Goal: Task Accomplishment & Management: Manage account settings

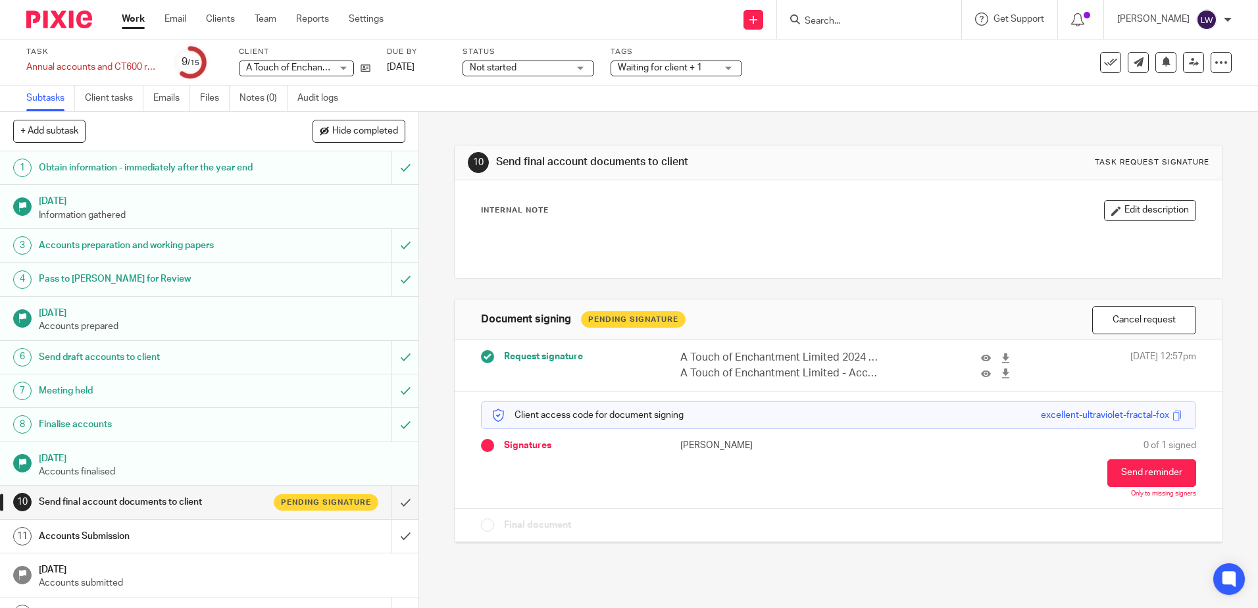
click at [168, 18] on link "Email" at bounding box center [175, 18] width 22 height 13
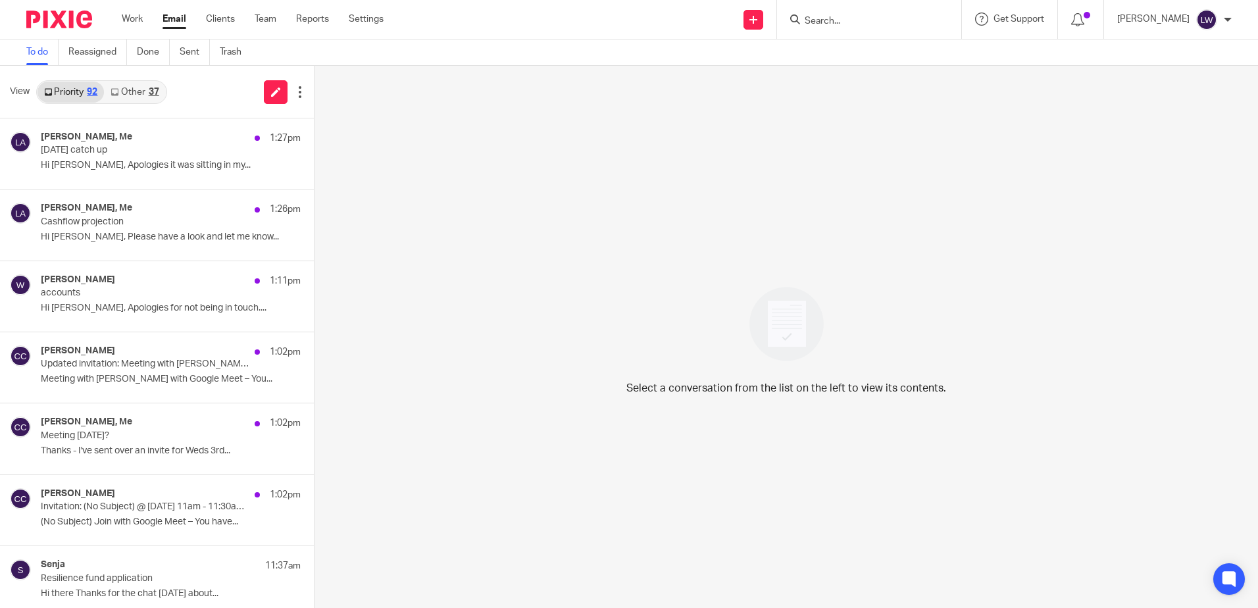
click at [169, 22] on link "Email" at bounding box center [174, 18] width 24 height 13
click at [136, 90] on link "Other 37" at bounding box center [134, 92] width 61 height 21
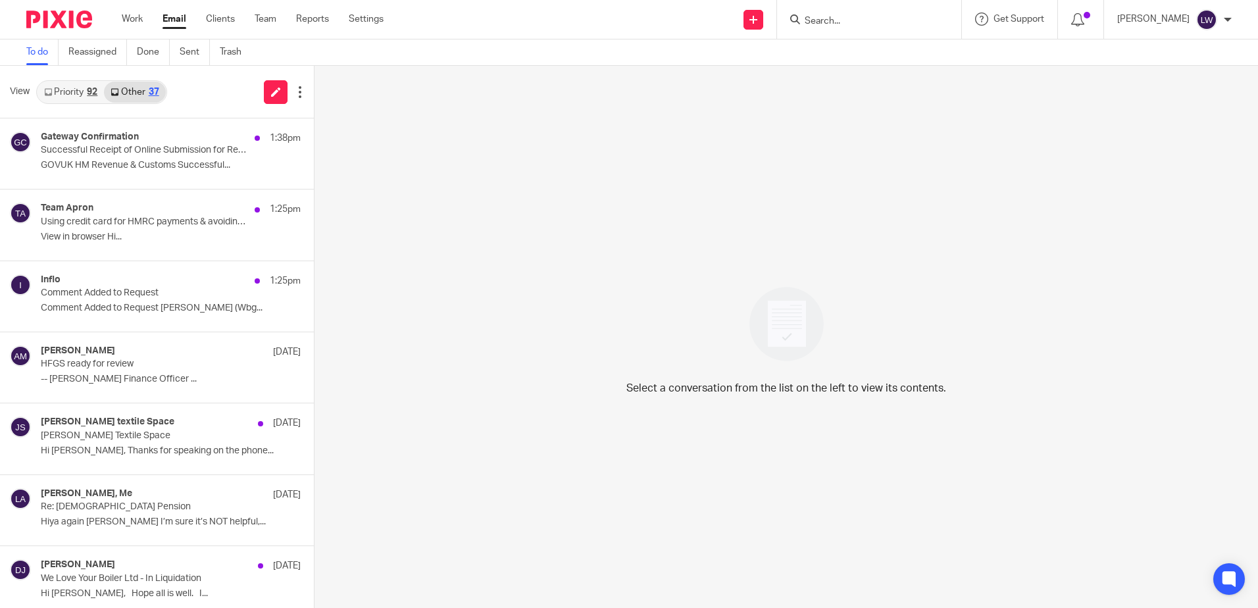
click at [105, 145] on p "Successful Receipt of Online Submission for Reference 120/MB14090" at bounding box center [145, 150] width 208 height 11
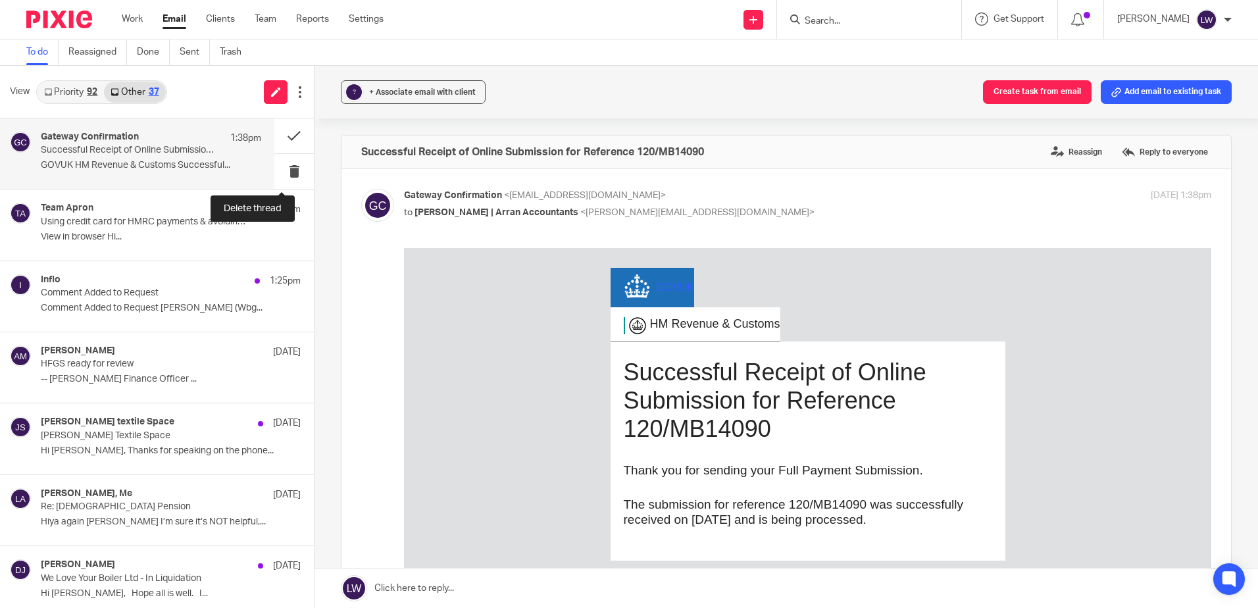
click at [281, 171] on button at bounding box center [293, 171] width 39 height 35
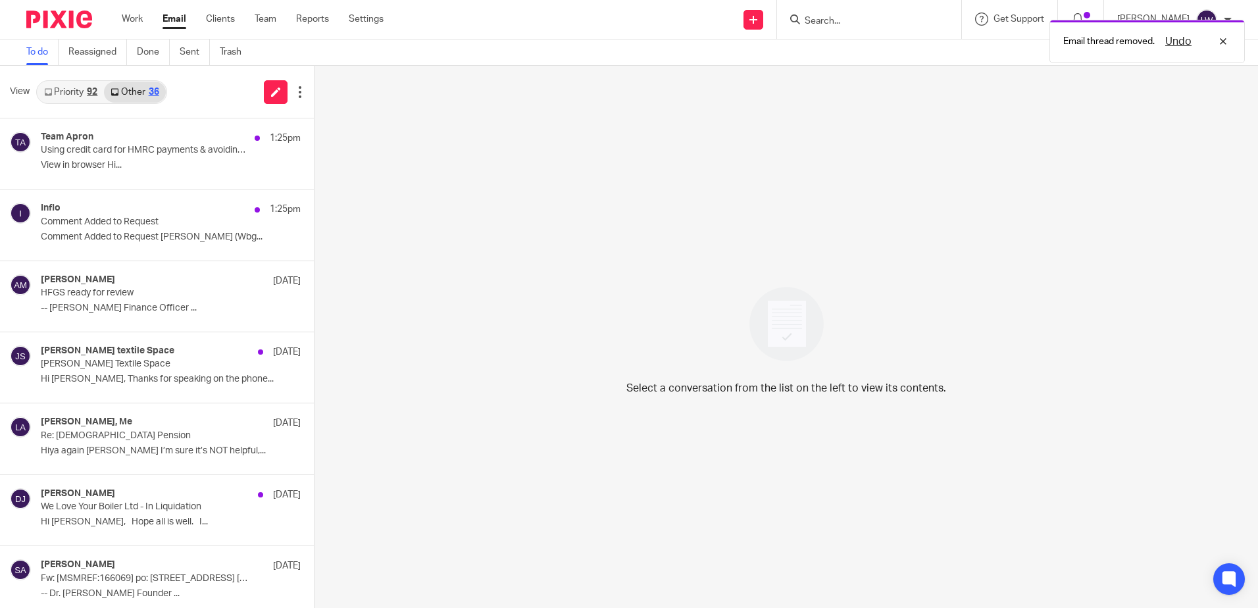
click at [116, 164] on p "View in browser Hi..." at bounding box center [171, 165] width 260 height 11
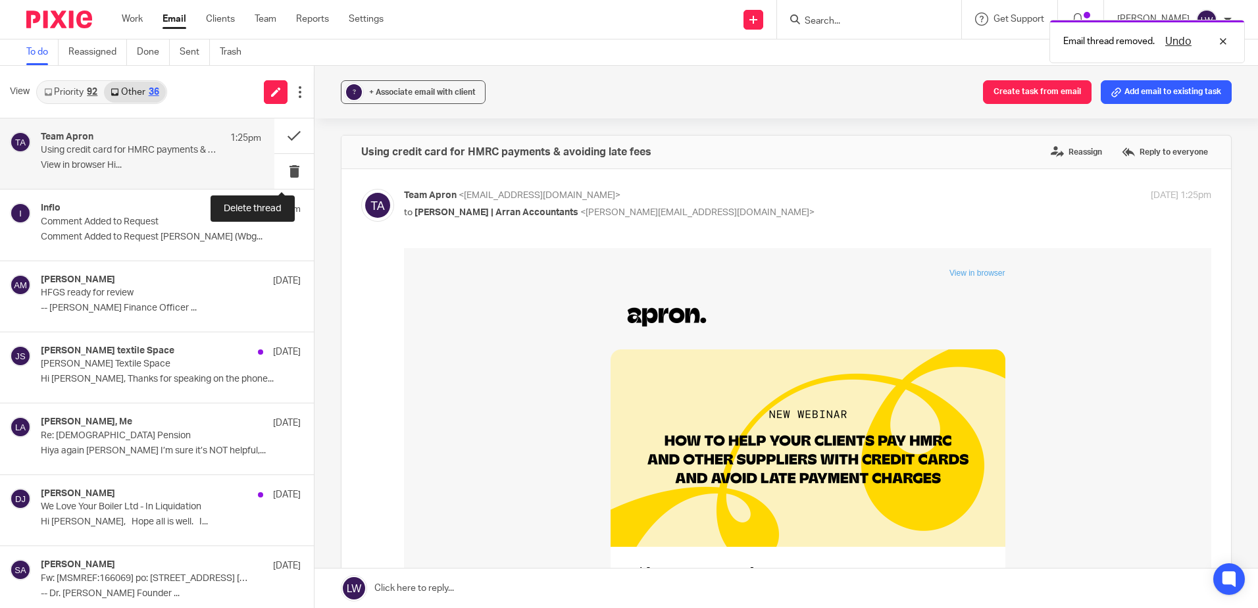
click at [285, 167] on button at bounding box center [293, 171] width 39 height 35
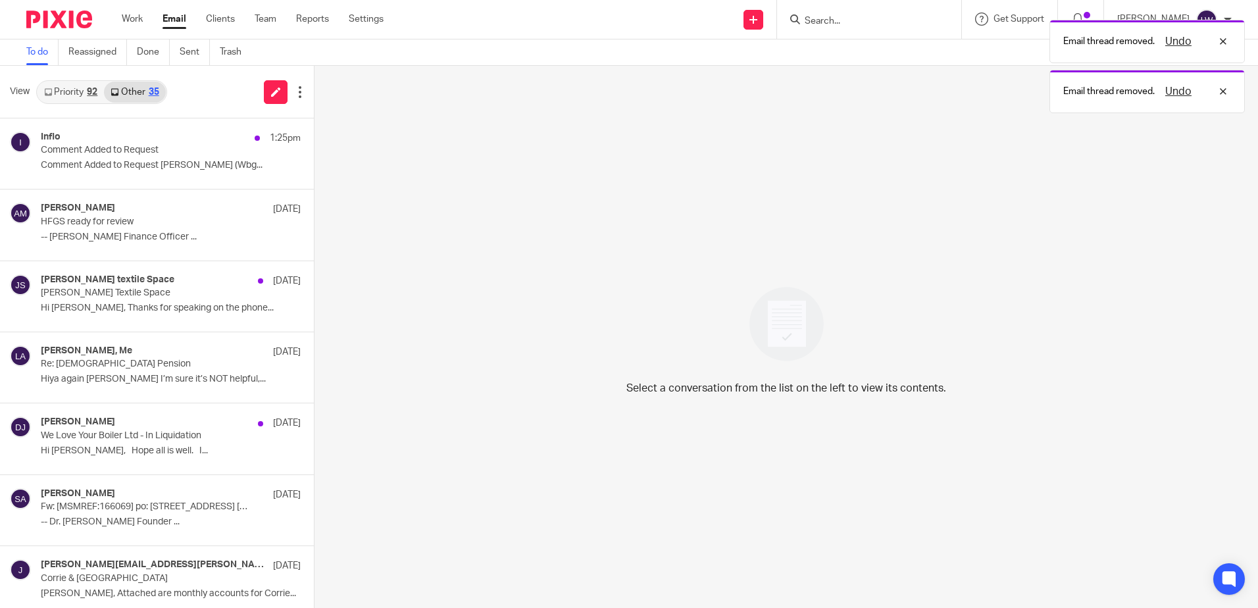
click at [116, 157] on div "Inflo 1:25pm Comment Added to Request Comment Added to Request Cameron Fry (Wbg…" at bounding box center [171, 154] width 260 height 44
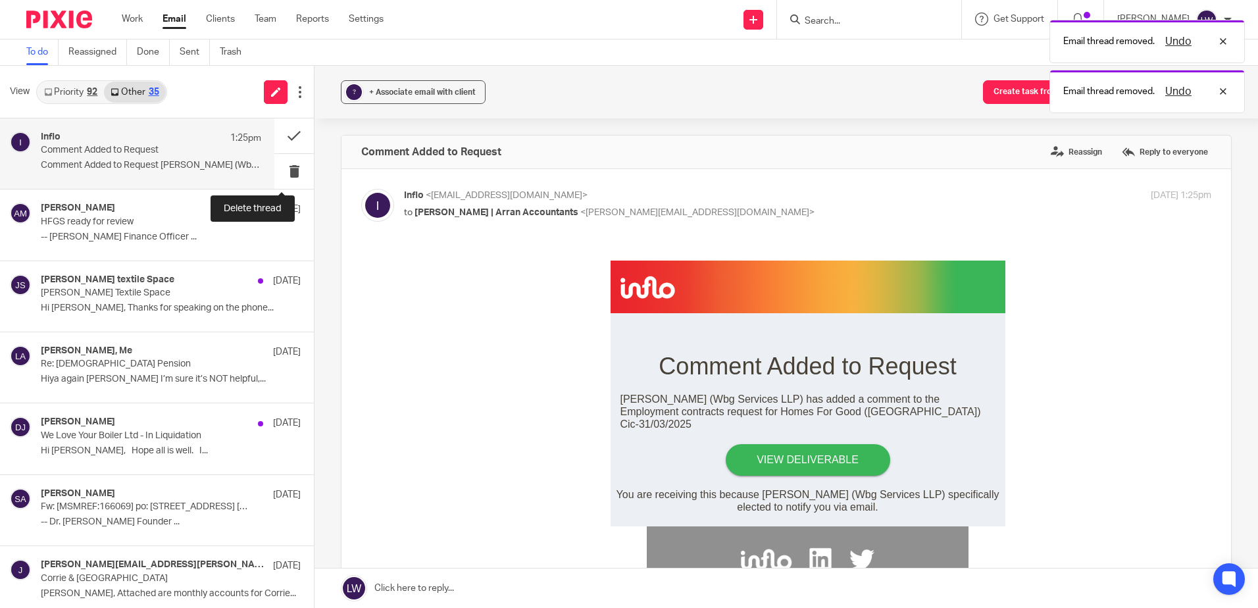
click at [277, 172] on button at bounding box center [293, 171] width 39 height 35
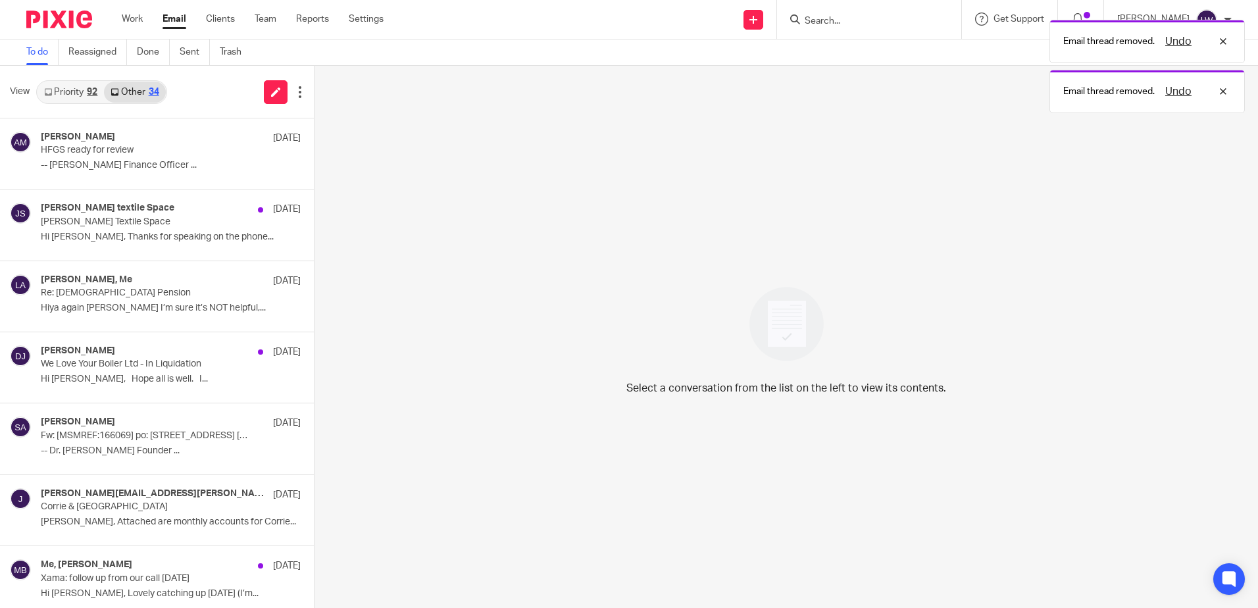
click at [72, 89] on link "Priority 92" at bounding box center [70, 92] width 66 height 21
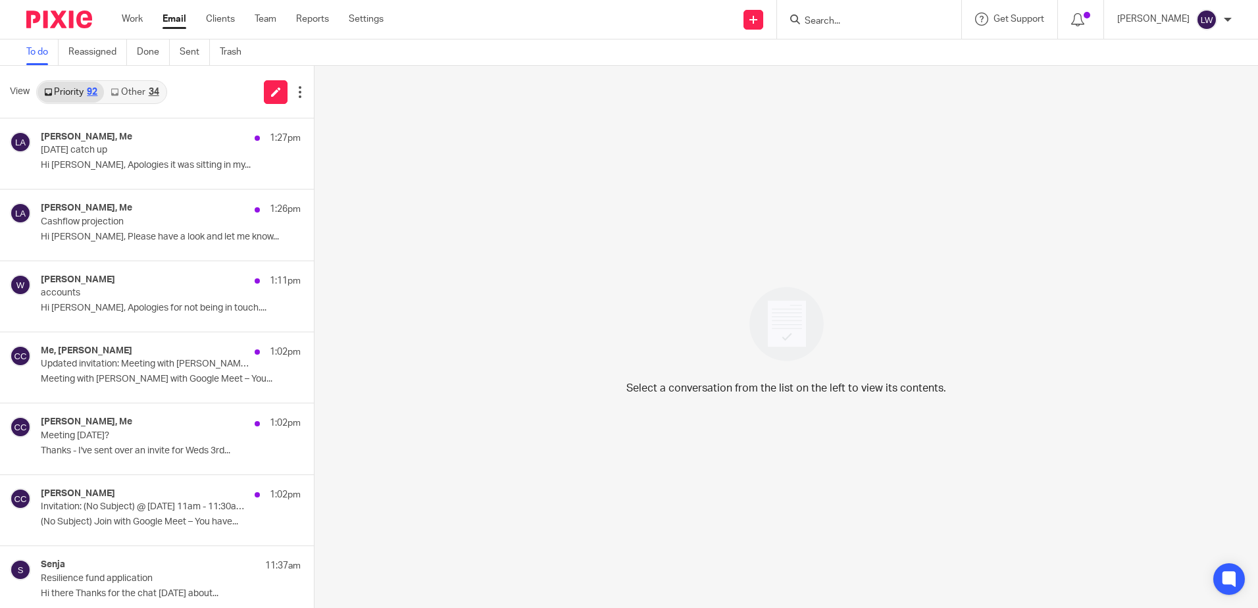
click at [83, 162] on p "Hi Lorna, Apologies it was sitting in my..." at bounding box center [171, 165] width 260 height 11
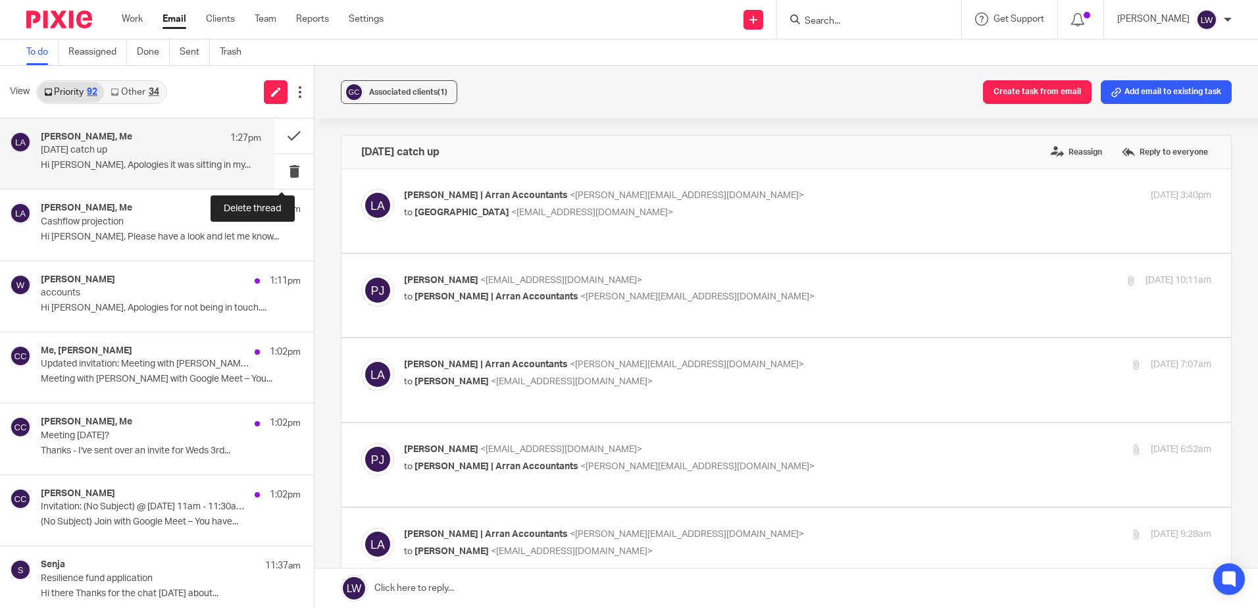
click at [279, 174] on button at bounding box center [293, 171] width 39 height 35
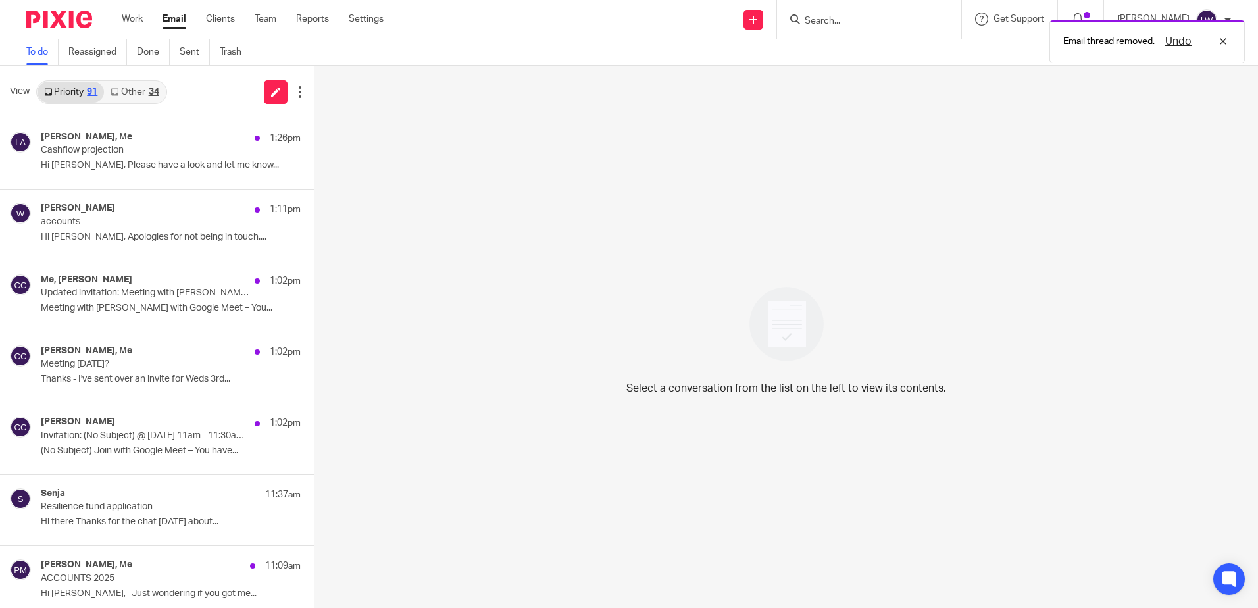
click at [130, 170] on p "Hi Lorna, Please have a look and let me know..." at bounding box center [171, 165] width 260 height 11
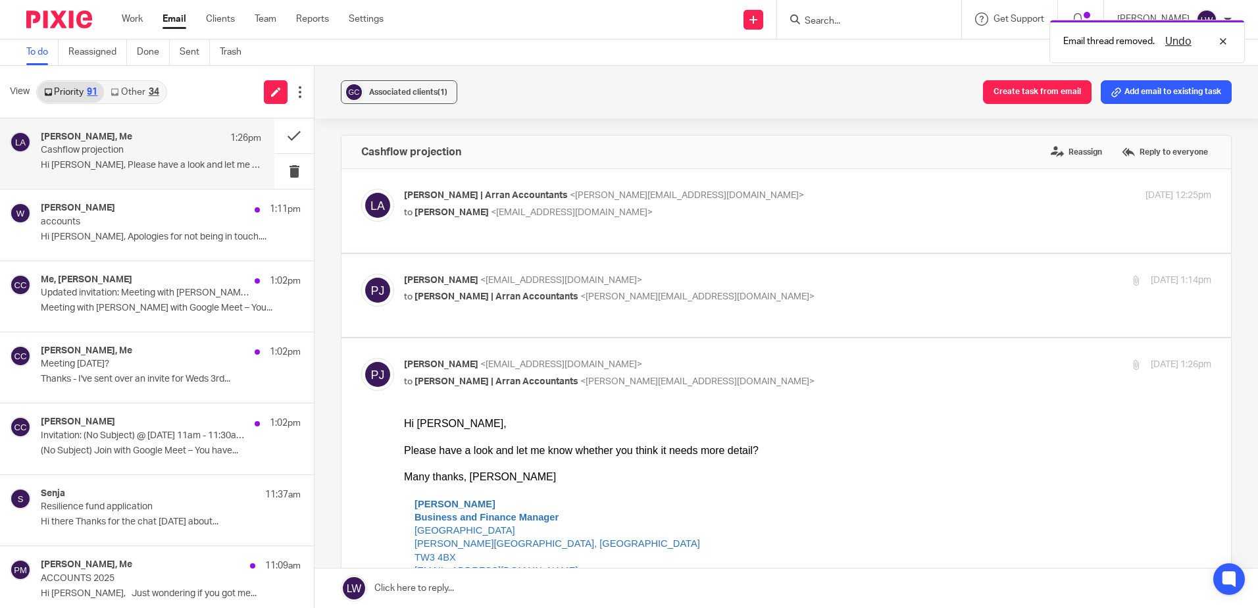
click at [127, 245] on div "Wooley's 1:11pm accounts Hi Lorna, Apologies for not being in touch...." at bounding box center [171, 225] width 260 height 44
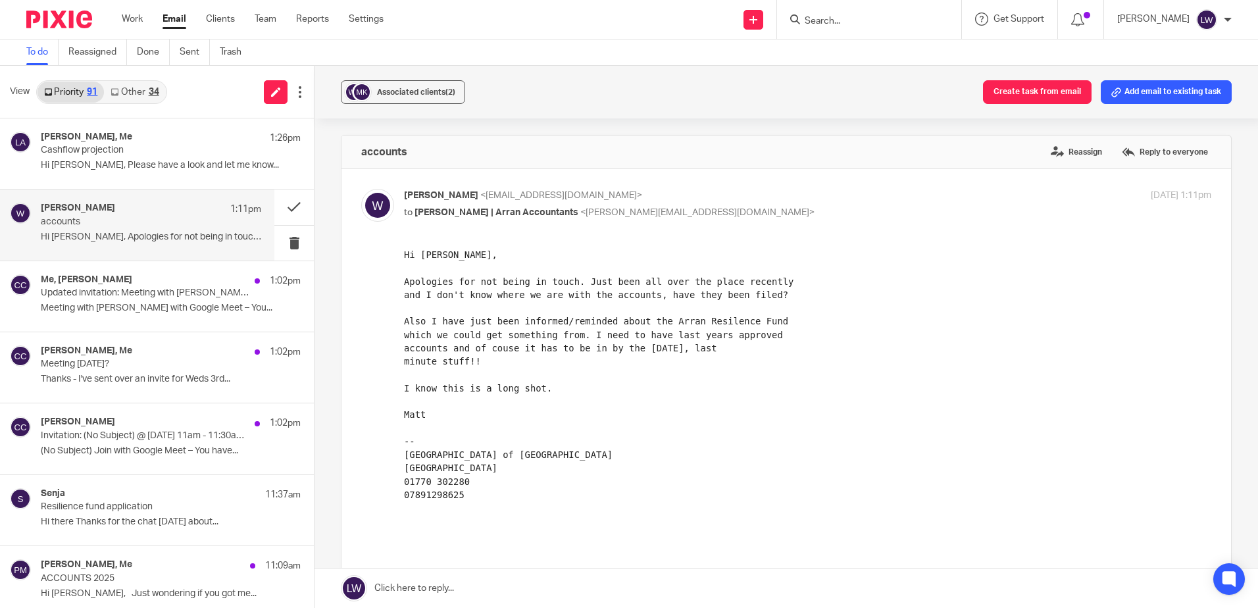
click at [170, 308] on p "Meeting with Lorna Join with Google Meet – You..." at bounding box center [171, 308] width 260 height 11
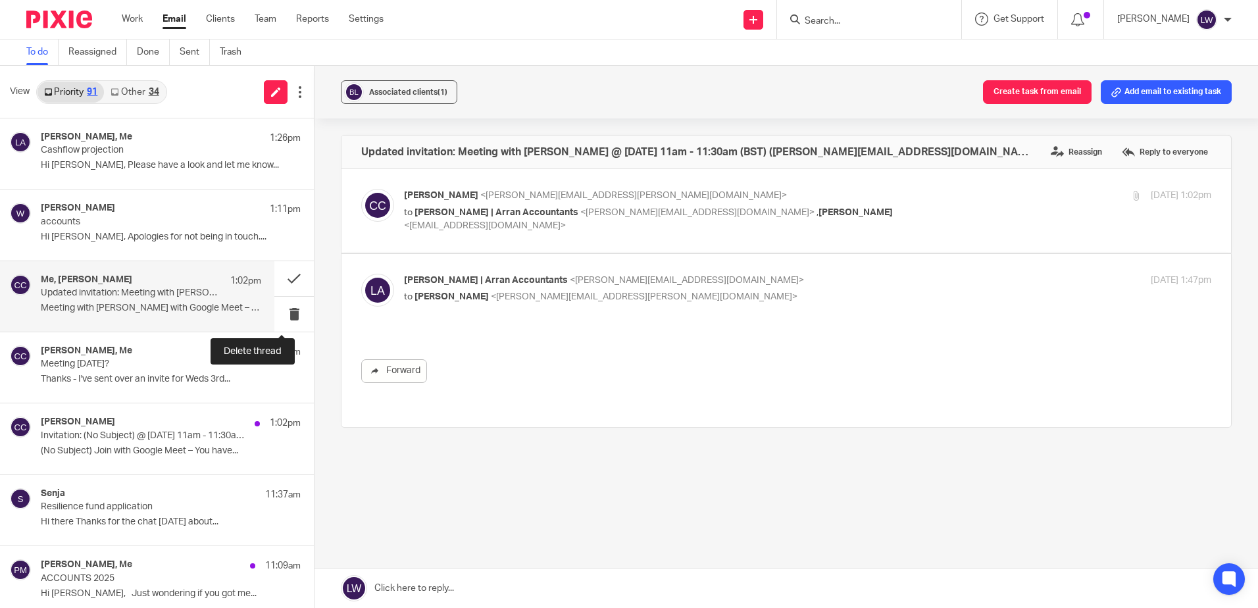
click at [281, 314] on button at bounding box center [293, 314] width 39 height 35
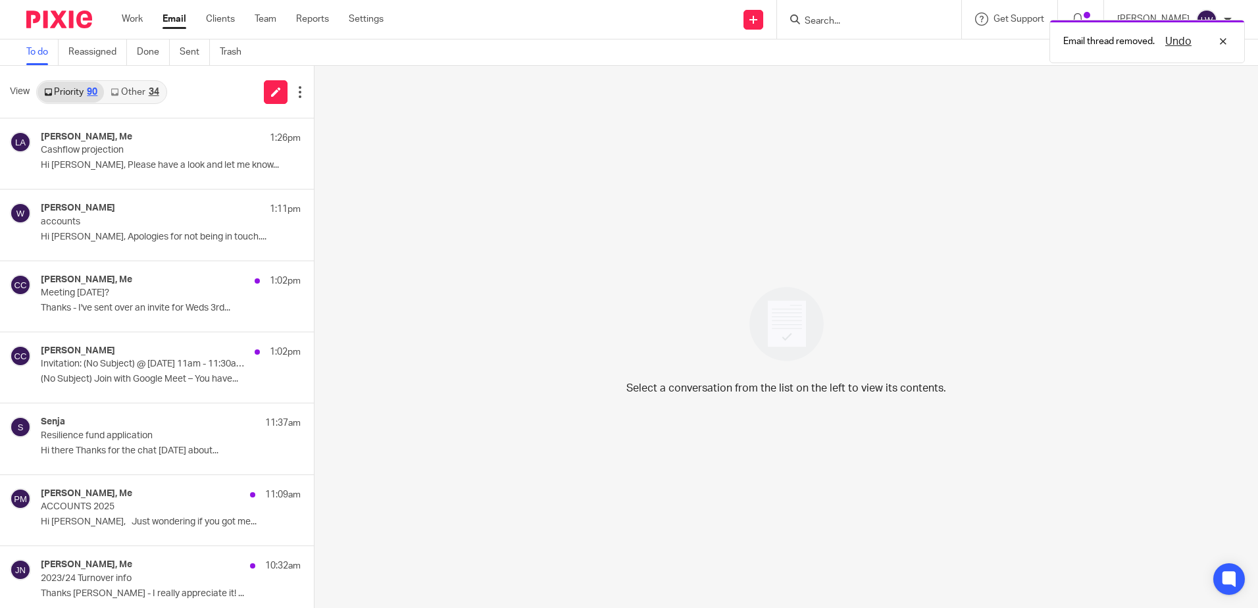
click at [180, 295] on p "Meeting 3rd Sep?" at bounding box center [145, 292] width 208 height 11
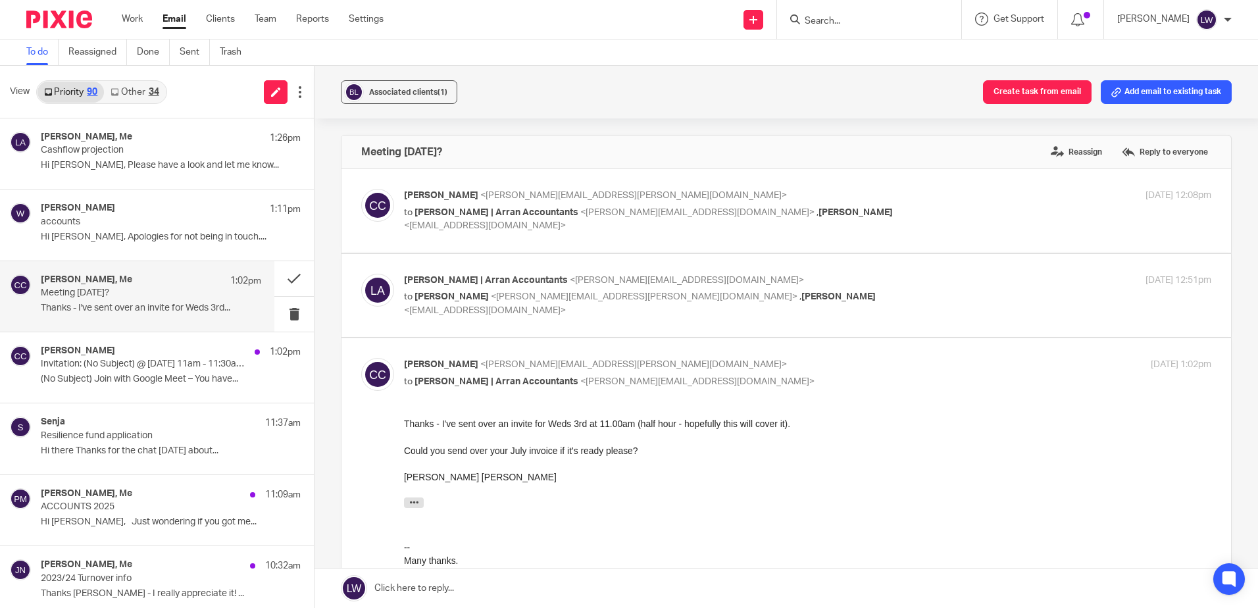
click at [137, 366] on p "Invitation: (No Subject) @ Wed Sep 3, 2025 11am - 11:30am (BST) (lorna@arranacc…" at bounding box center [145, 363] width 208 height 11
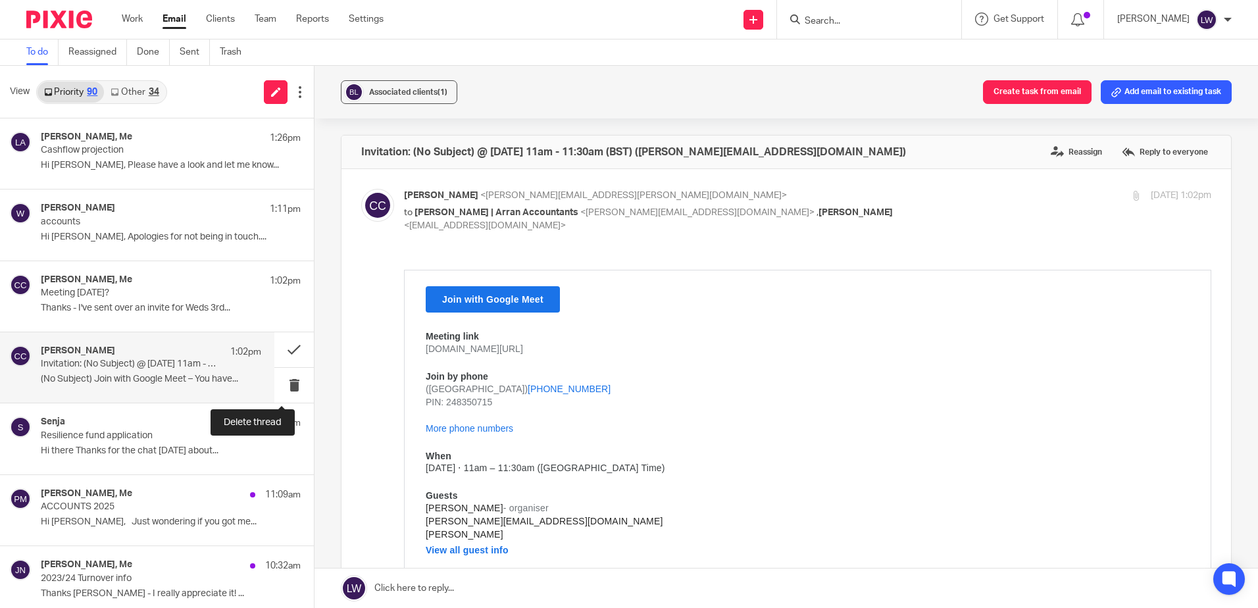
click at [282, 385] on button at bounding box center [293, 385] width 39 height 35
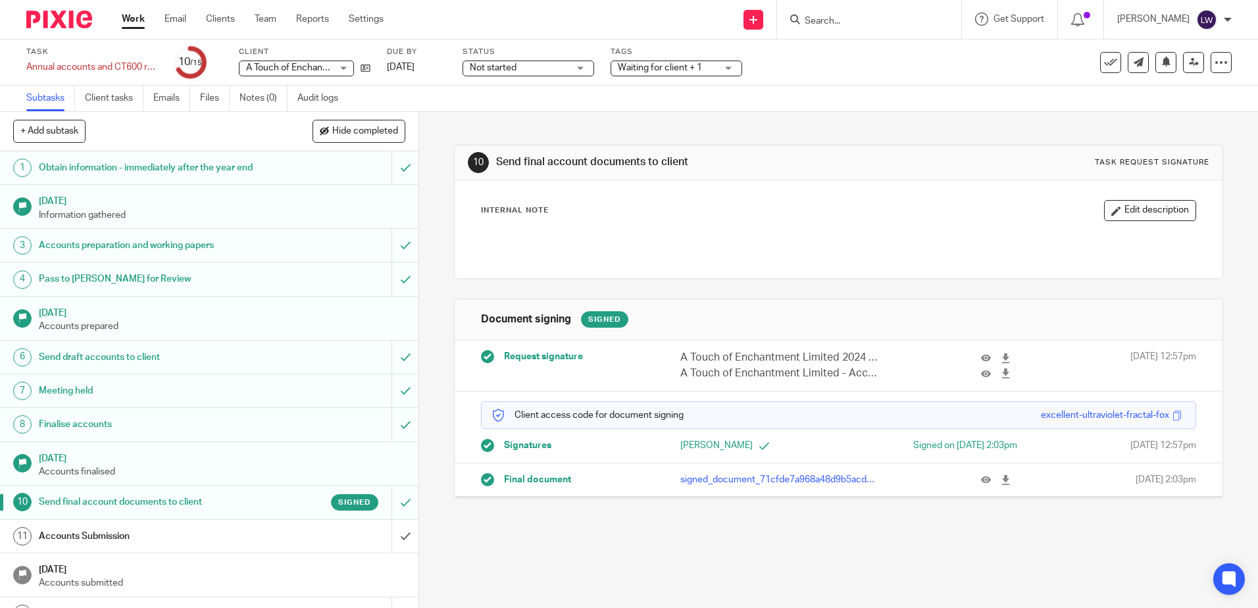
click at [1000, 477] on icon at bounding box center [1005, 480] width 10 height 10
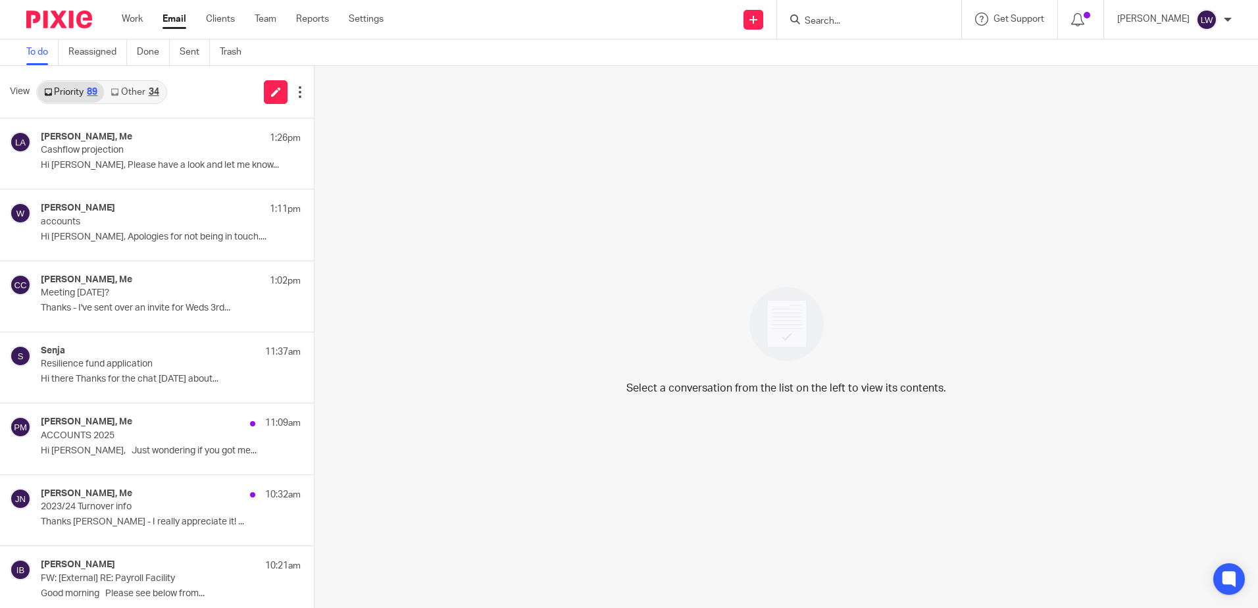
click at [139, 305] on p "Thanks - I've sent over an invite for Weds 3rd..." at bounding box center [171, 308] width 260 height 11
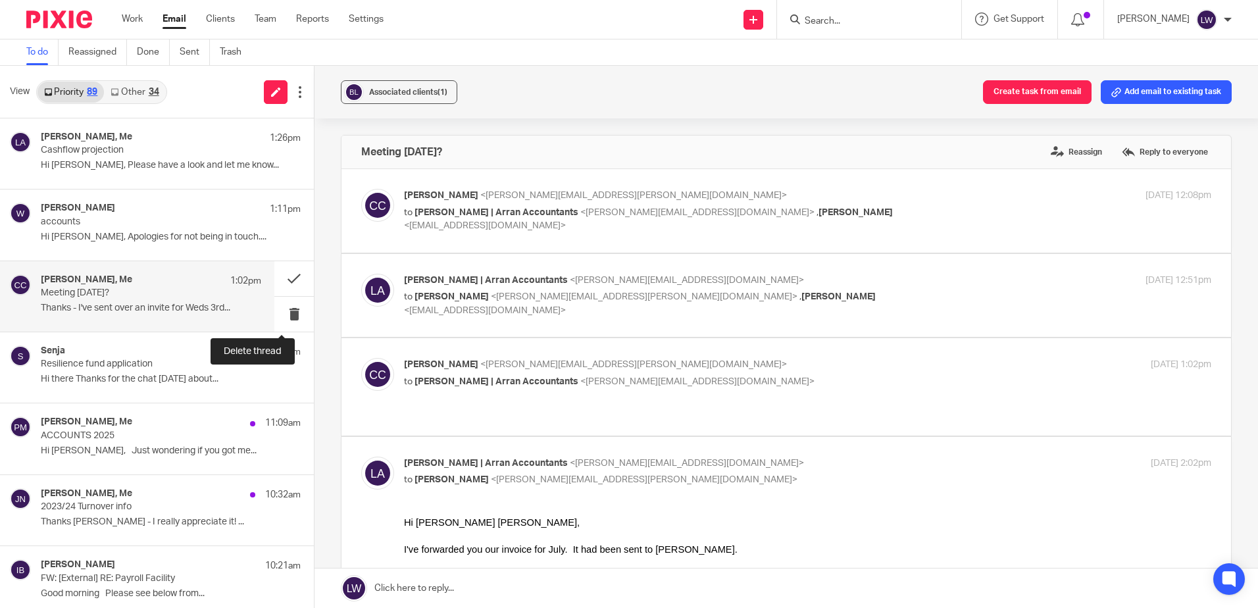
click at [280, 316] on button at bounding box center [293, 314] width 39 height 35
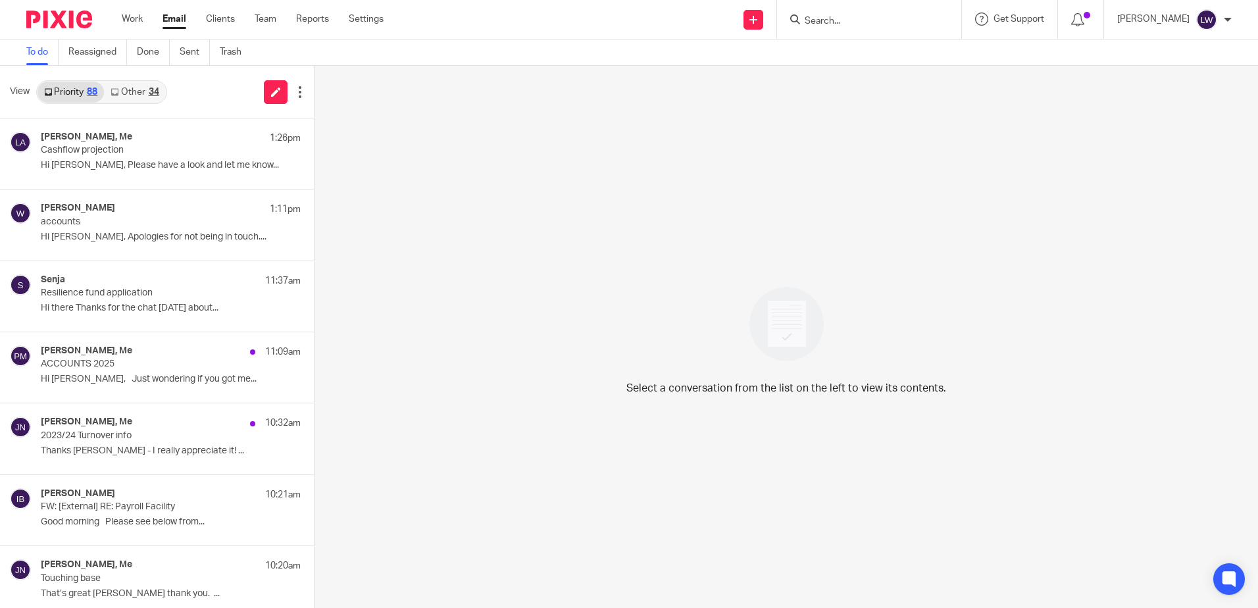
click at [176, 18] on link "Email" at bounding box center [174, 18] width 24 height 13
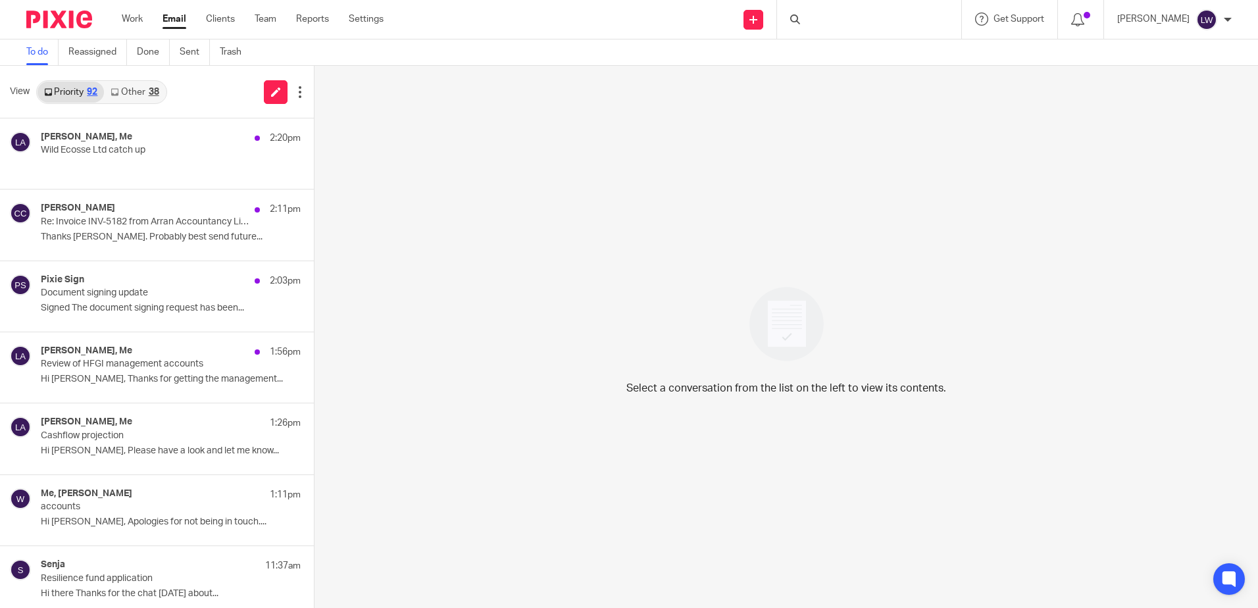
click at [139, 90] on link "Other 38" at bounding box center [134, 92] width 61 height 21
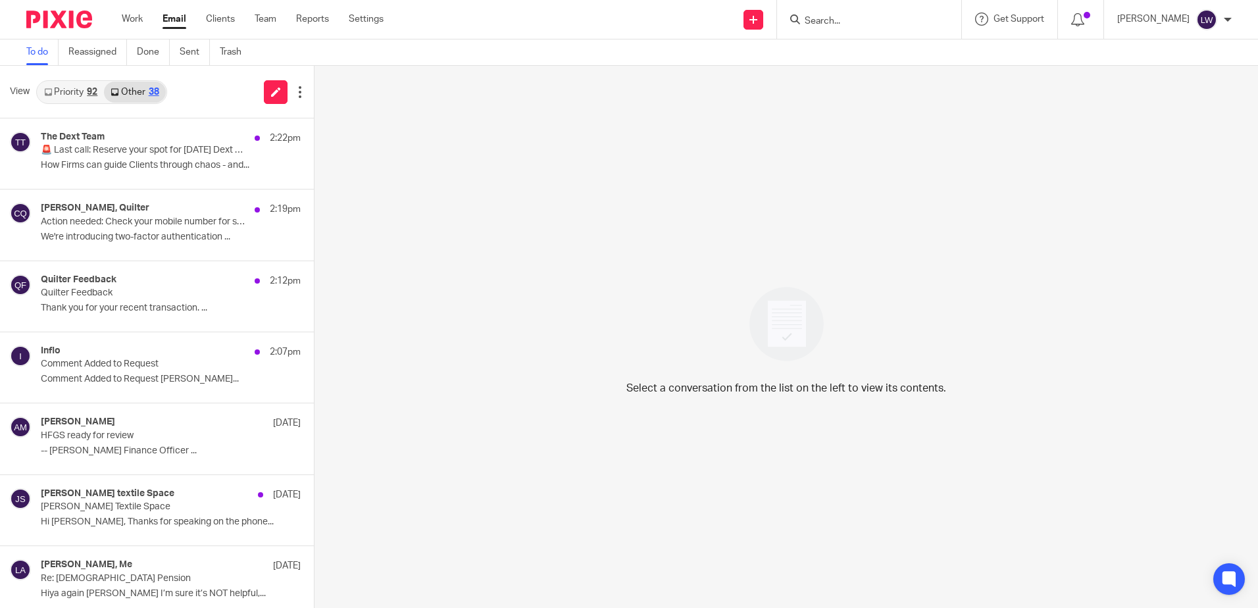
drag, startPoint x: 133, startPoint y: 158, endPoint x: 152, endPoint y: 162, distance: 19.6
click at [133, 158] on div "The Dext Team 2:22pm 🚨 Last call: Reserve your spot for Thursday’s Dext webinar…" at bounding box center [171, 154] width 260 height 44
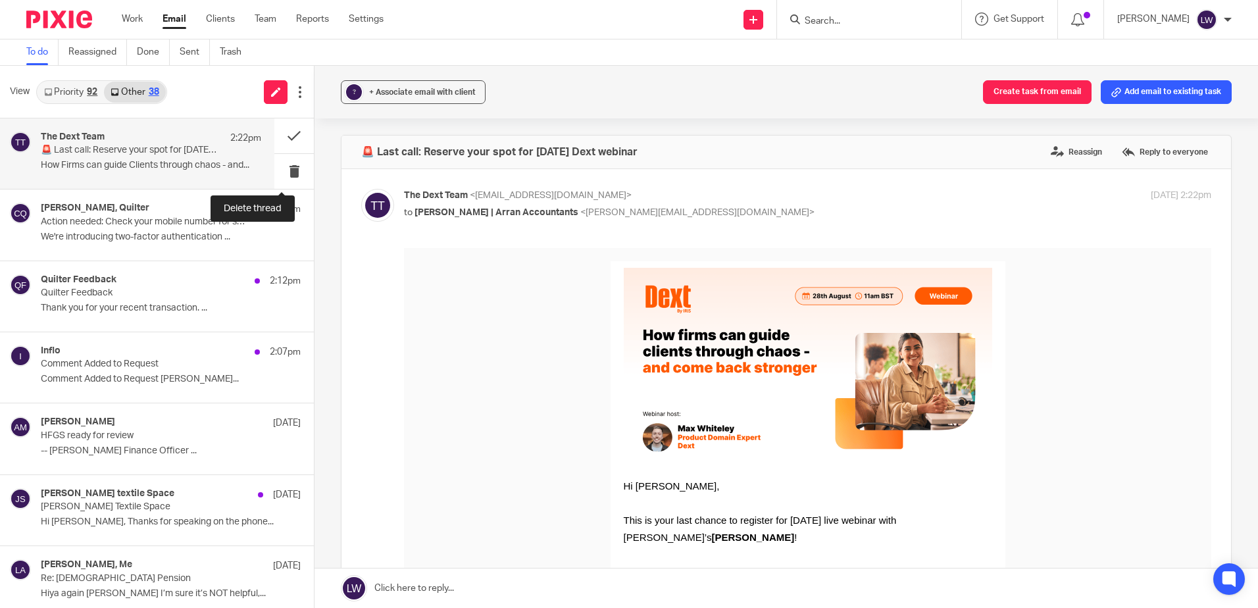
click at [274, 167] on button at bounding box center [293, 171] width 39 height 35
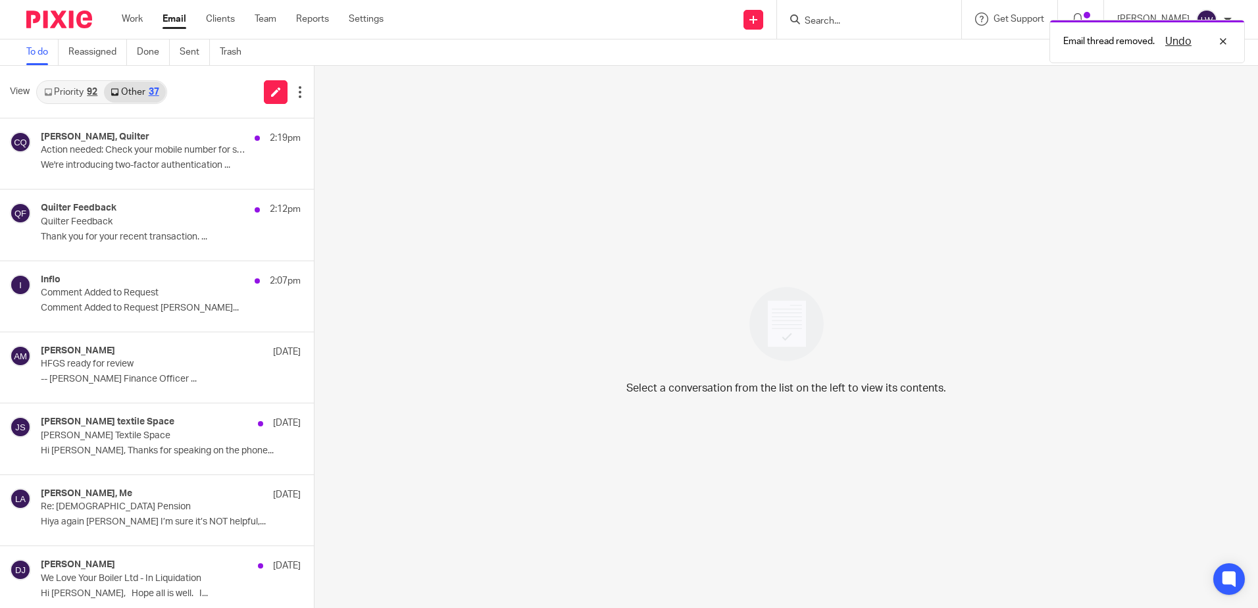
click at [150, 162] on p "We're introducing two-factor authentication ..." at bounding box center [171, 165] width 260 height 11
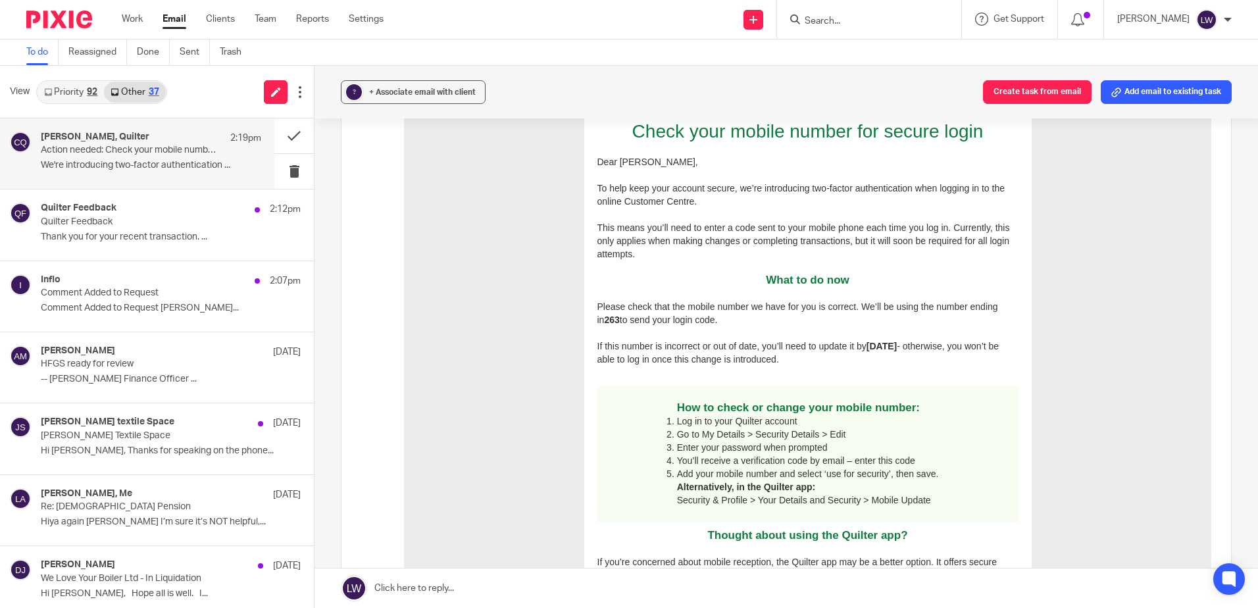
scroll to position [263, 0]
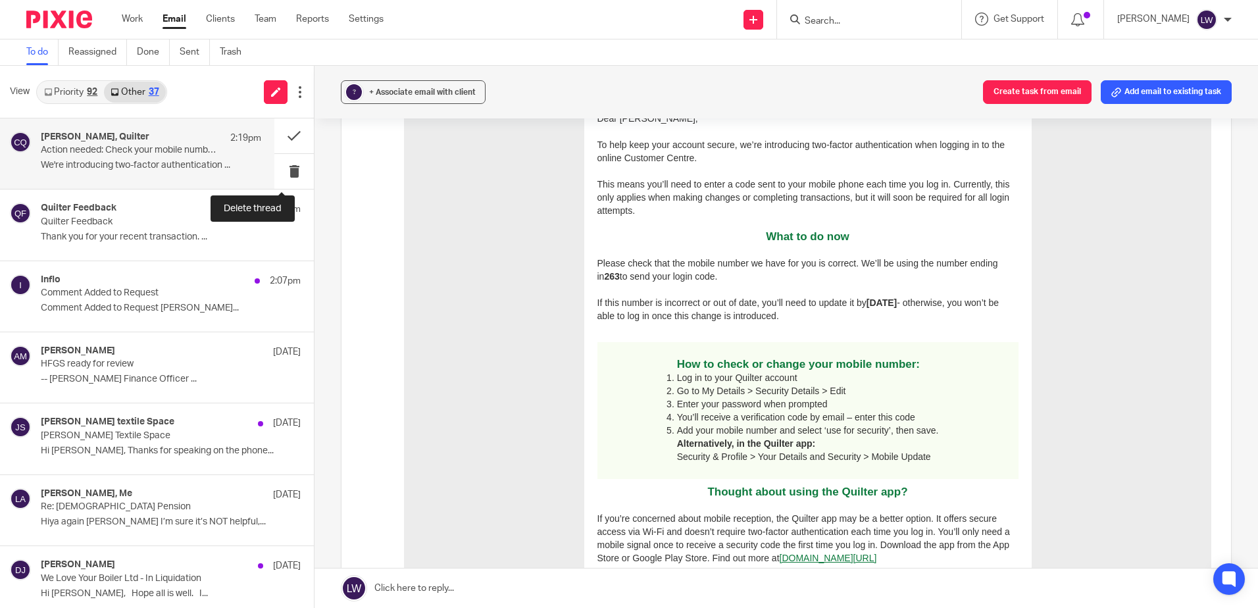
click at [279, 162] on button at bounding box center [293, 171] width 39 height 35
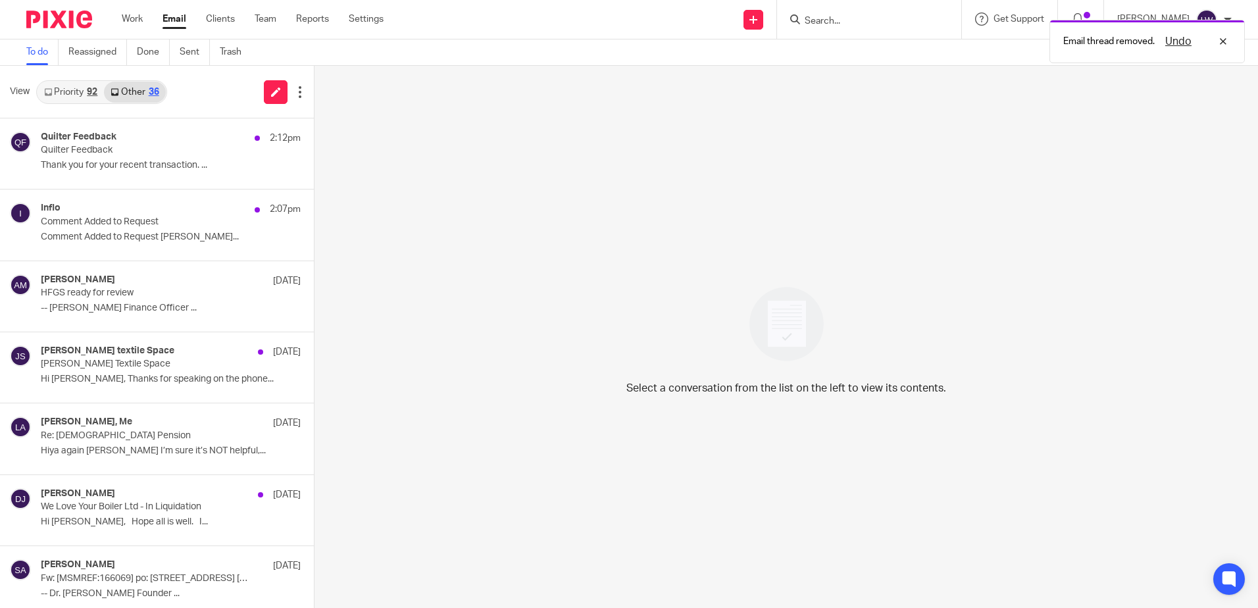
click at [108, 160] on p "Thank you for your recent transaction. ..." at bounding box center [171, 165] width 260 height 11
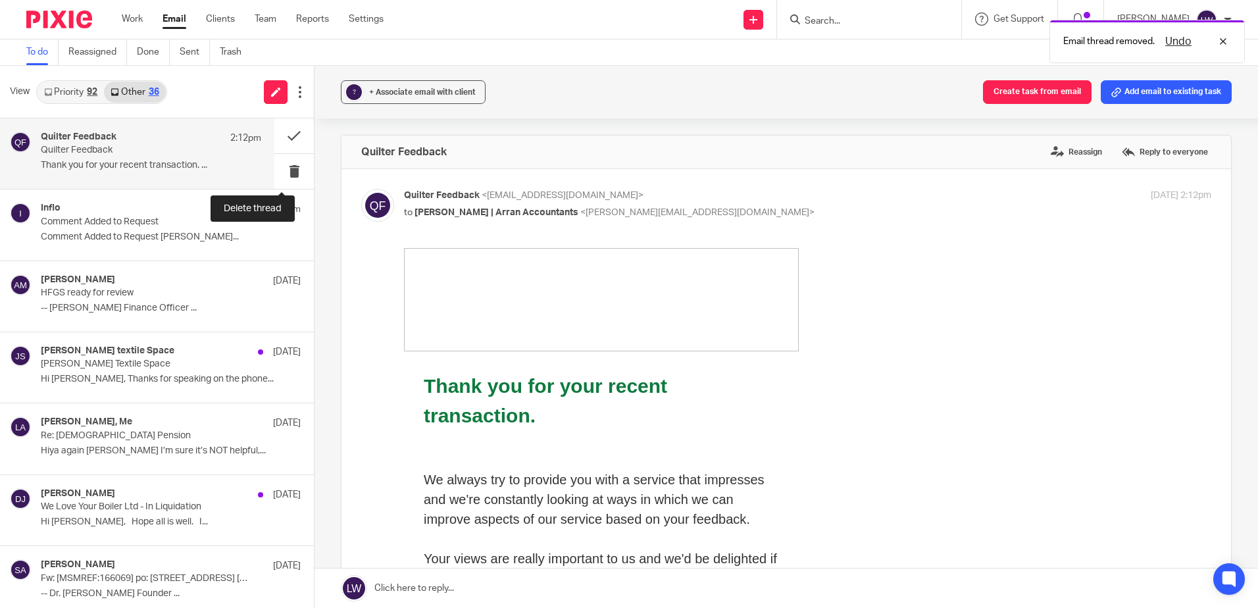
scroll to position [0, 0]
click at [276, 172] on button at bounding box center [293, 171] width 39 height 35
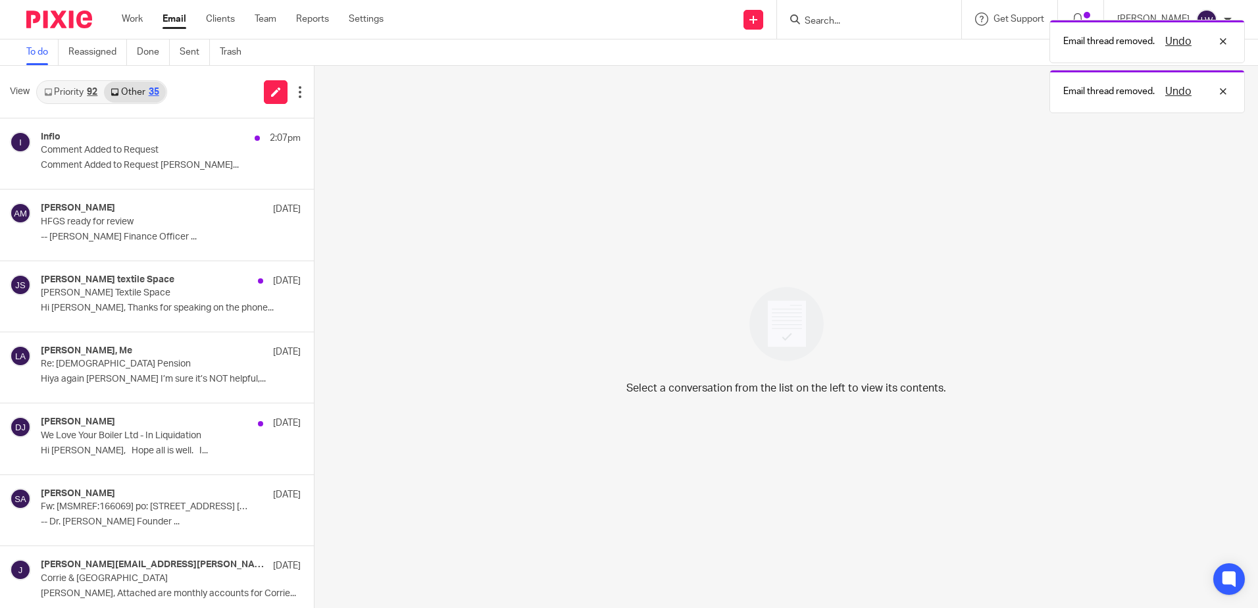
click at [119, 170] on p "Comment Added to Request Alex Bowie-Miller..." at bounding box center [171, 165] width 260 height 11
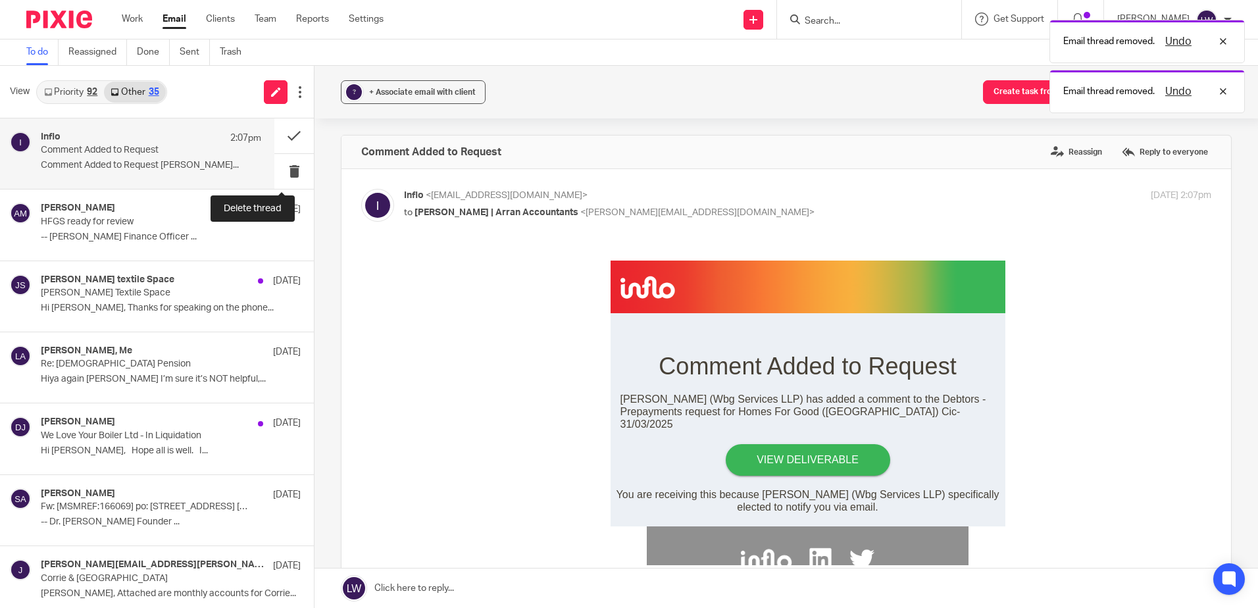
click at [282, 172] on button at bounding box center [293, 171] width 39 height 35
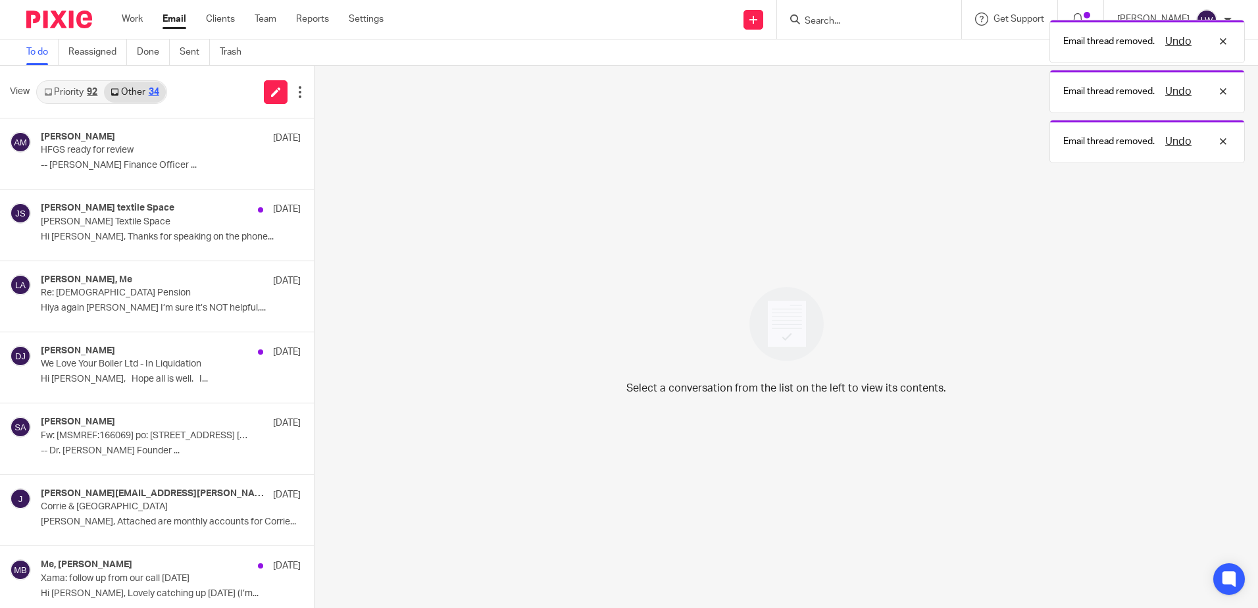
click at [71, 87] on link "Priority 92" at bounding box center [70, 92] width 66 height 21
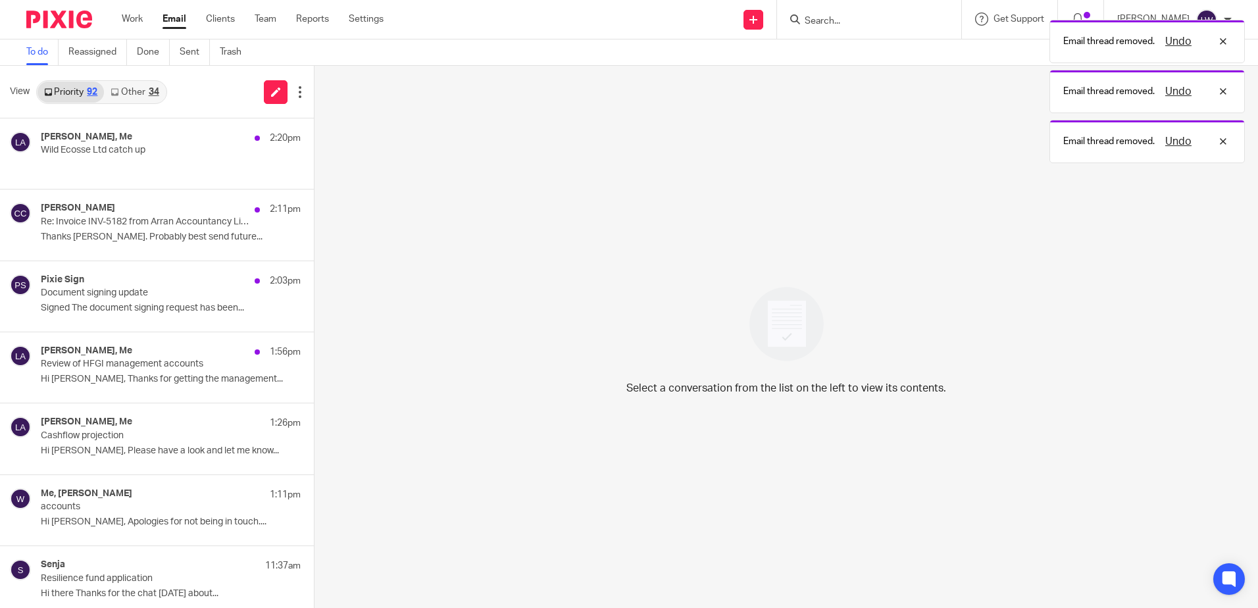
click at [81, 139] on h4 "Andrew Stirling, Me" at bounding box center [86, 137] width 91 height 11
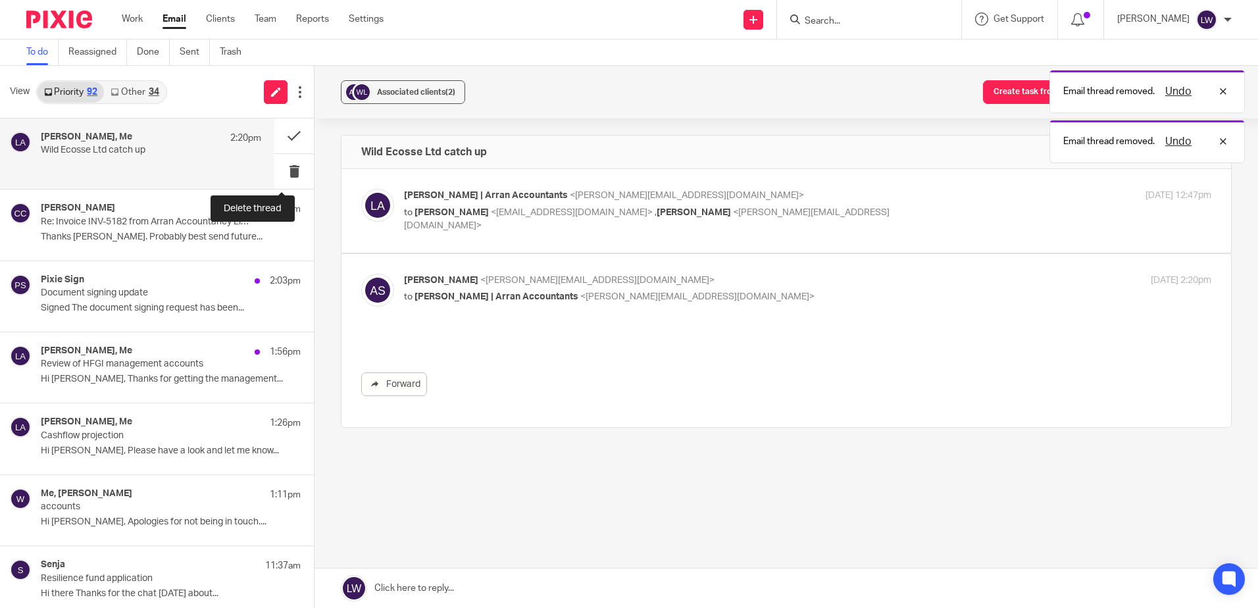
click at [281, 171] on button at bounding box center [293, 171] width 39 height 35
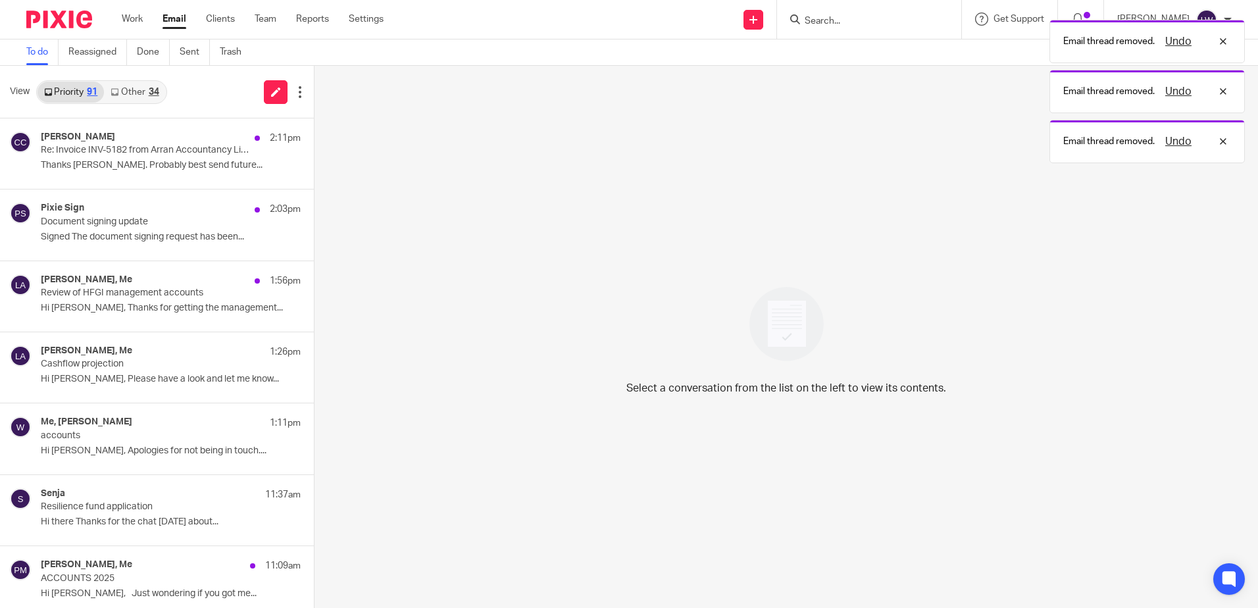
click at [107, 164] on p "Thanks Lorna. Probably best send future..." at bounding box center [171, 165] width 260 height 11
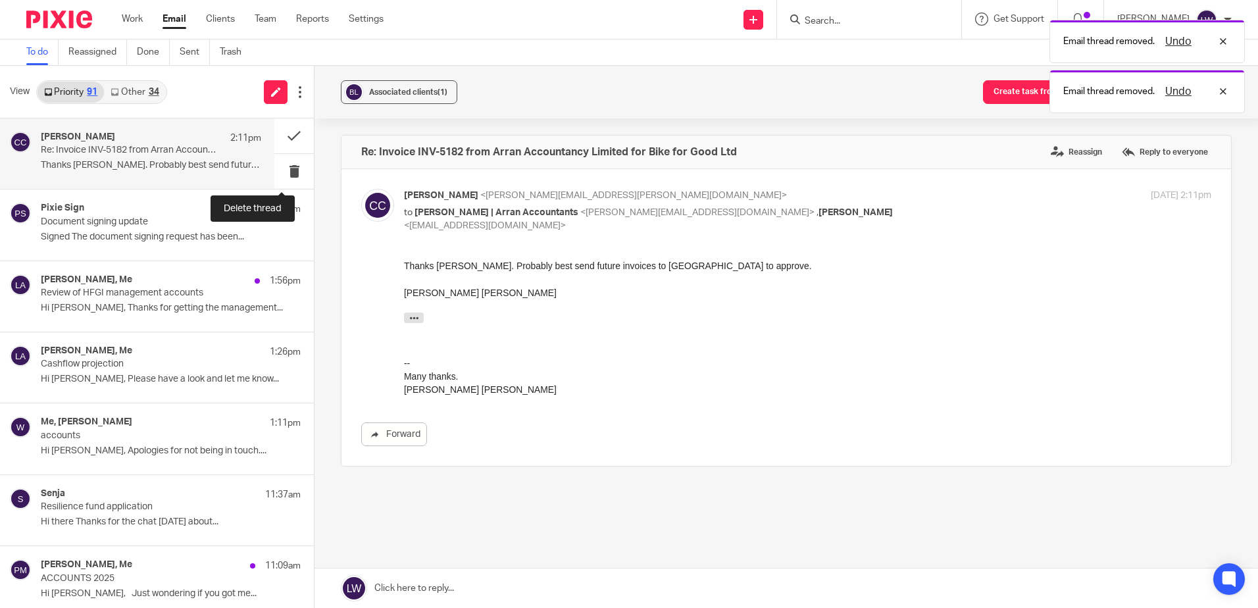
click at [282, 171] on button at bounding box center [293, 171] width 39 height 35
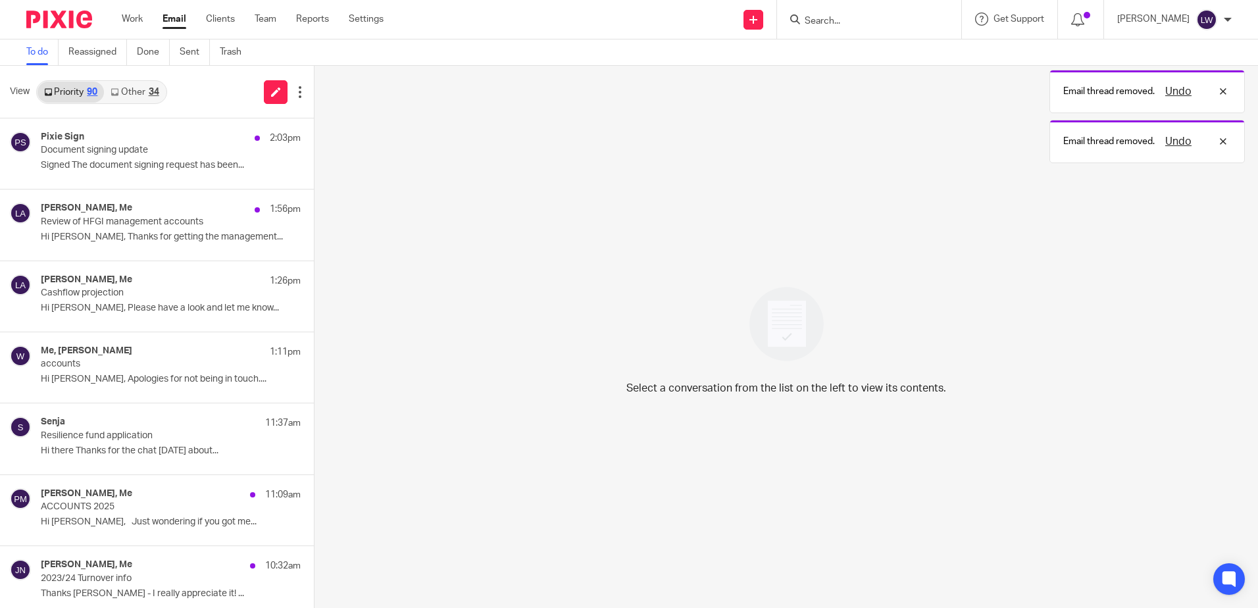
click at [111, 159] on div "Pixie Sign 2:03pm Document signing update Signed The document signing request h…" at bounding box center [171, 154] width 260 height 44
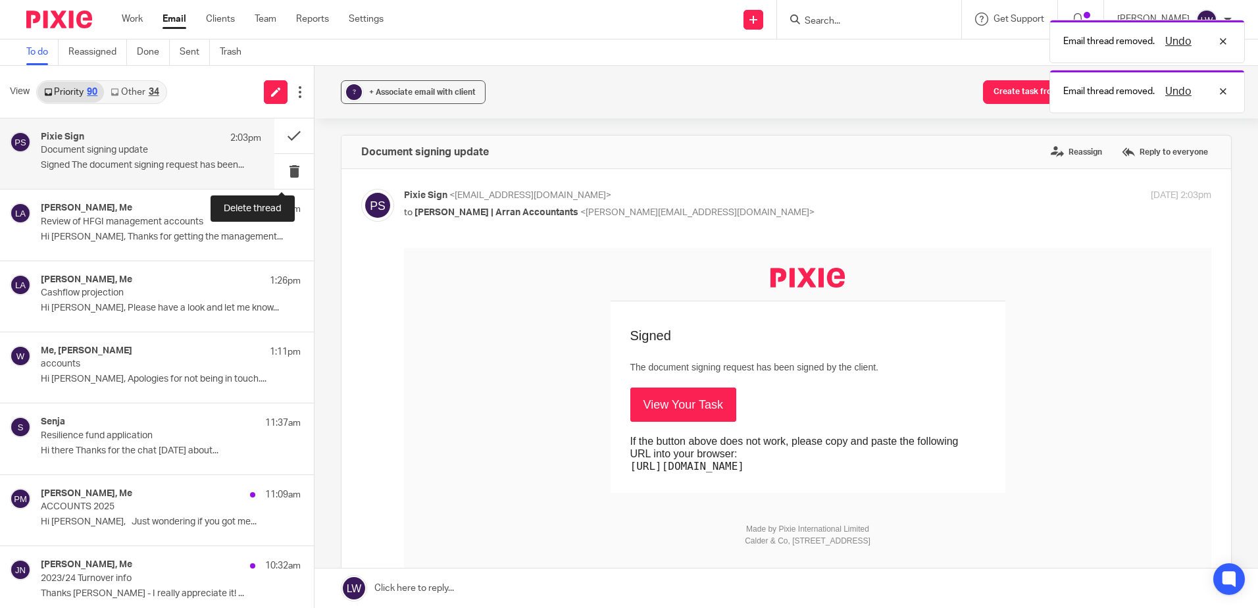
click at [278, 168] on button at bounding box center [293, 171] width 39 height 35
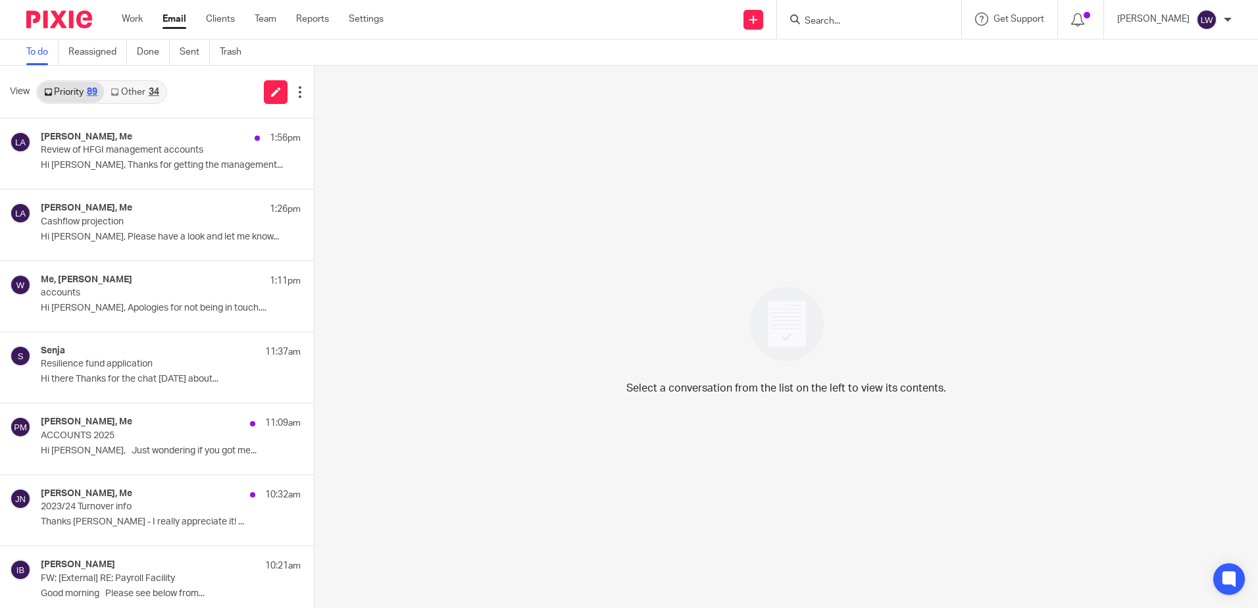
click at [136, 84] on link "Other 34" at bounding box center [134, 92] width 61 height 21
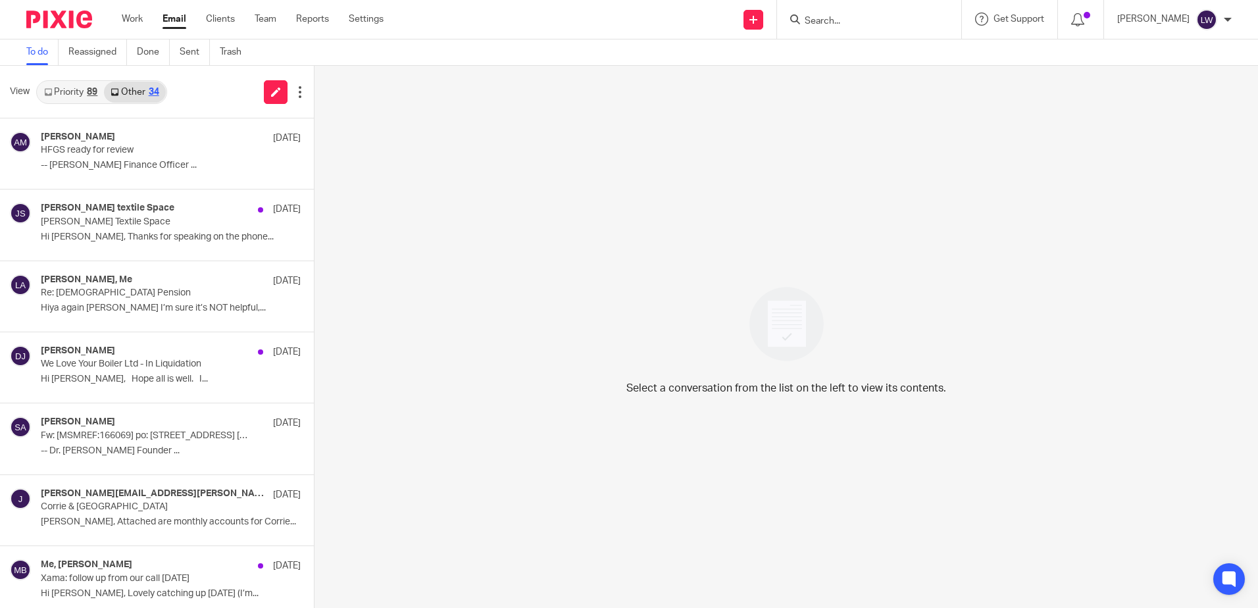
click at [59, 97] on link "Priority 89" at bounding box center [70, 92] width 66 height 21
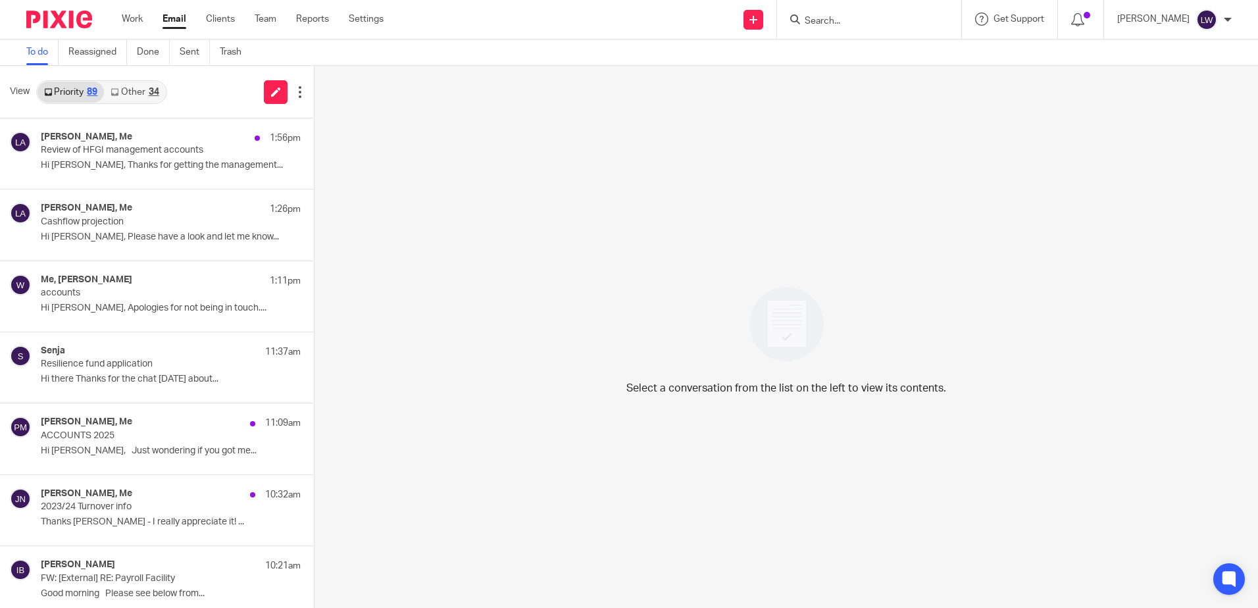
click at [895, 21] on input "Search" at bounding box center [862, 22] width 118 height 12
type input "a touch"
click at [908, 59] on link at bounding box center [911, 61] width 222 height 41
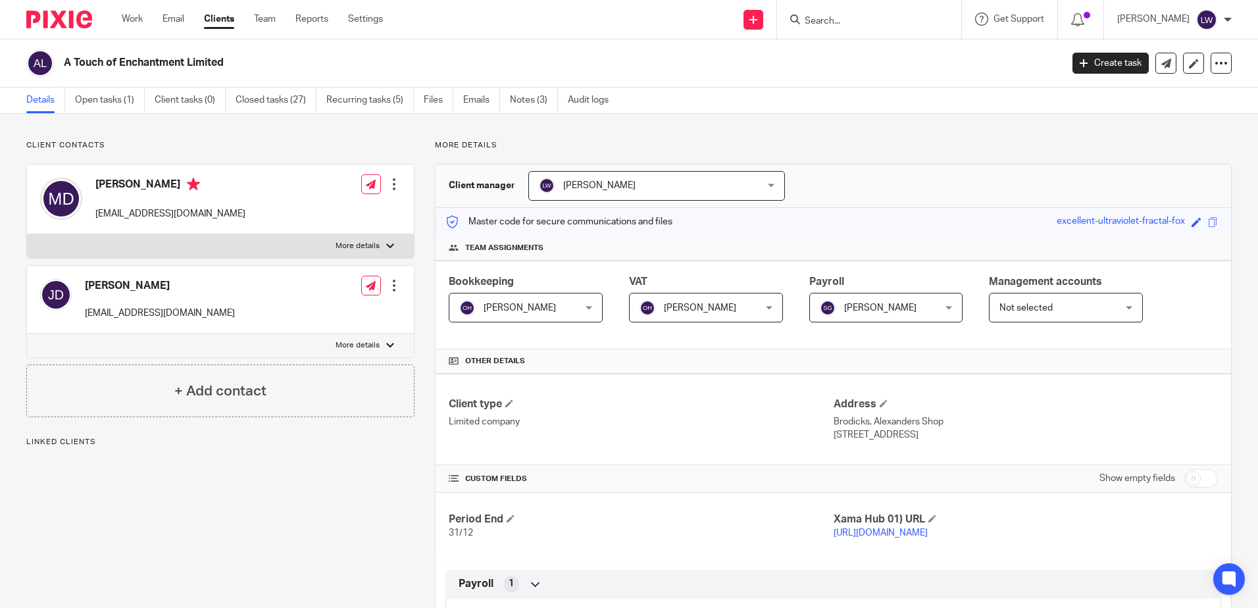
click at [109, 93] on link "Open tasks (1)" at bounding box center [110, 100] width 70 height 26
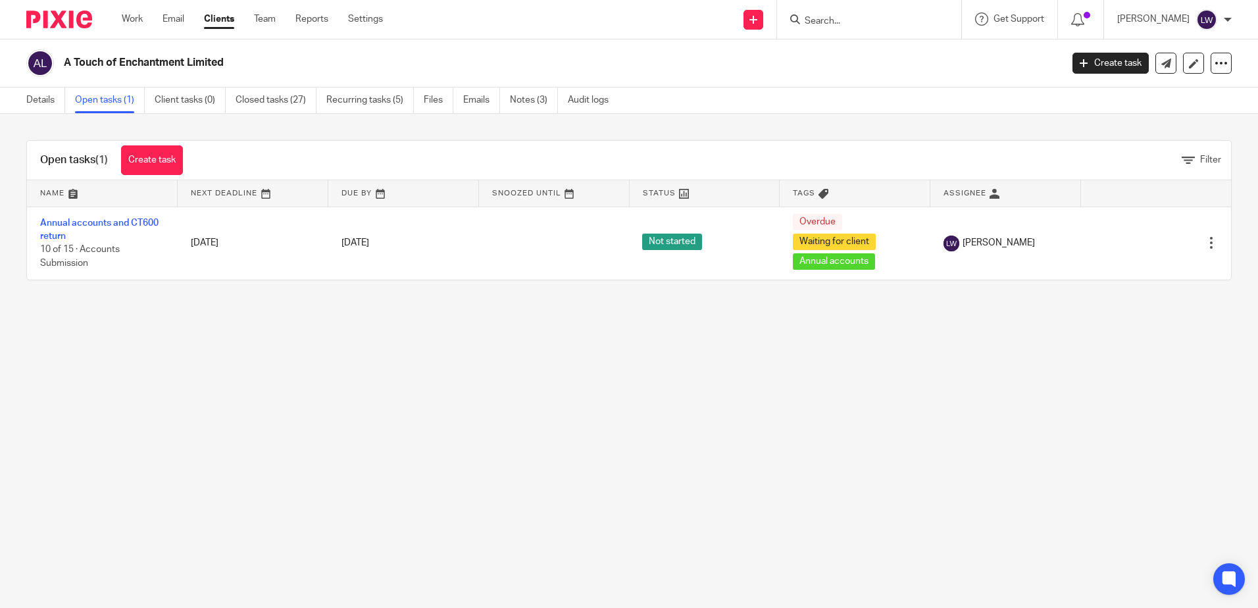
click at [64, 226] on link "Annual accounts and CT600 return" at bounding box center [99, 229] width 118 height 22
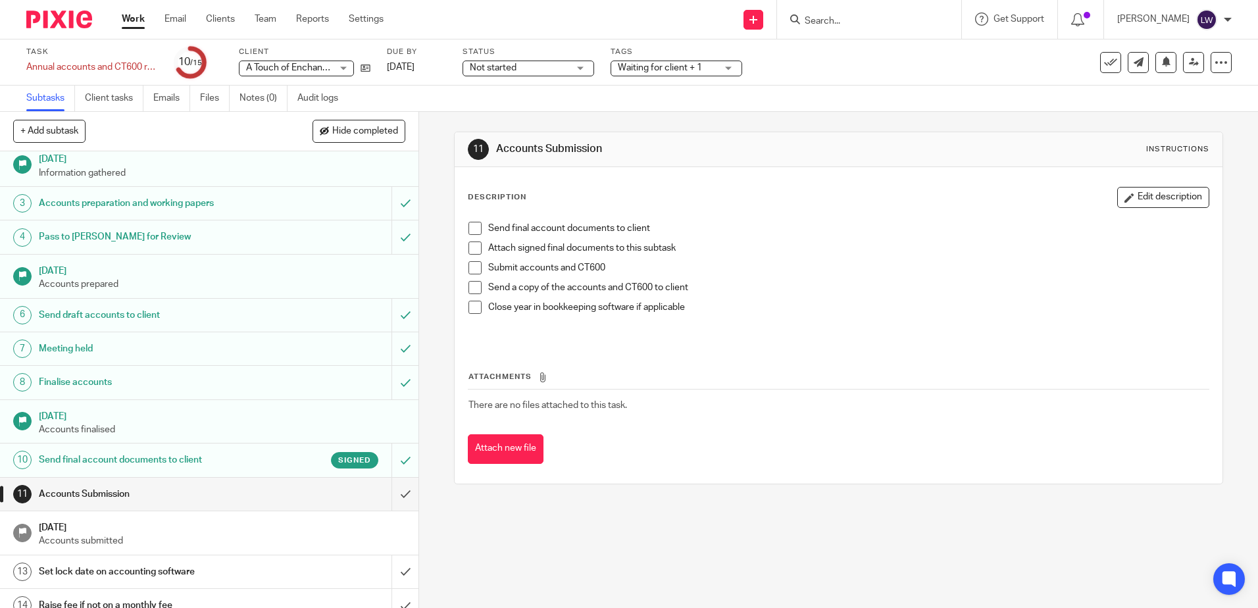
scroll to position [66, 0]
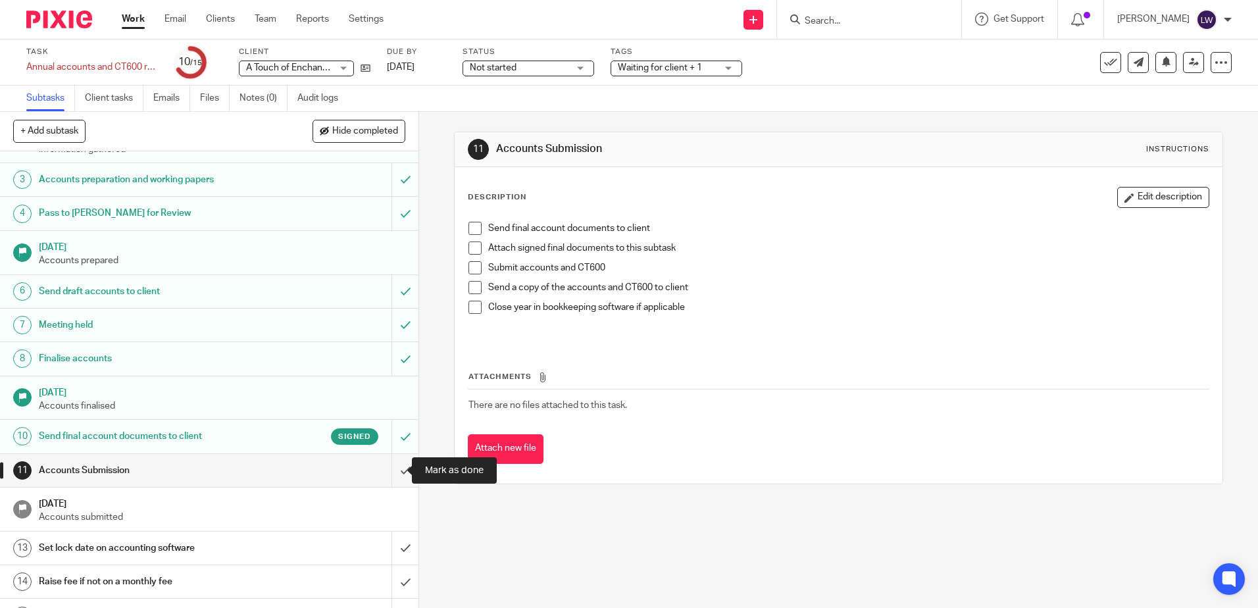
click at [397, 464] on input "submit" at bounding box center [209, 470] width 418 height 33
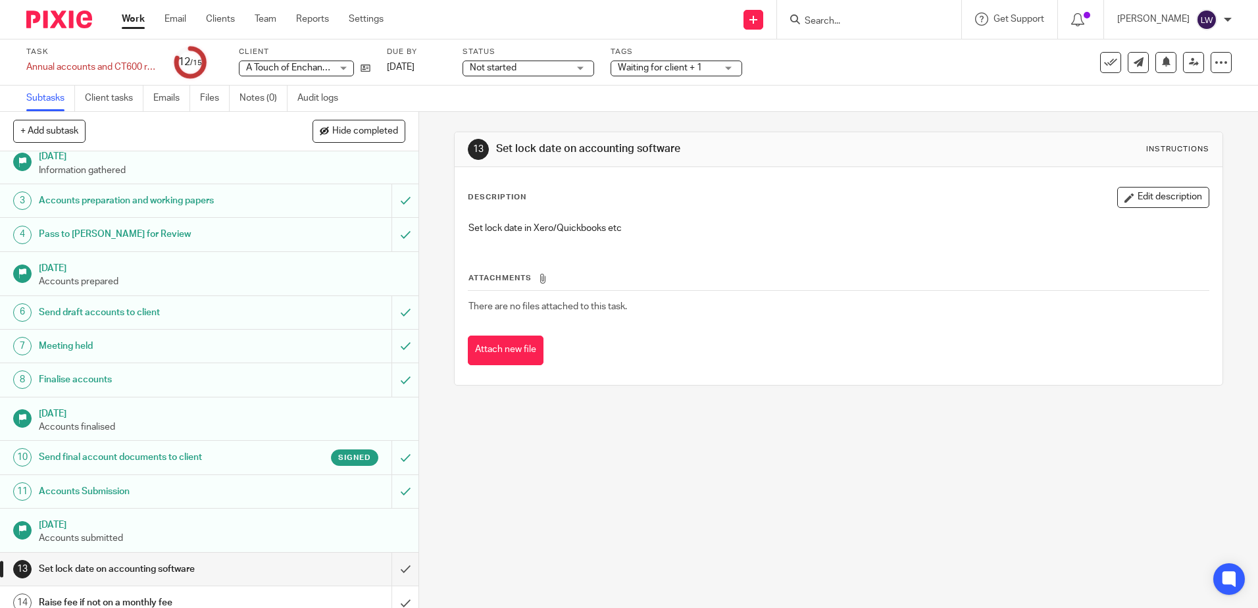
scroll to position [91, 0]
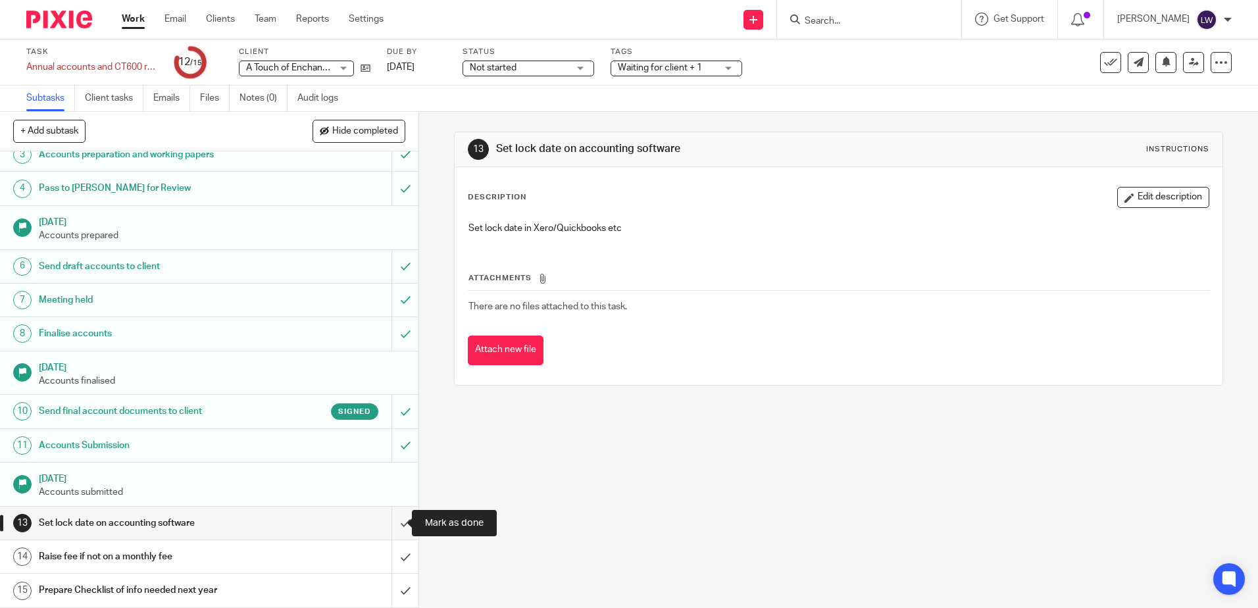
click at [384, 522] on input "submit" at bounding box center [209, 522] width 418 height 33
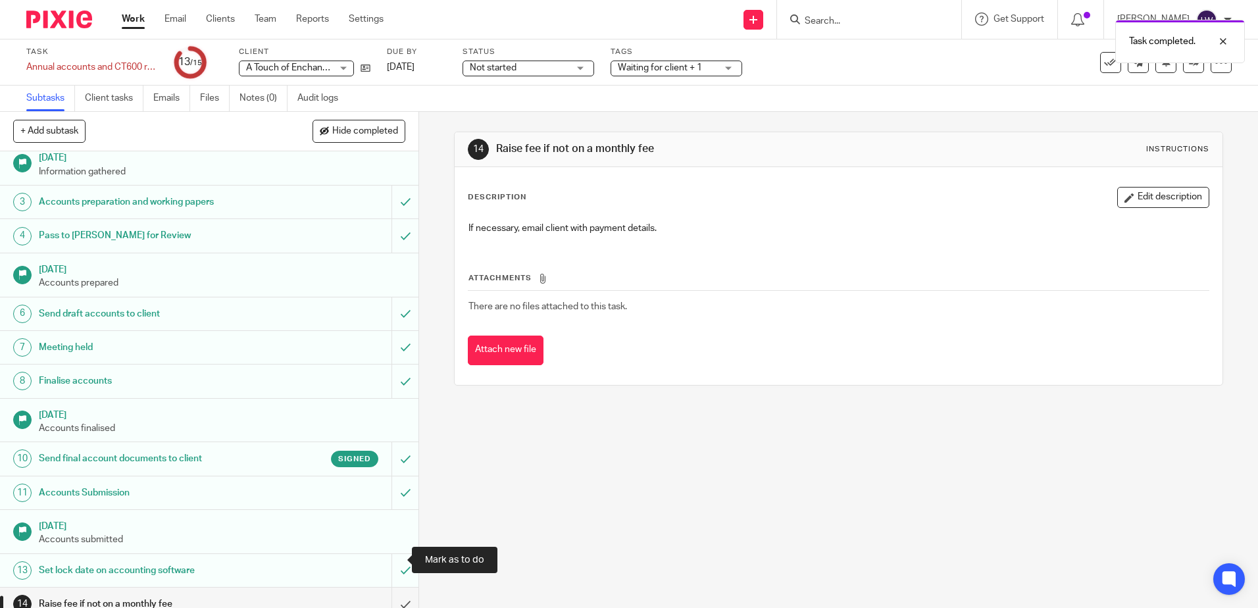
scroll to position [91, 0]
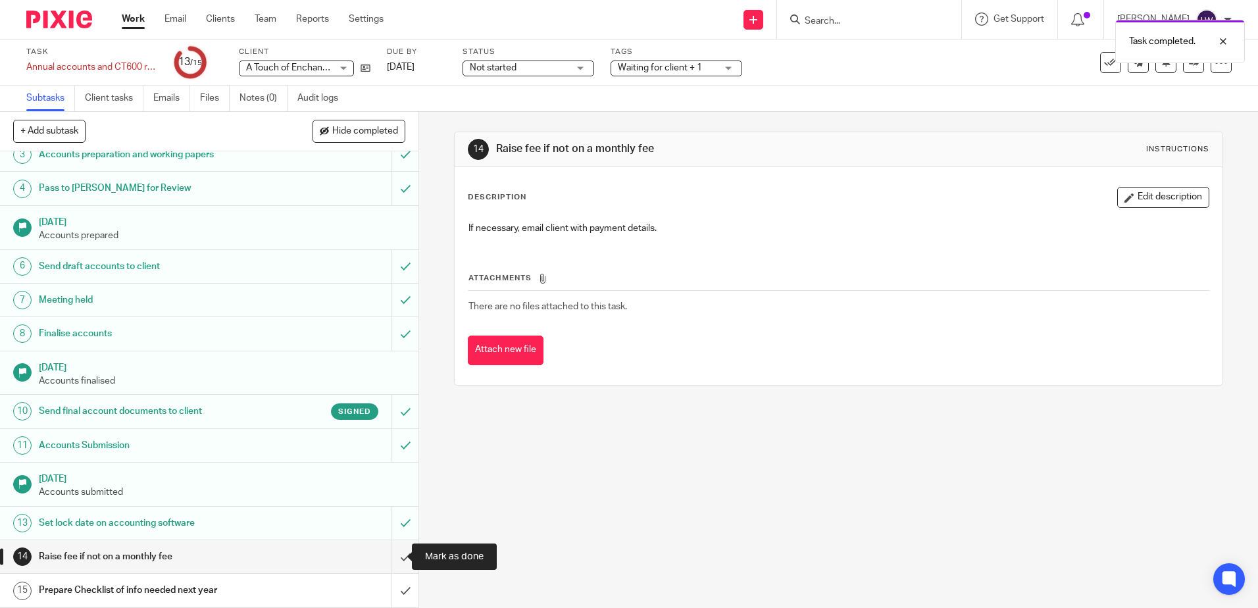
click at [394, 566] on input "submit" at bounding box center [209, 556] width 418 height 33
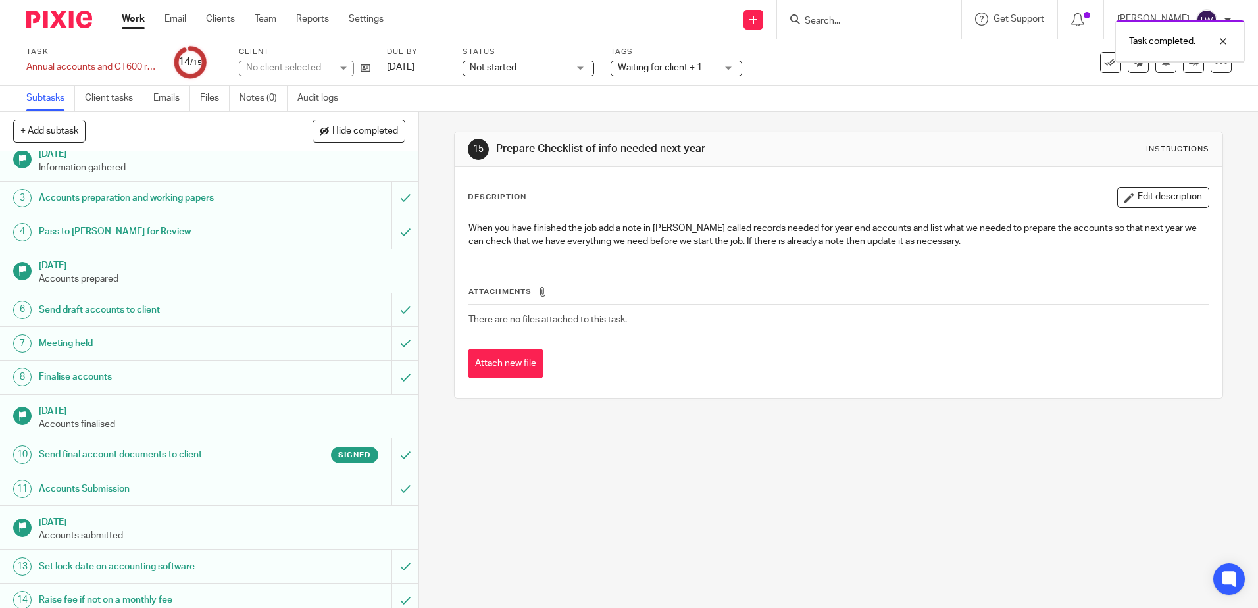
scroll to position [91, 0]
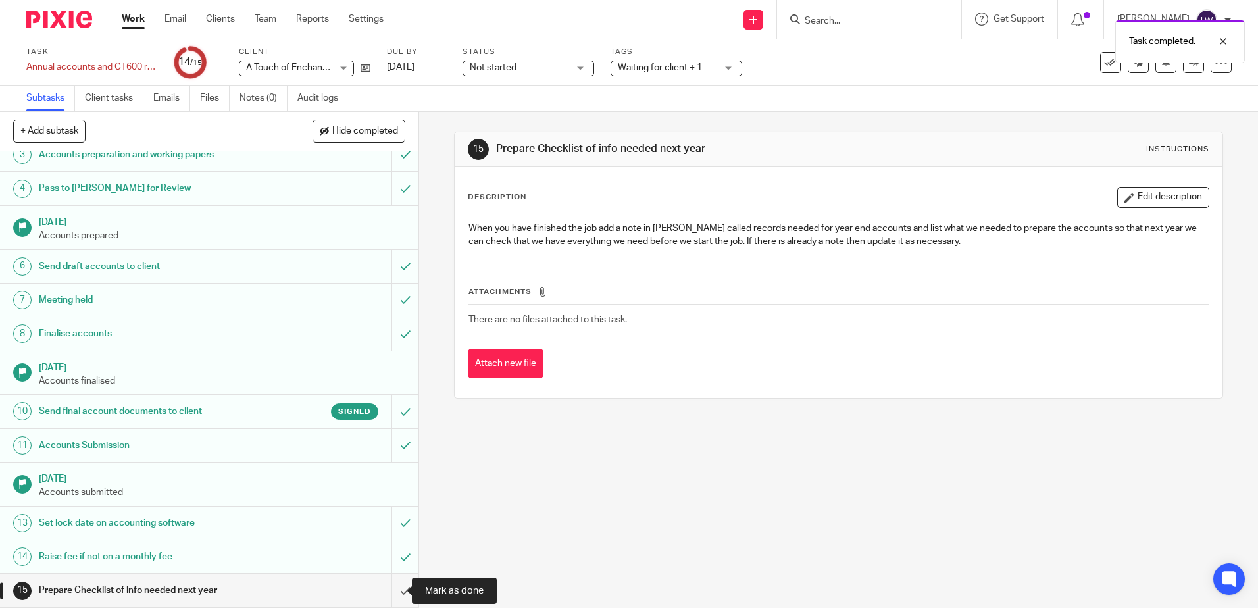
click at [389, 585] on input "submit" at bounding box center [209, 590] width 418 height 33
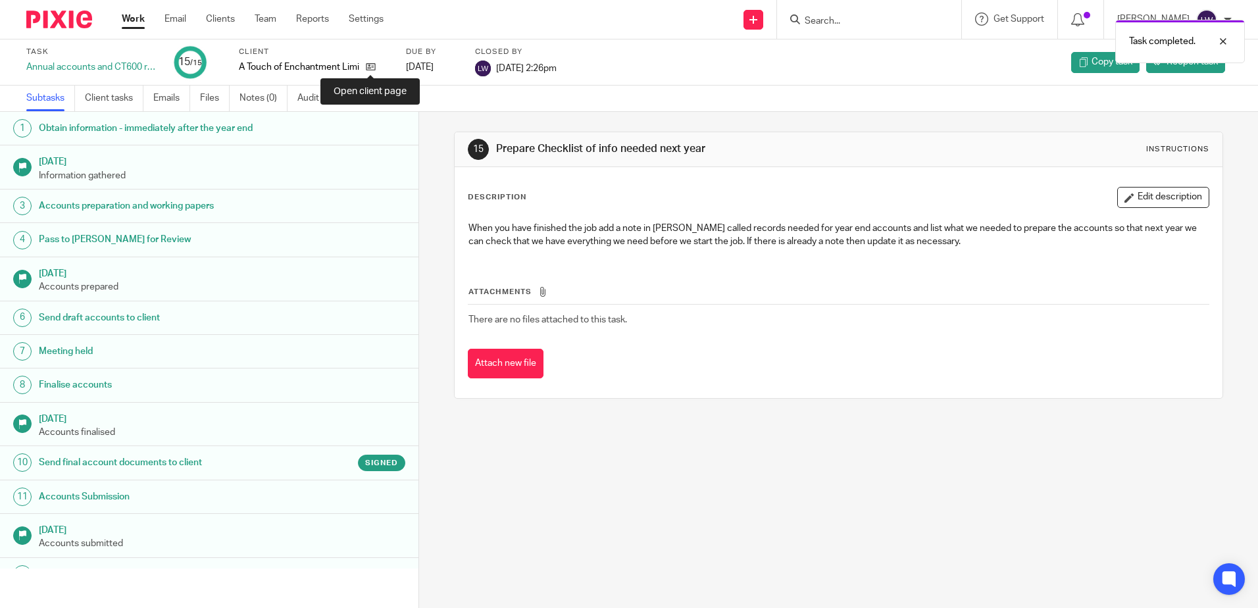
click at [370, 64] on icon at bounding box center [371, 67] width 10 height 10
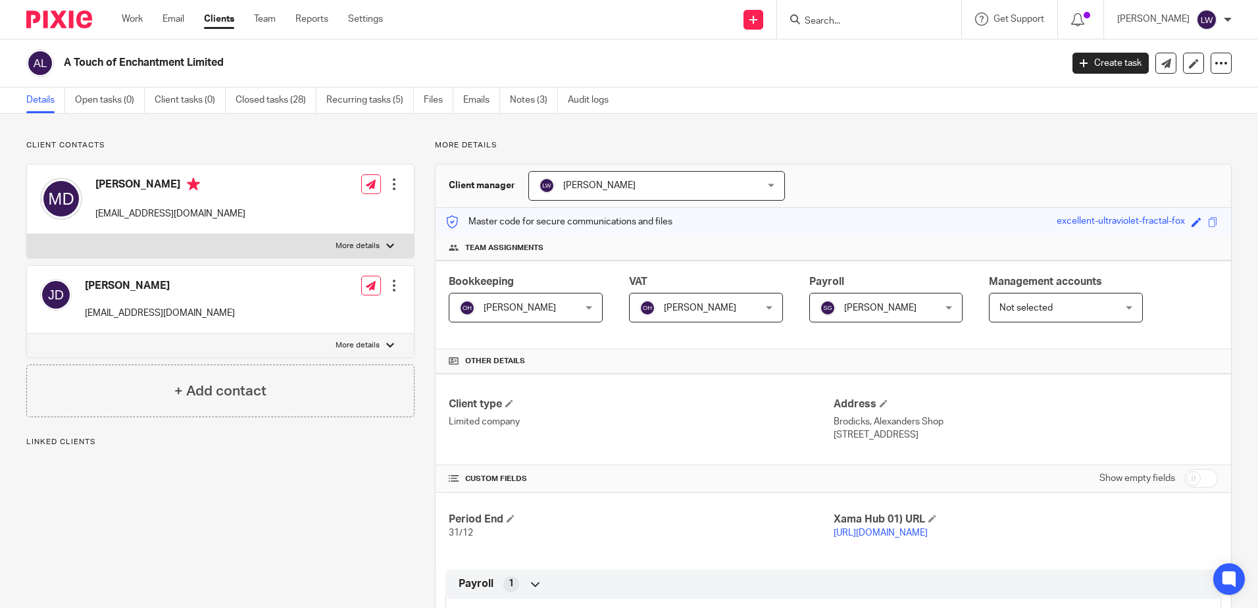
click at [261, 17] on link "Team" at bounding box center [265, 18] width 22 height 13
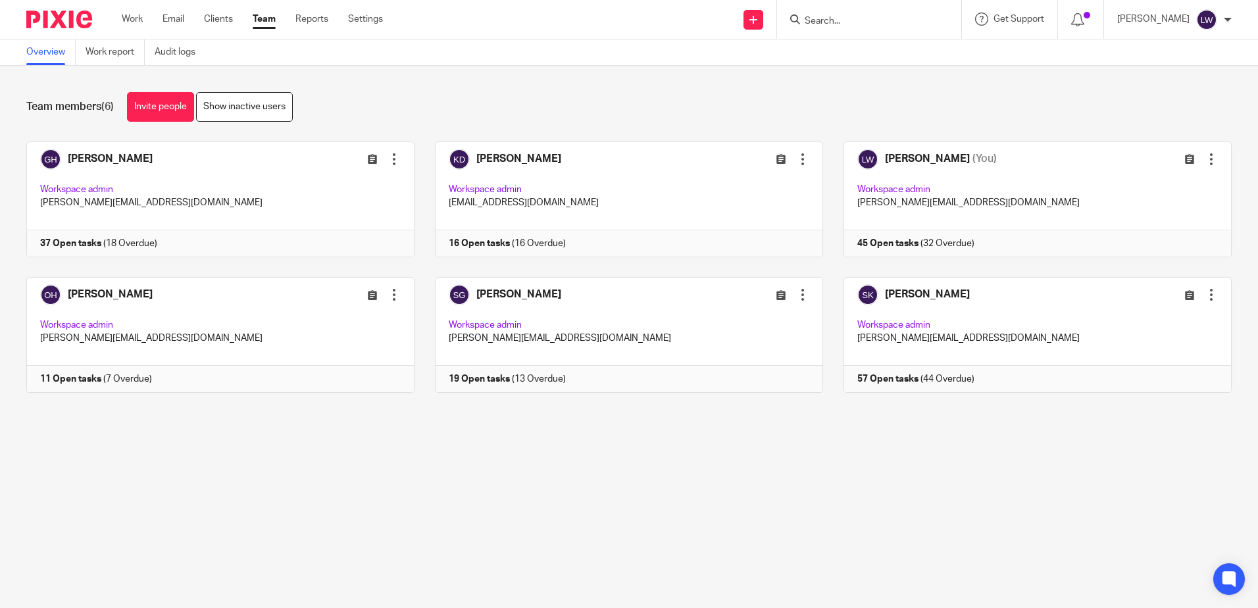
click at [112, 51] on link "Work report" at bounding box center [115, 52] width 59 height 26
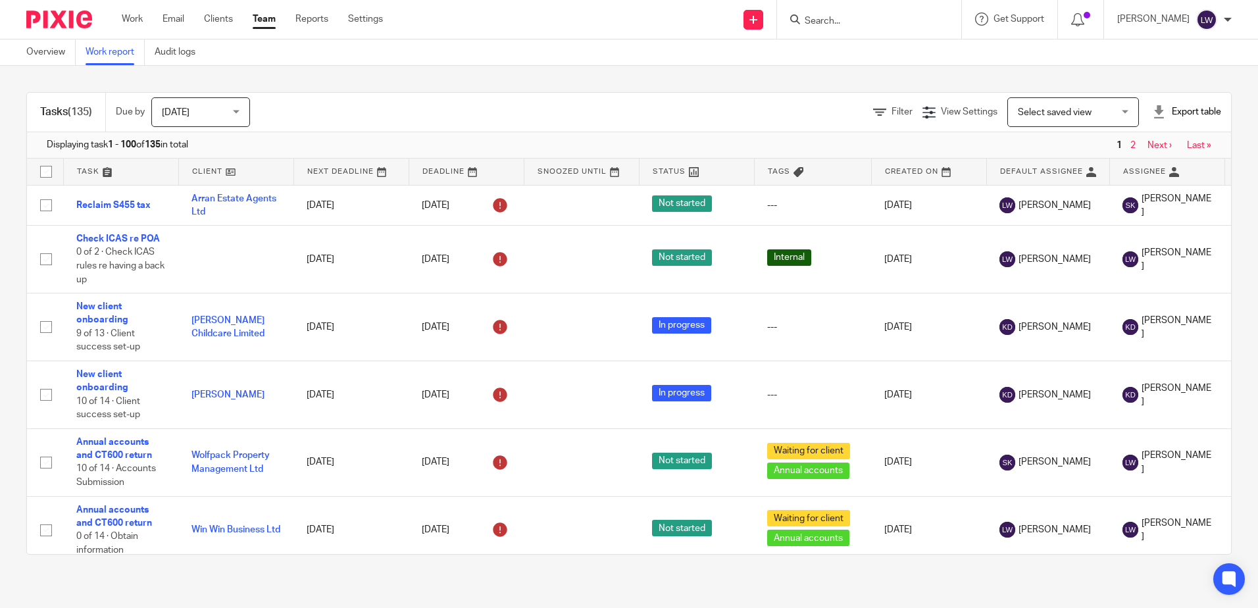
click at [268, 19] on link "Team" at bounding box center [264, 18] width 23 height 13
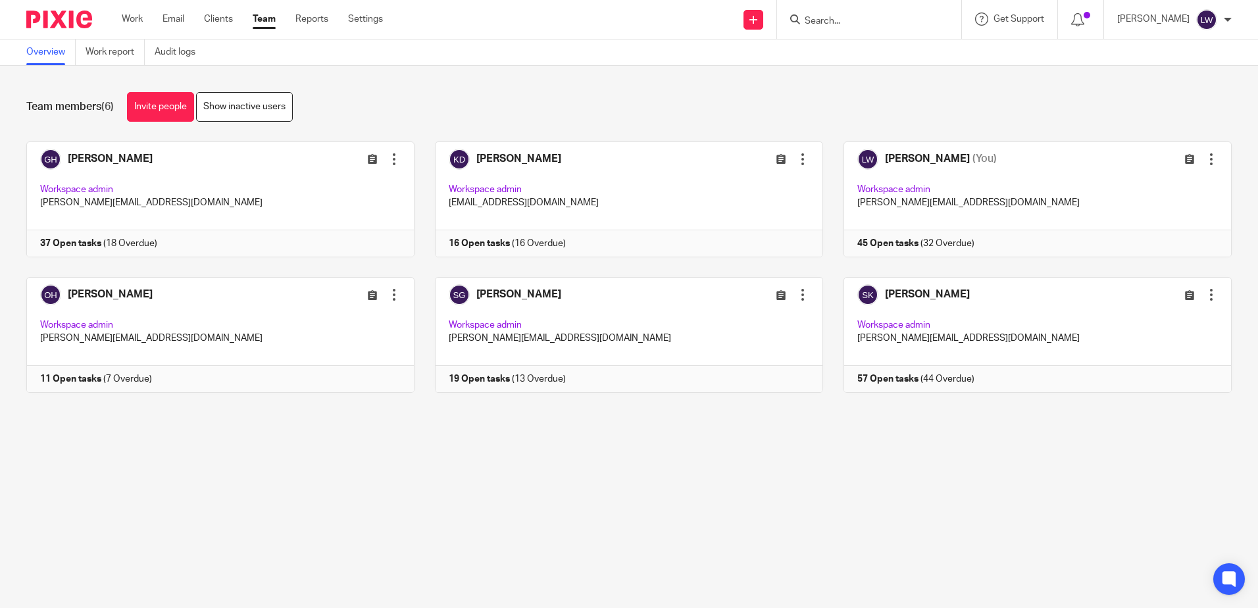
click at [99, 294] on link at bounding box center [210, 335] width 408 height 116
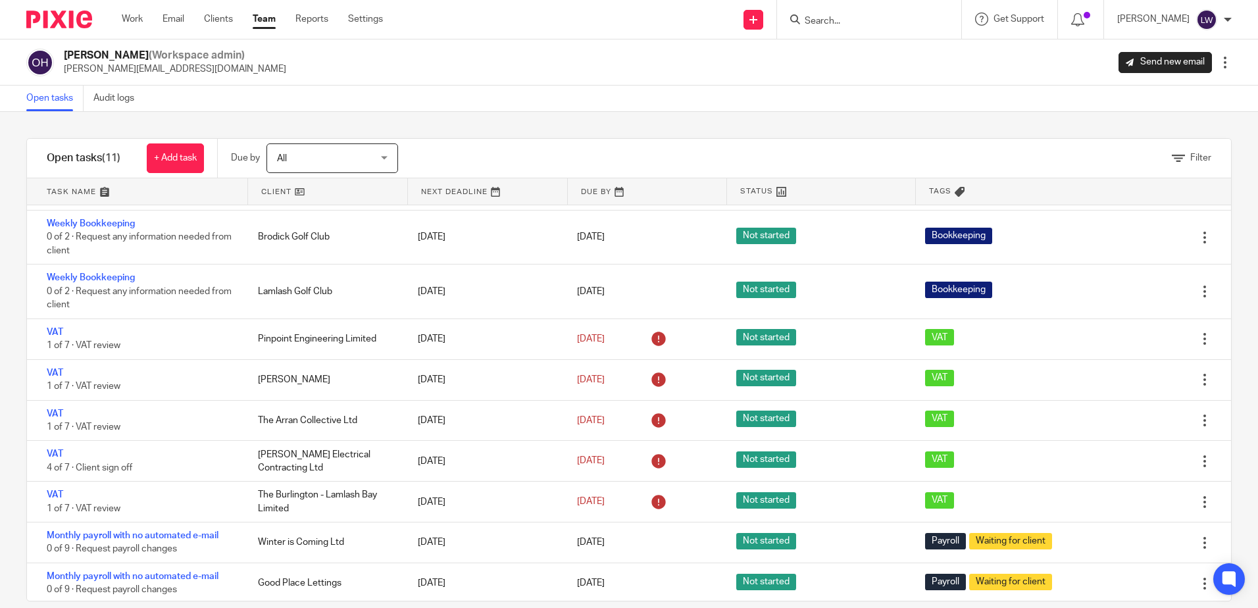
scroll to position [79, 0]
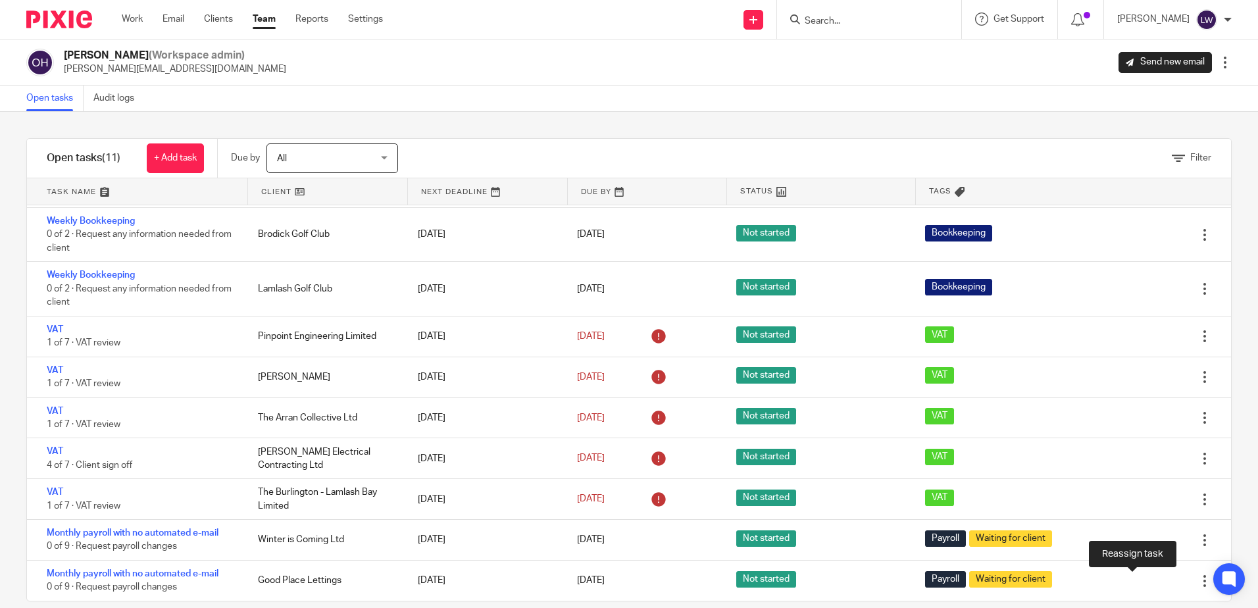
click at [1152, 577] on icon at bounding box center [1158, 580] width 13 height 13
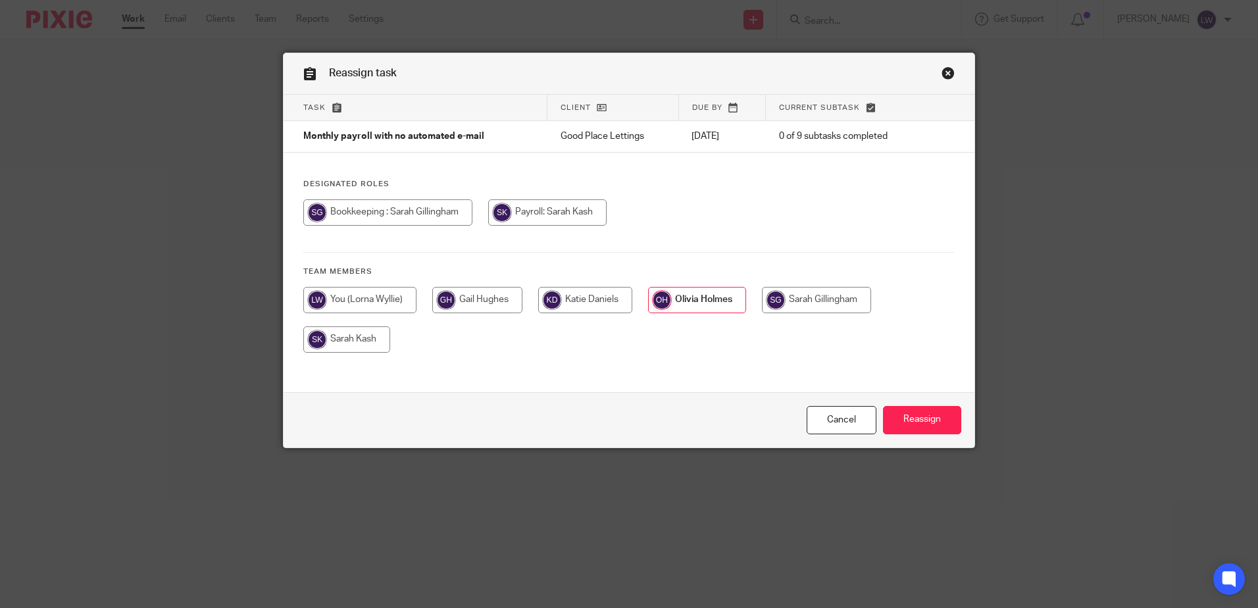
click at [356, 337] on input "radio" at bounding box center [346, 339] width 87 height 26
radio input "true"
click at [897, 419] on input "Reassign" at bounding box center [922, 420] width 78 height 28
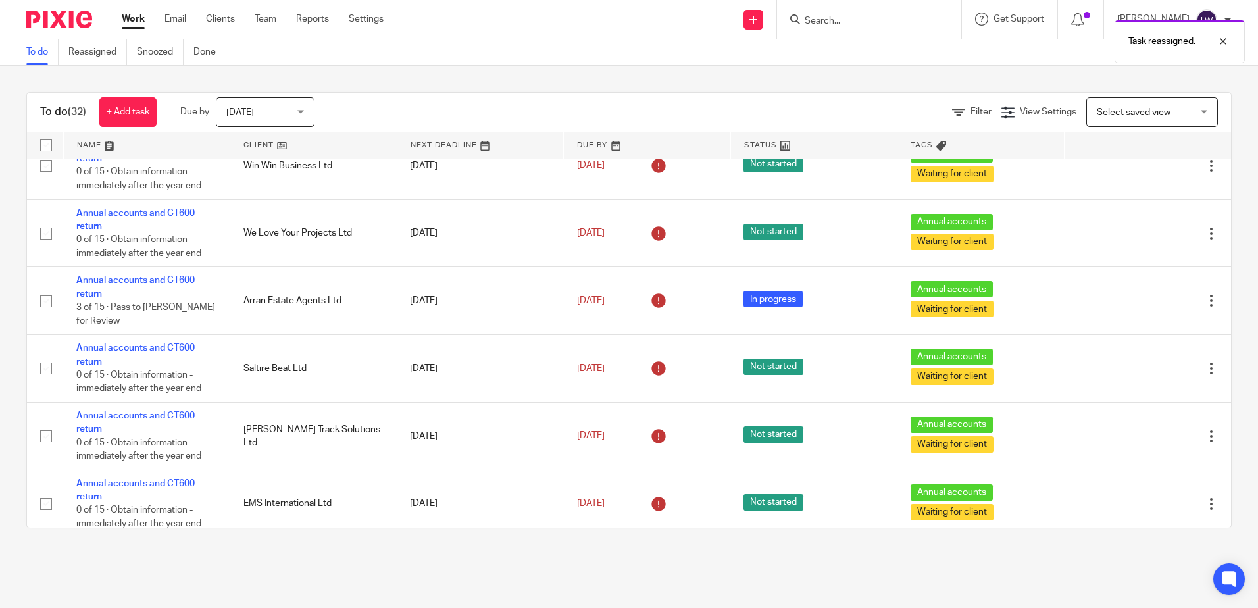
scroll to position [1556, 0]
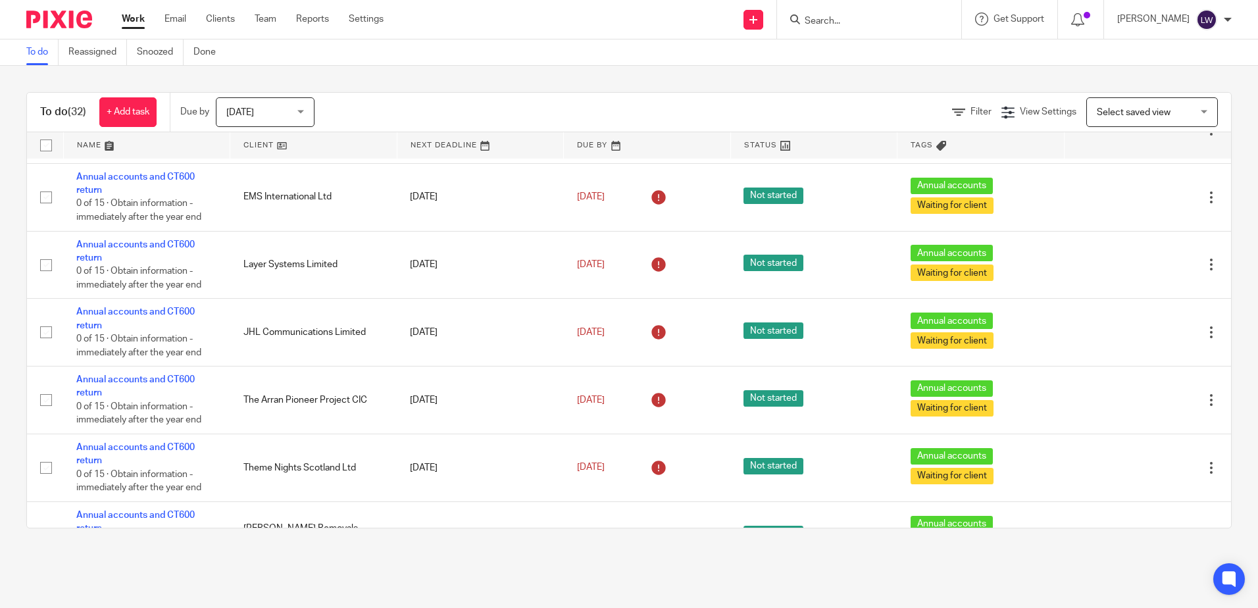
click at [172, 18] on link "Email" at bounding box center [175, 18] width 22 height 13
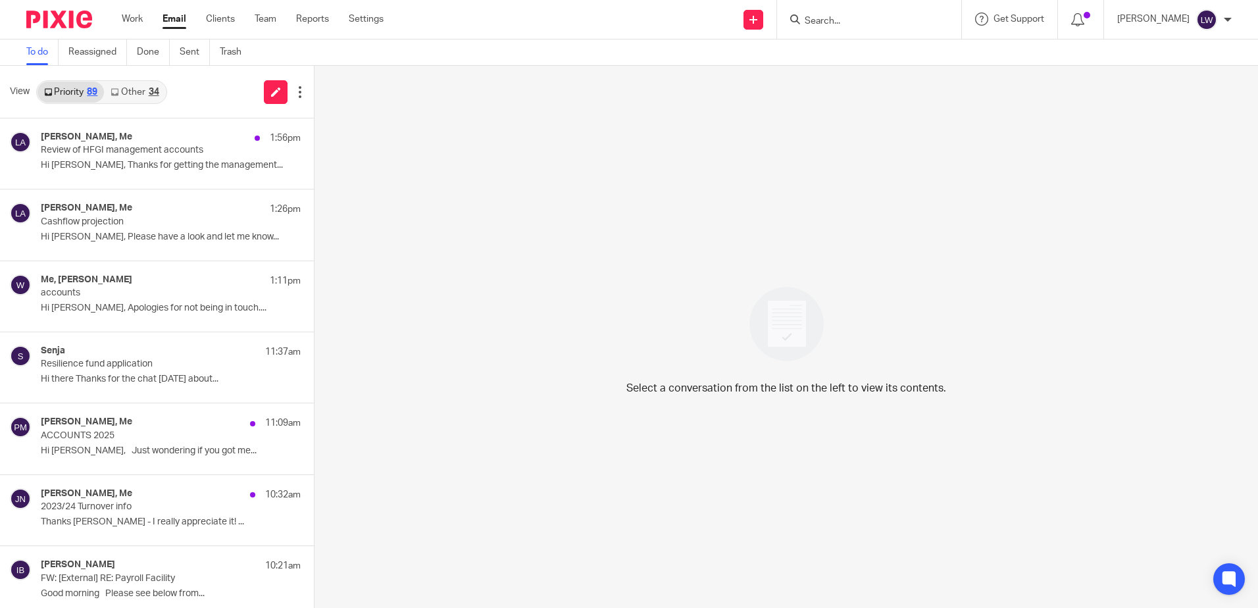
click at [176, 26] on link "Email" at bounding box center [174, 18] width 24 height 13
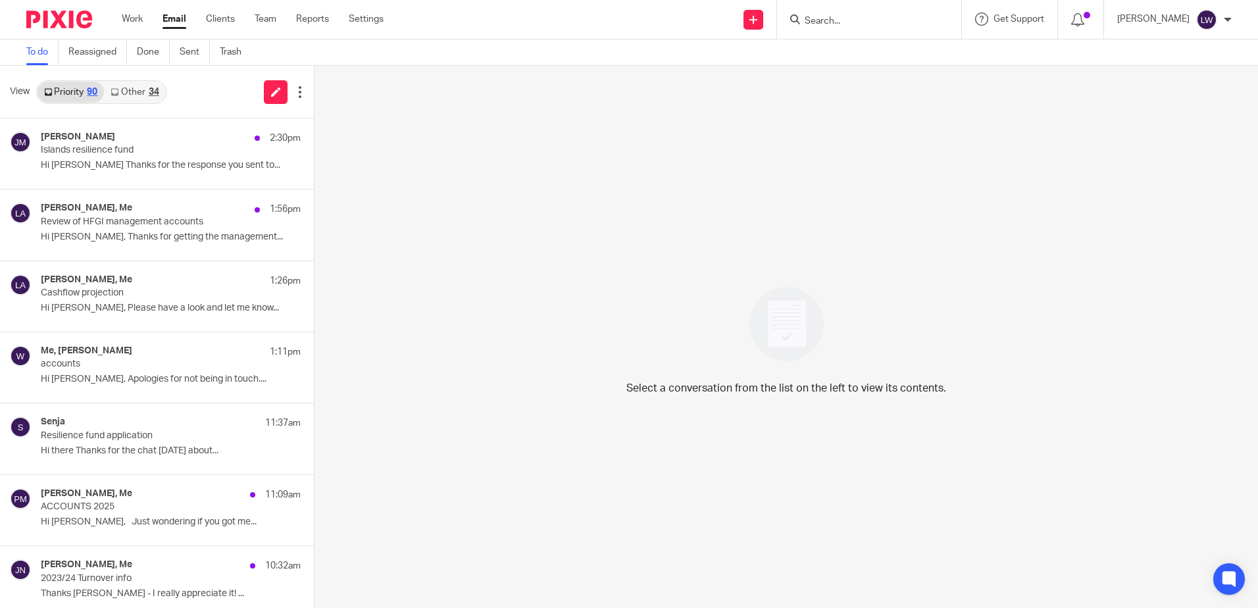
click at [148, 161] on p "Hi Lorna Thanks for the response you sent to..." at bounding box center [171, 165] width 260 height 11
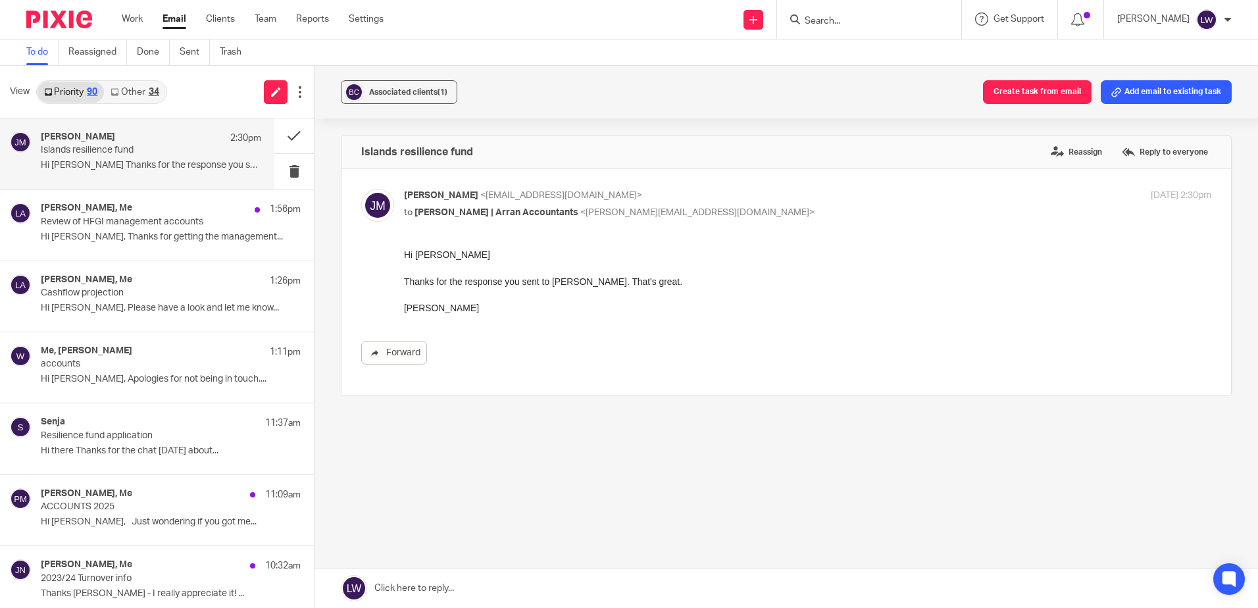
click at [381, 87] on div "Associated clients (1)" at bounding box center [408, 92] width 78 height 13
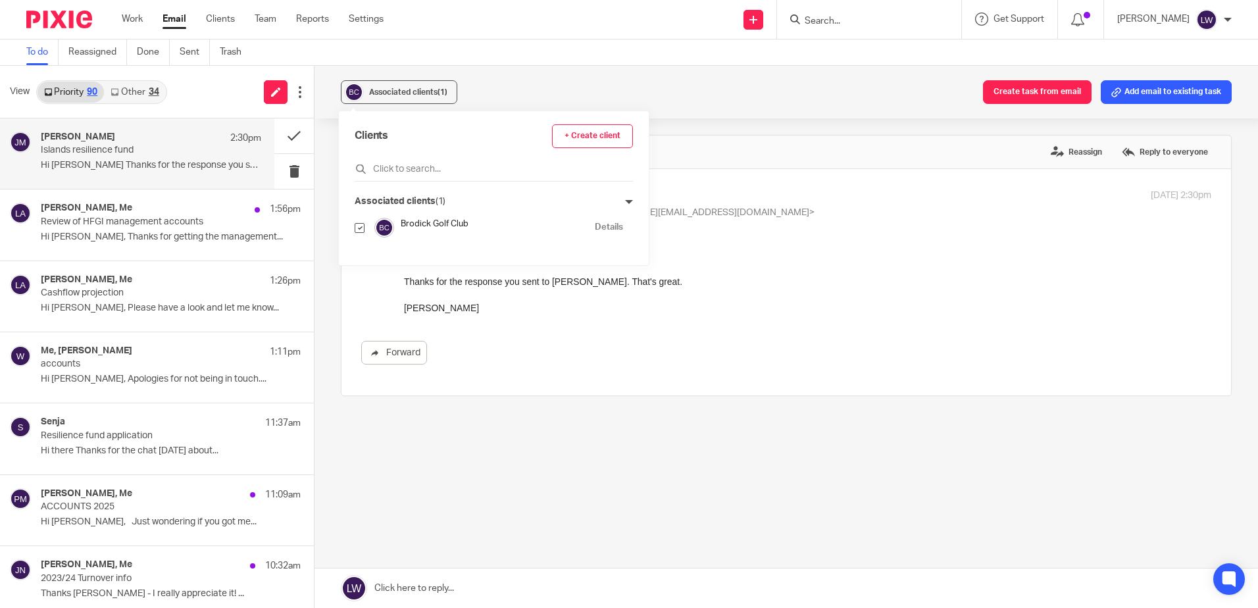
click at [547, 60] on div "To do Reassigned Done Sent Trash" at bounding box center [629, 52] width 1258 height 26
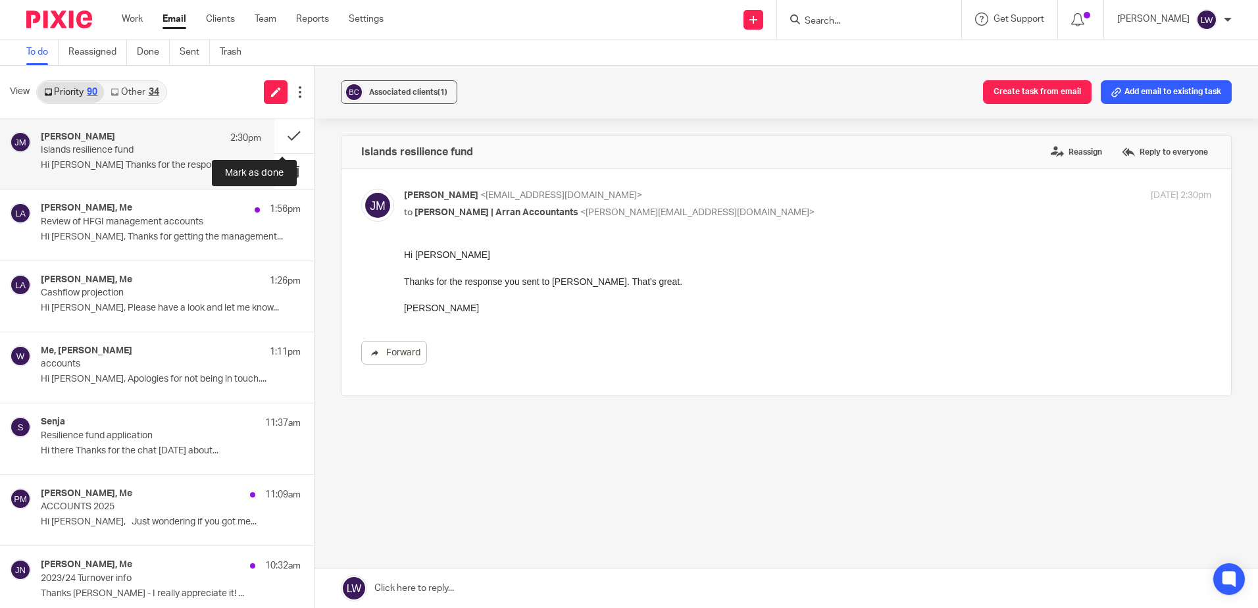
click at [283, 134] on button at bounding box center [293, 135] width 39 height 35
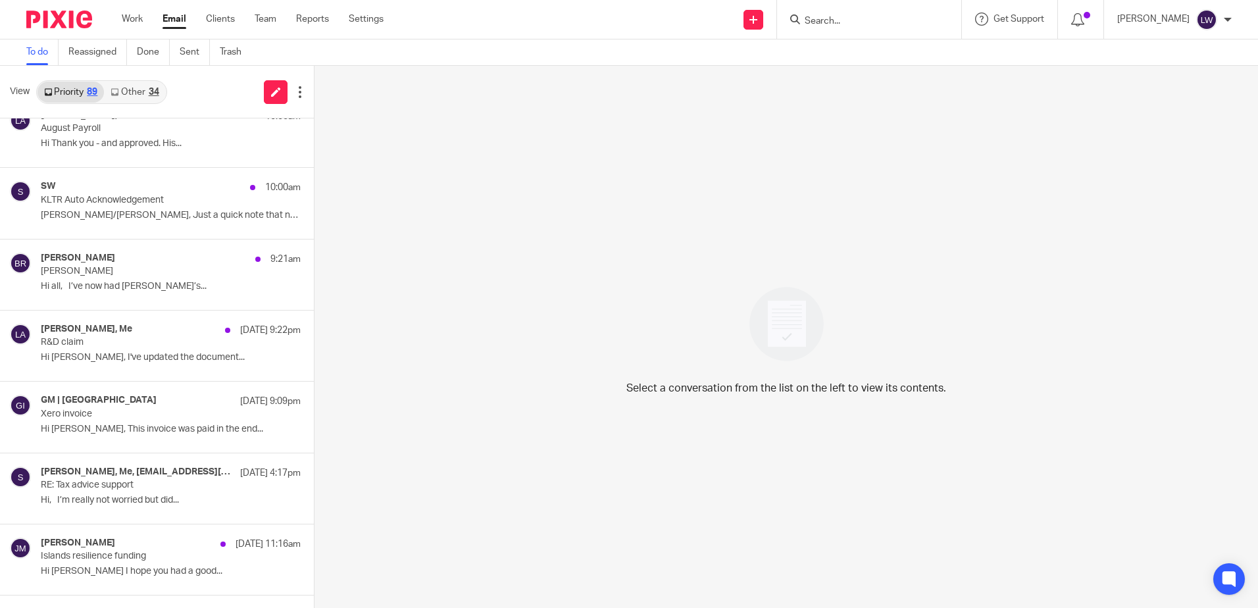
scroll to position [658, 0]
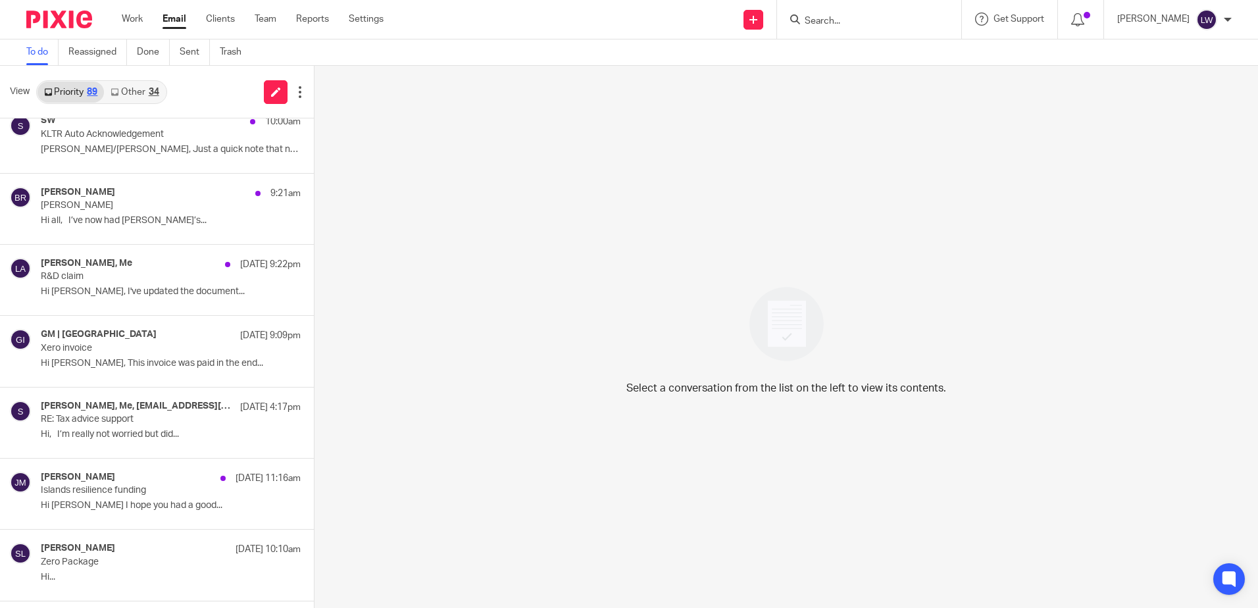
click at [151, 203] on p "[PERSON_NAME]" at bounding box center [145, 205] width 208 height 11
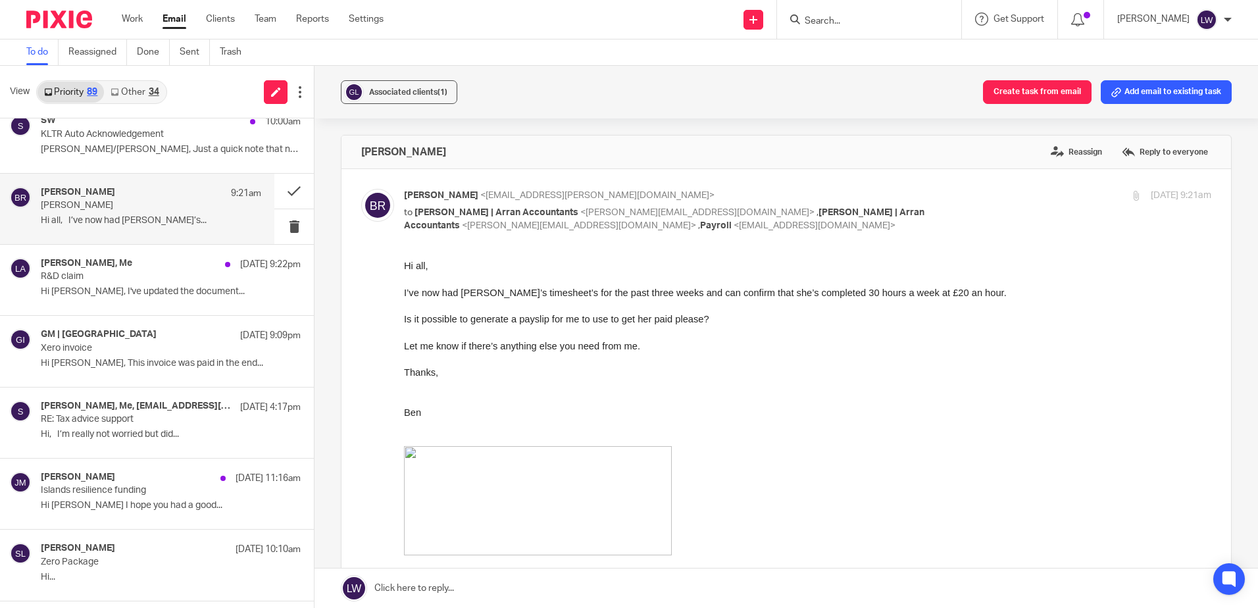
scroll to position [0, 0]
click at [411, 93] on span "Associated clients (1)" at bounding box center [408, 92] width 78 height 8
click at [529, 83] on div "Associated clients (1) Create task from email Add email to existing task" at bounding box center [785, 92] width 943 height 53
click at [283, 189] on button at bounding box center [293, 191] width 39 height 35
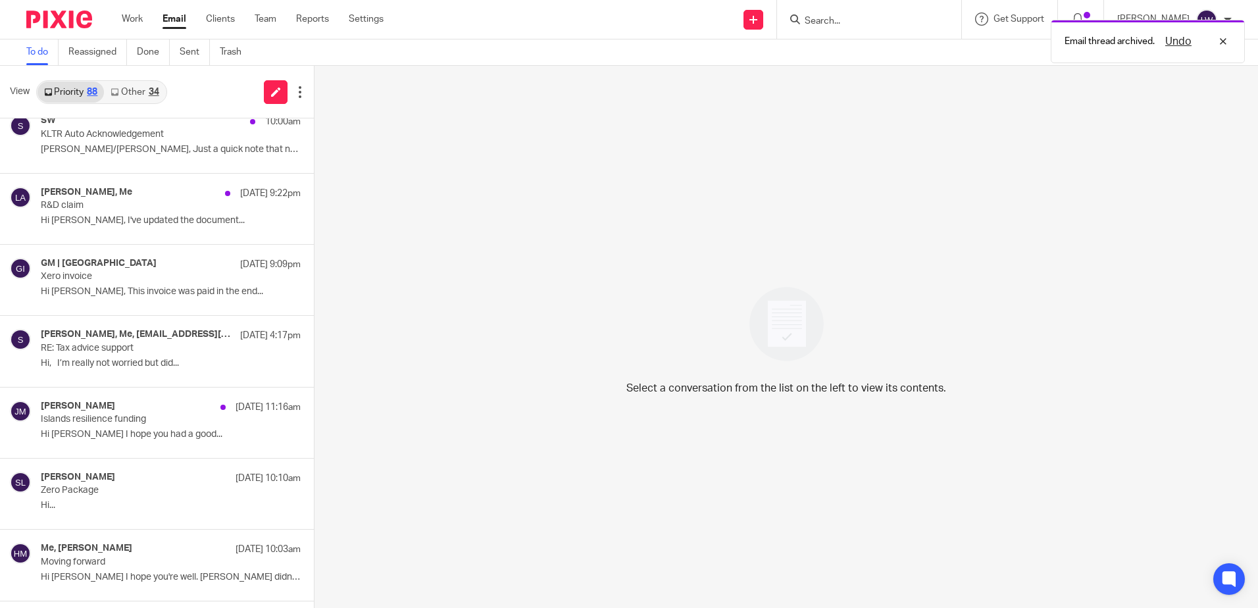
scroll to position [723, 0]
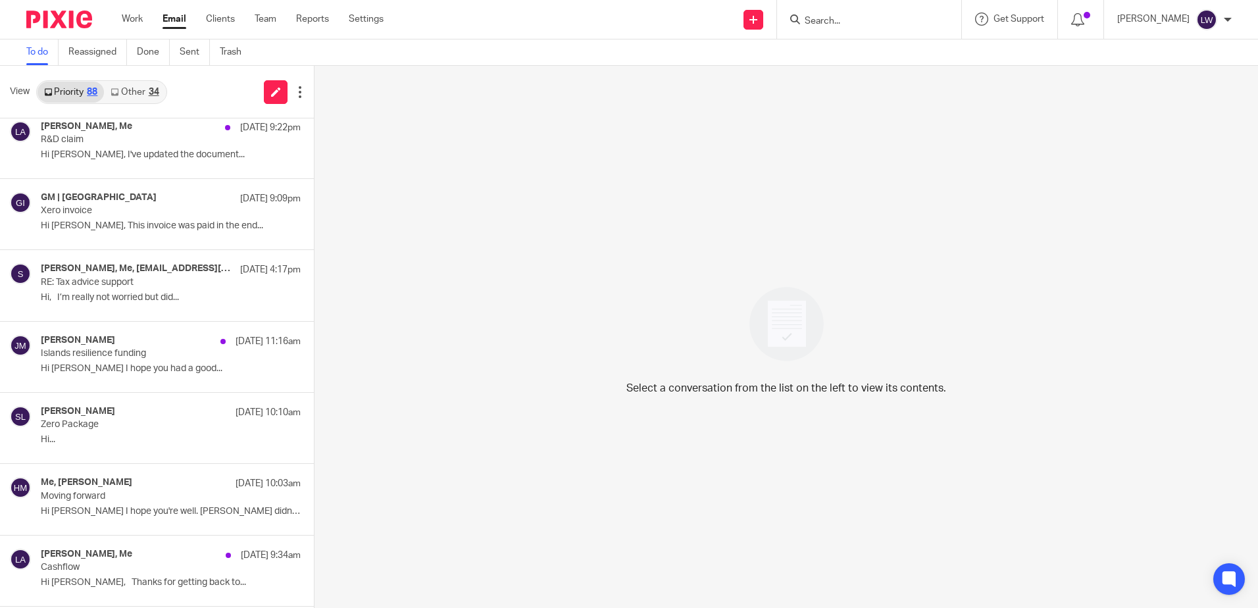
click at [72, 368] on p "Hi Lorna I hope you had a good..." at bounding box center [171, 368] width 260 height 11
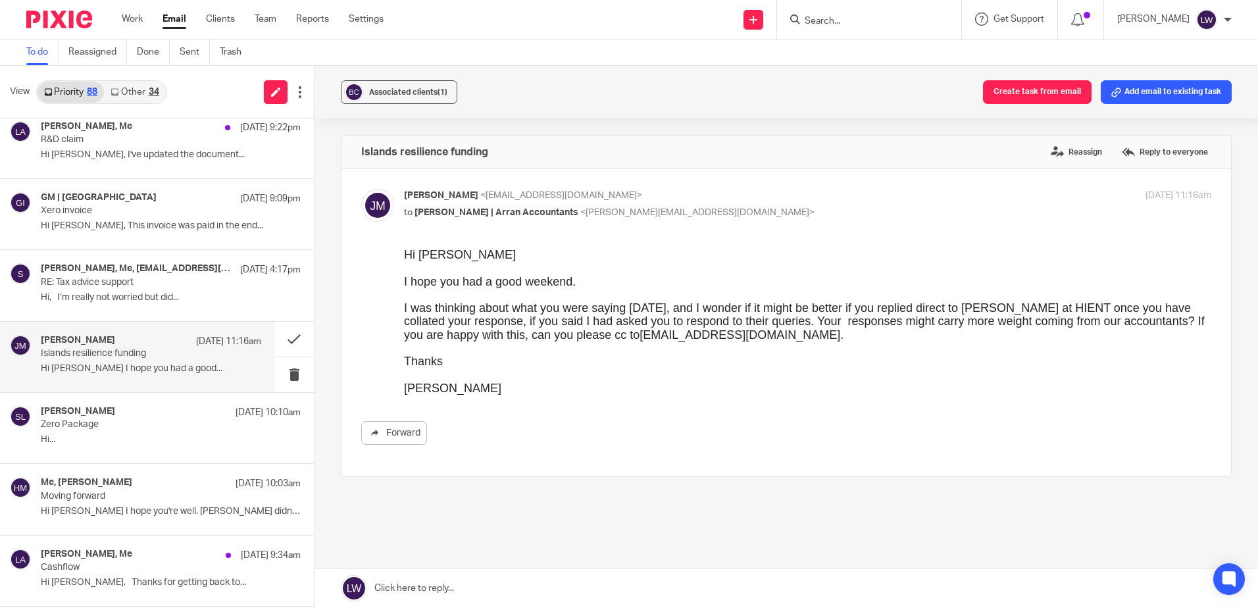
scroll to position [0, 0]
click at [283, 338] on button at bounding box center [293, 339] width 39 height 35
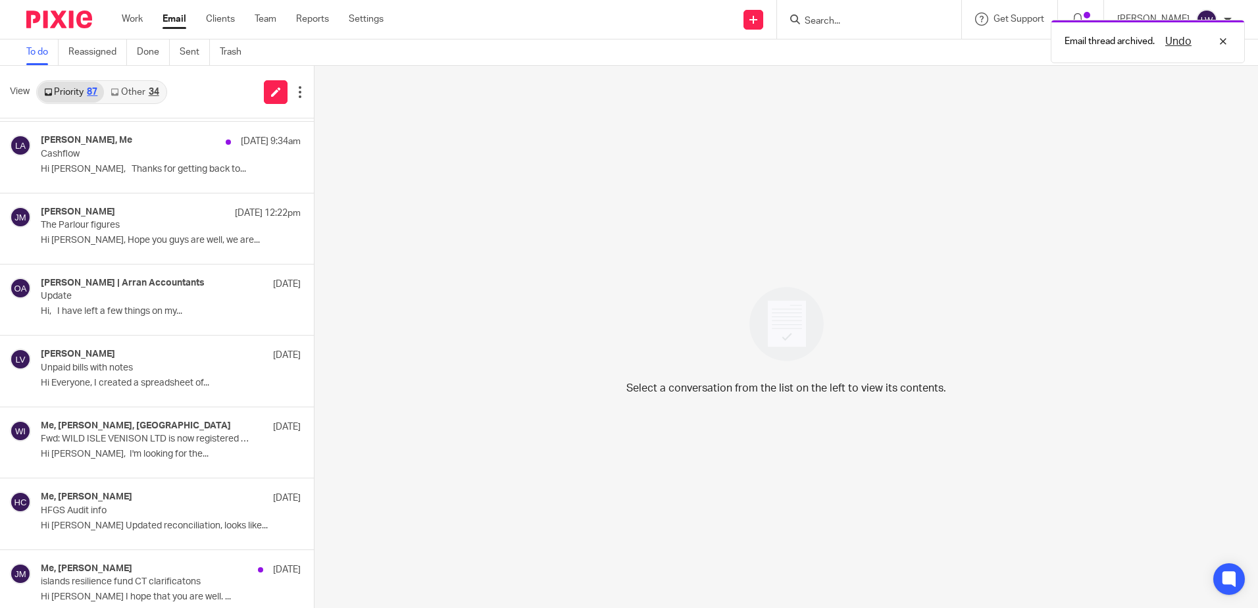
scroll to position [1118, 0]
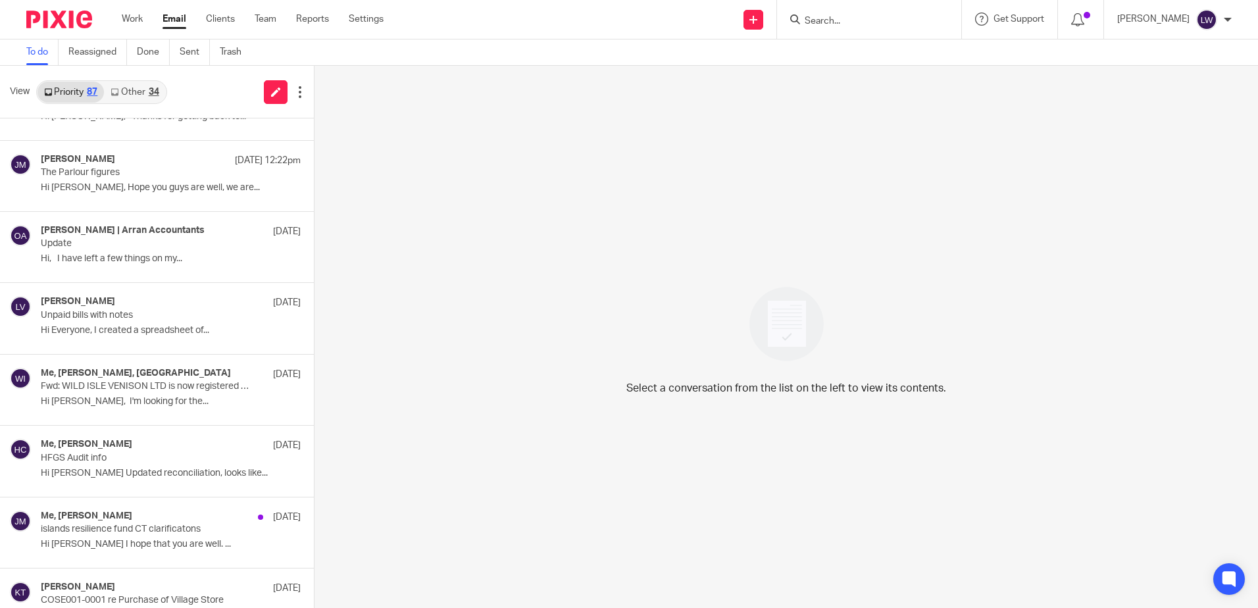
click at [99, 396] on p "Hi Lorna, I'm looking for the..." at bounding box center [171, 401] width 260 height 11
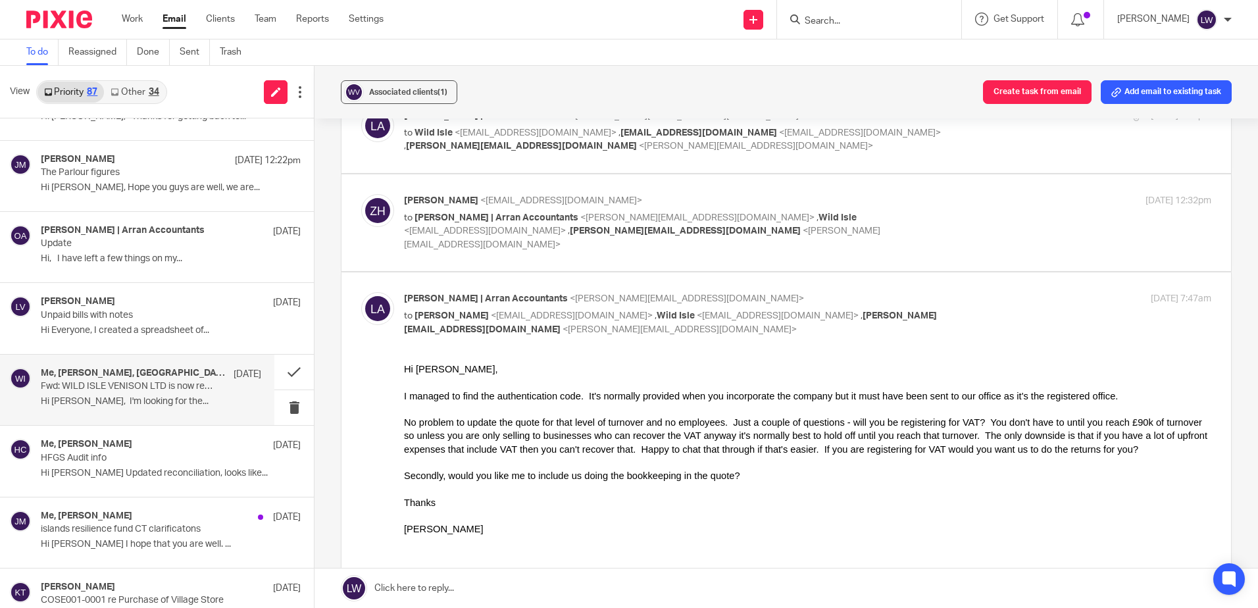
scroll to position [197, 0]
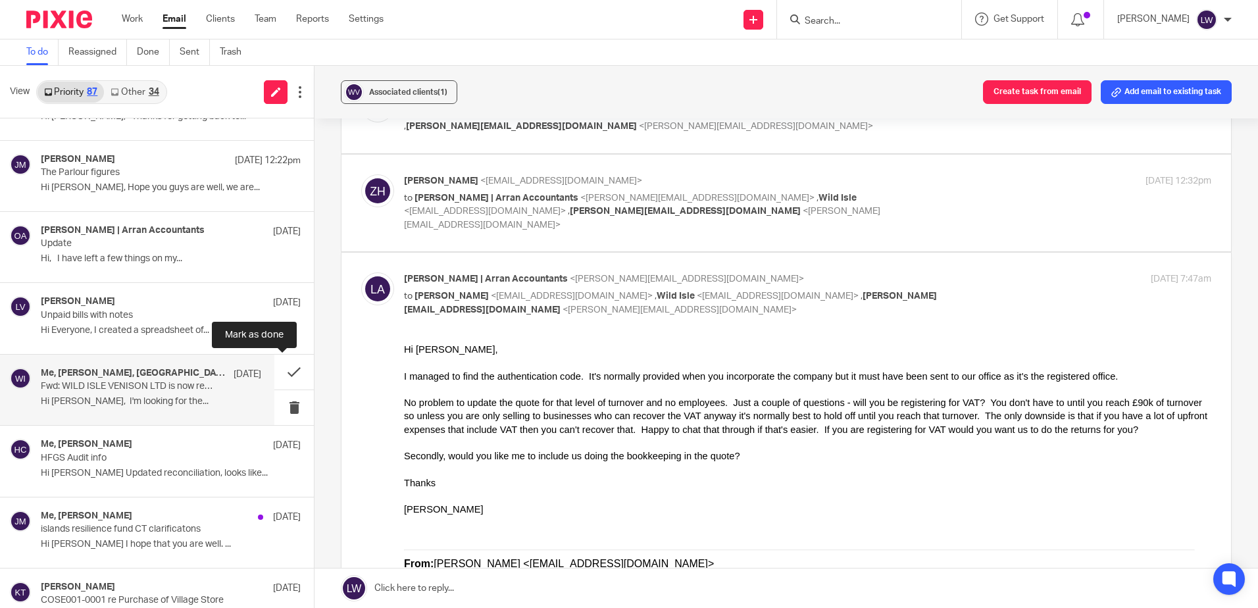
click at [281, 366] on button at bounding box center [293, 372] width 39 height 35
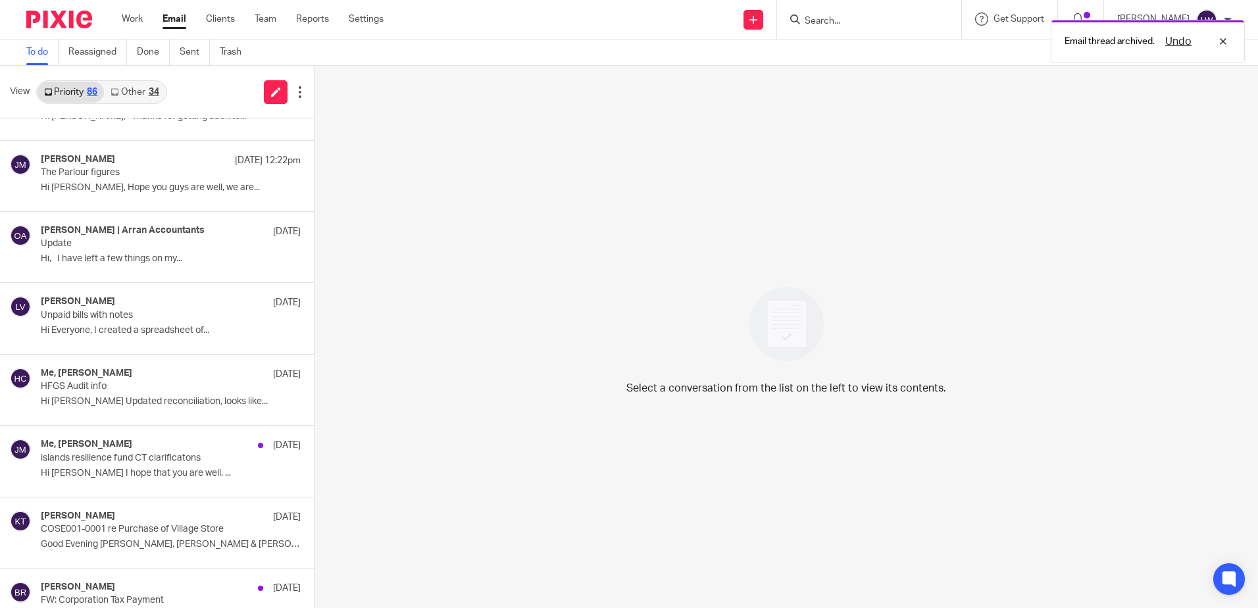
click at [157, 401] on p "Hi Lorna Updated reconciliation, looks like..." at bounding box center [171, 401] width 260 height 11
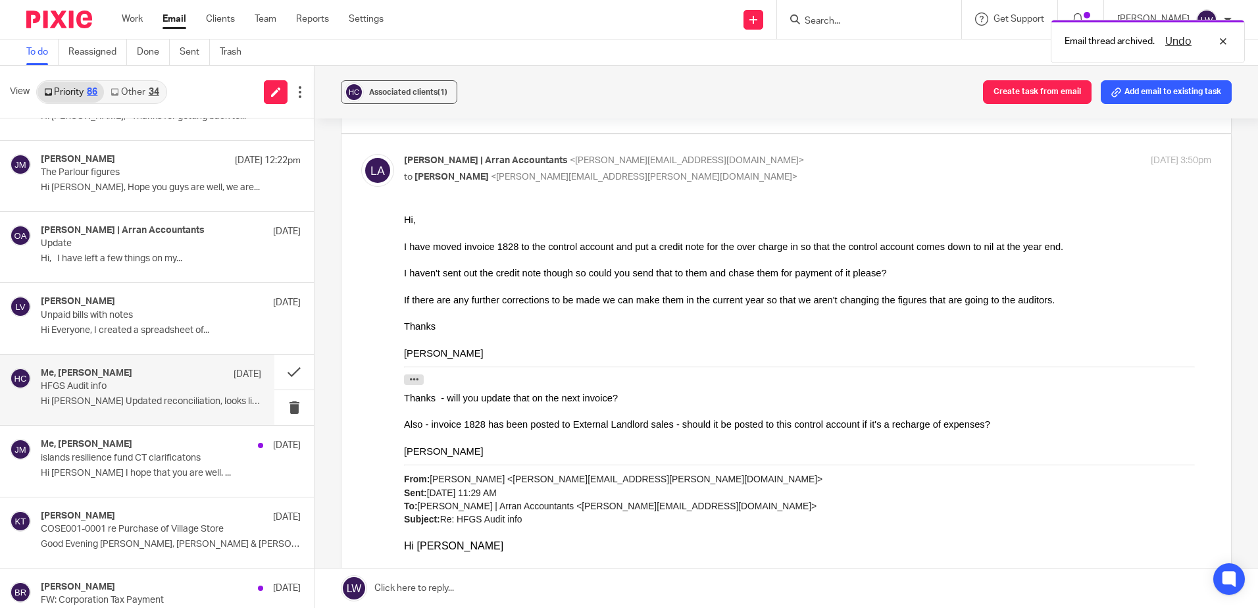
scroll to position [723, 0]
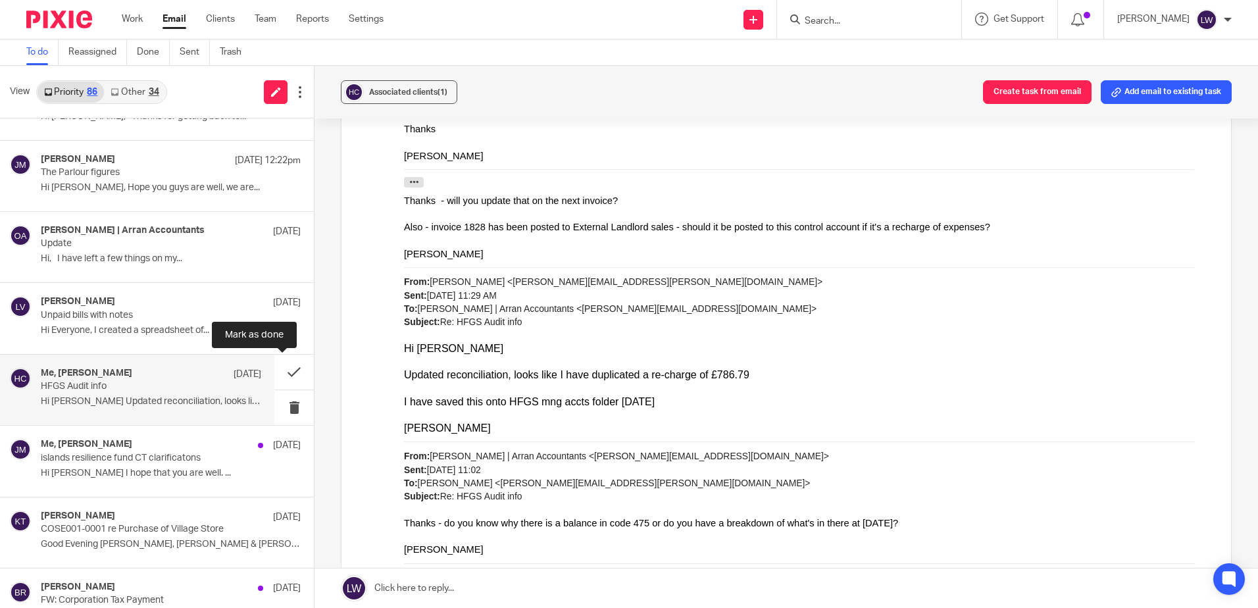
click at [281, 372] on button at bounding box center [293, 372] width 39 height 35
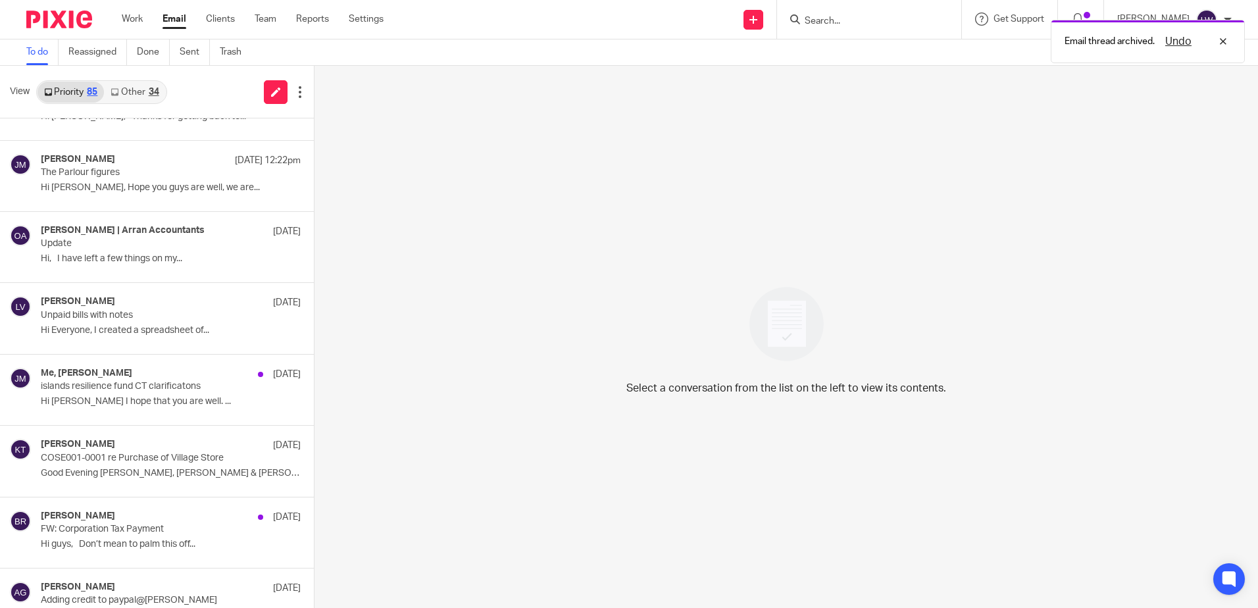
click at [137, 385] on p "islands resilience fund CT clarificatons" at bounding box center [145, 386] width 208 height 11
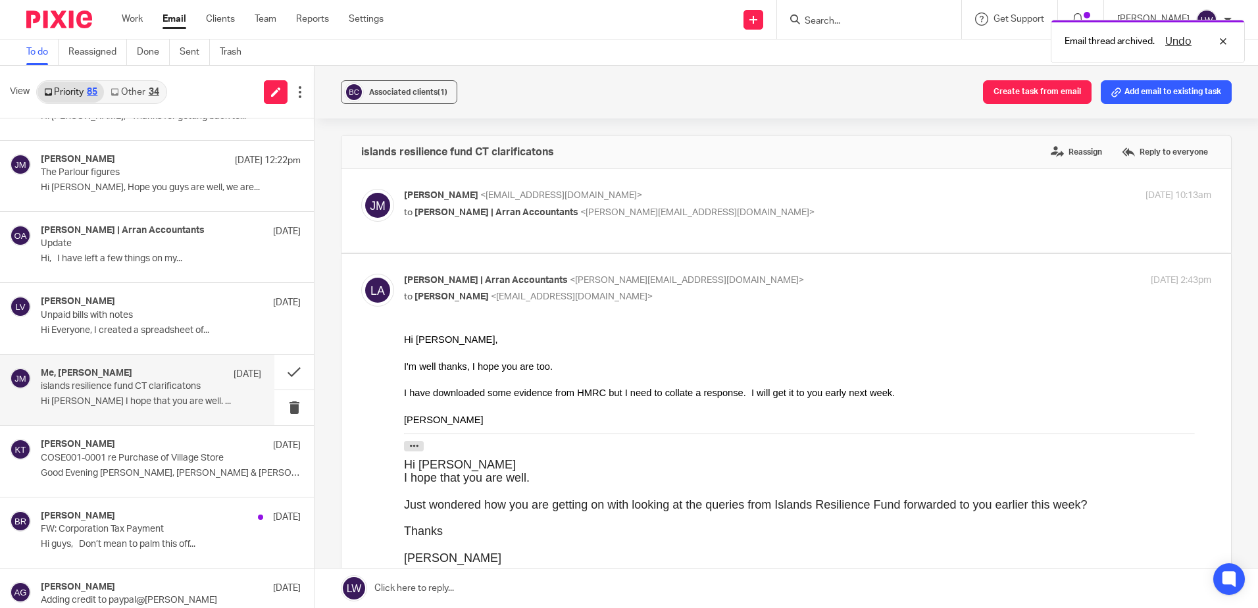
scroll to position [0, 0]
click at [278, 371] on button at bounding box center [293, 372] width 39 height 35
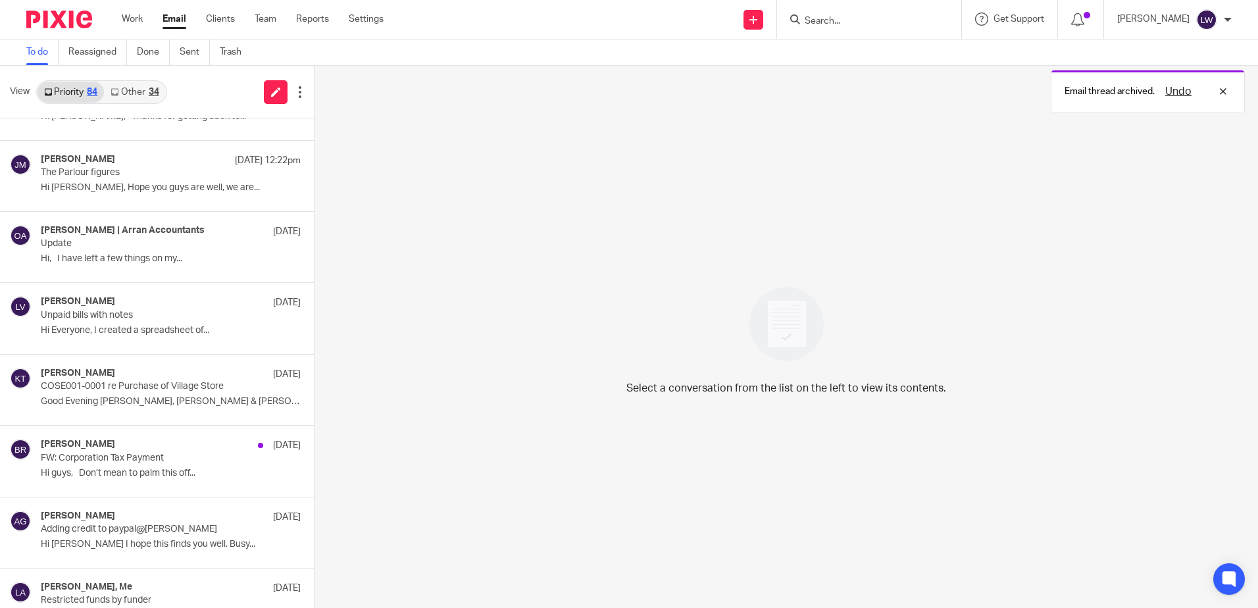
click at [158, 387] on p "COSE001-0001 re Purchase of Village Store" at bounding box center [145, 386] width 208 height 11
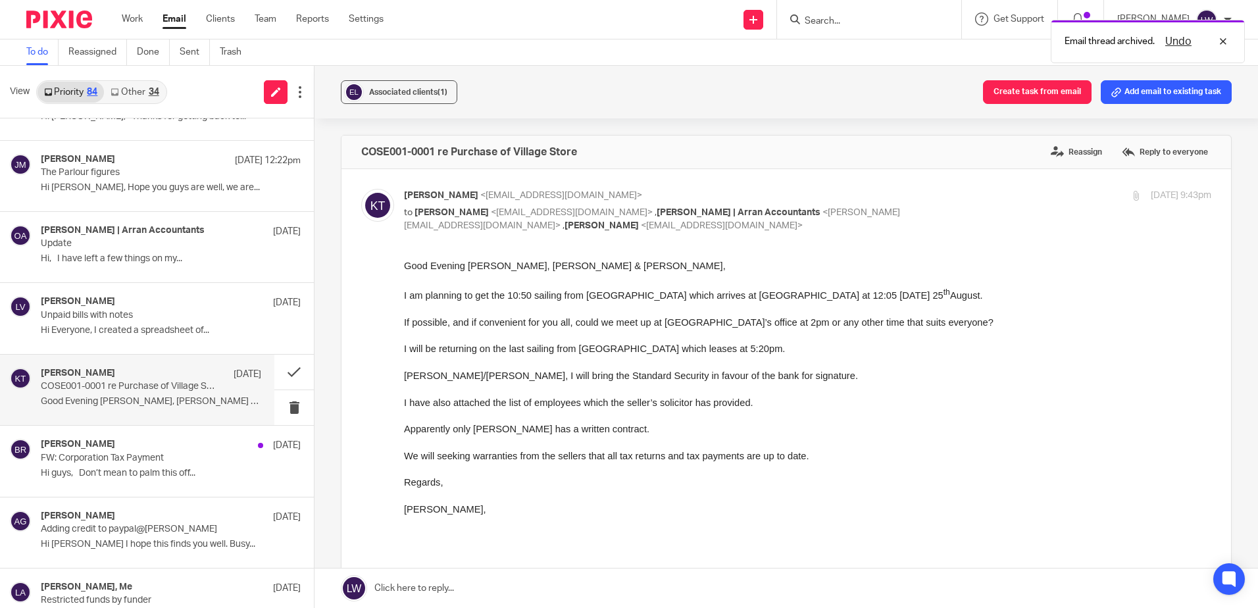
click at [409, 87] on div "Associated clients (1)" at bounding box center [408, 92] width 78 height 13
drag, startPoint x: 534, startPoint y: 99, endPoint x: 525, endPoint y: 106, distance: 11.7
click at [531, 101] on div "Associated clients (1) Create task from email Add email to existing task" at bounding box center [785, 92] width 943 height 53
click at [285, 372] on button at bounding box center [293, 372] width 39 height 35
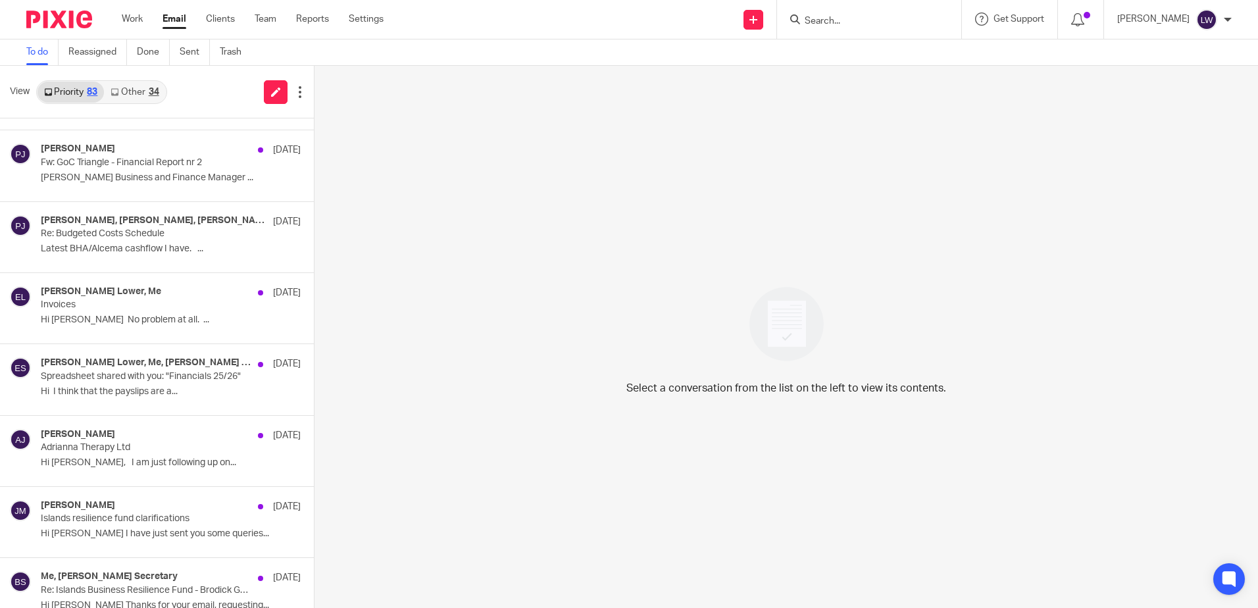
scroll to position [1644, 0]
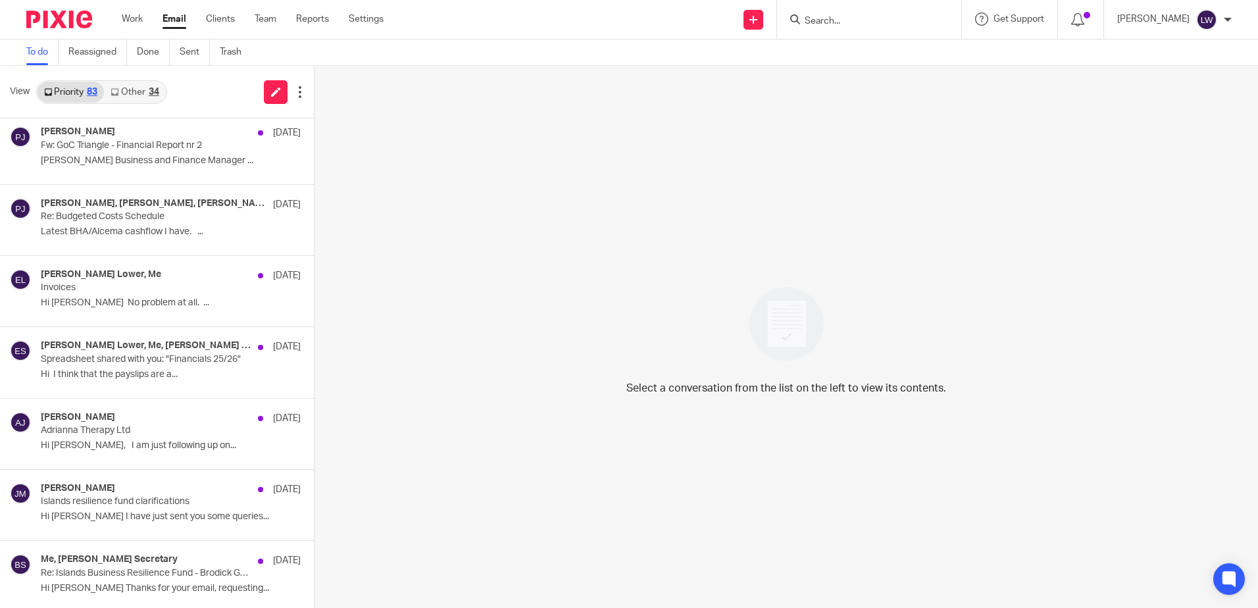
click at [185, 230] on p "Latest BHA/Alcema cashflow I have. ..." at bounding box center [171, 231] width 260 height 11
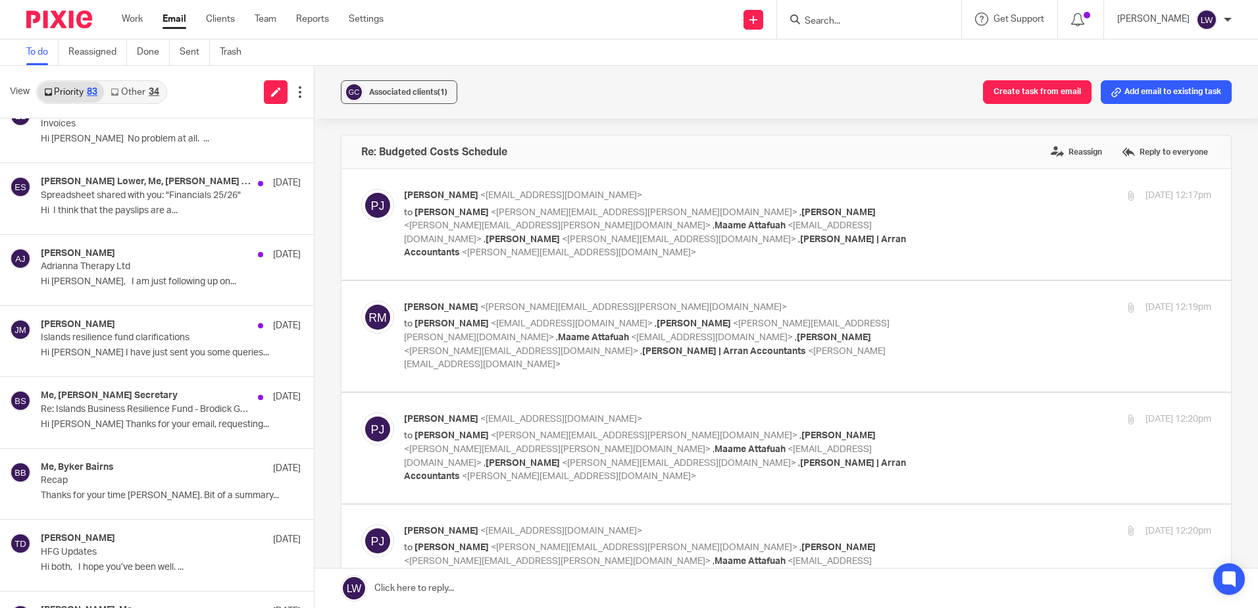
scroll to position [1842, 0]
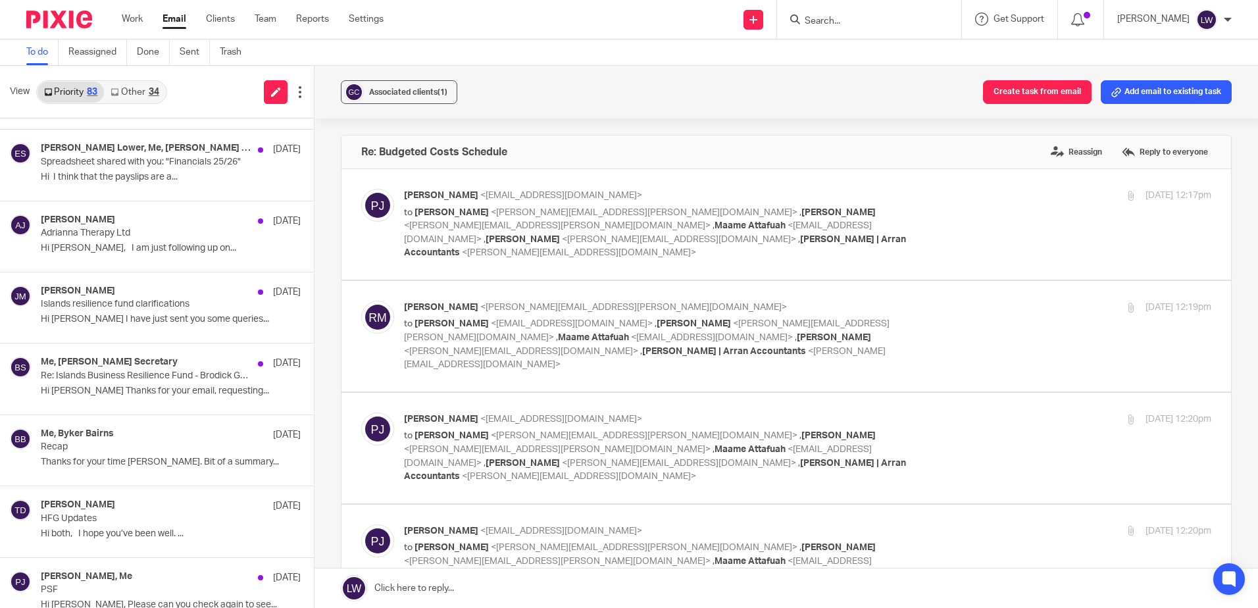
click at [134, 275] on div "John May 19 Aug Islands resilience fund clarifications Hi Lorna I have just sen…" at bounding box center [157, 307] width 314 height 70
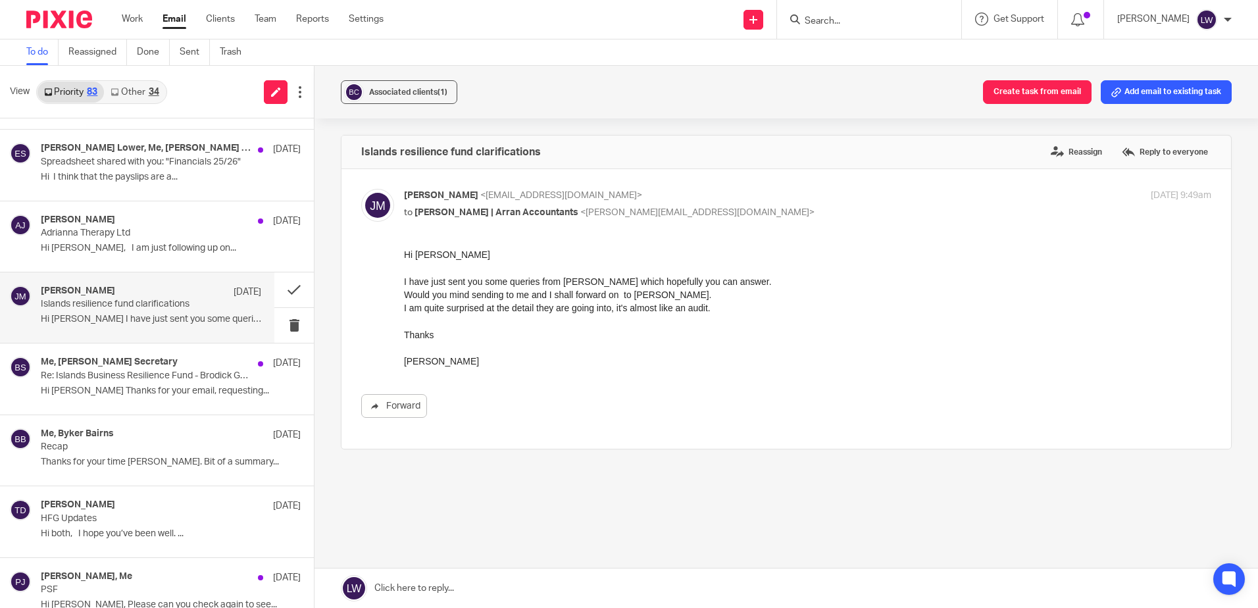
scroll to position [0, 0]
click at [144, 301] on p "Islands resilience fund clarifications" at bounding box center [129, 304] width 176 height 11
click at [408, 97] on div "Associated clients (1)" at bounding box center [408, 92] width 78 height 13
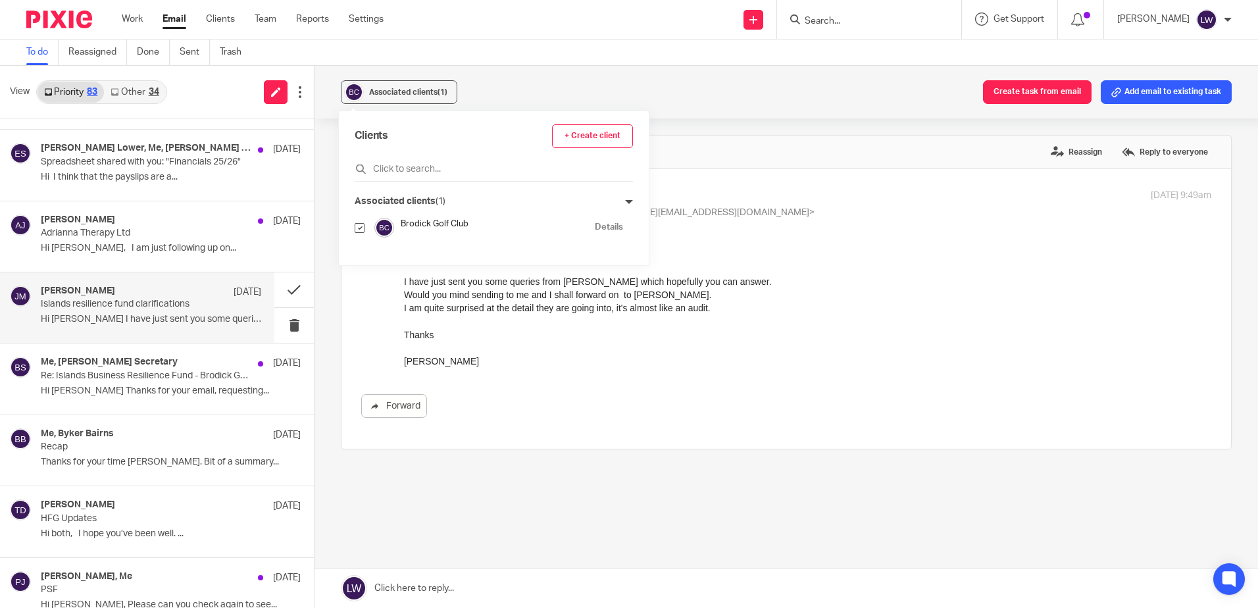
click at [521, 90] on div "Associated clients (1) Create task from email Add email to existing task" at bounding box center [785, 92] width 943 height 53
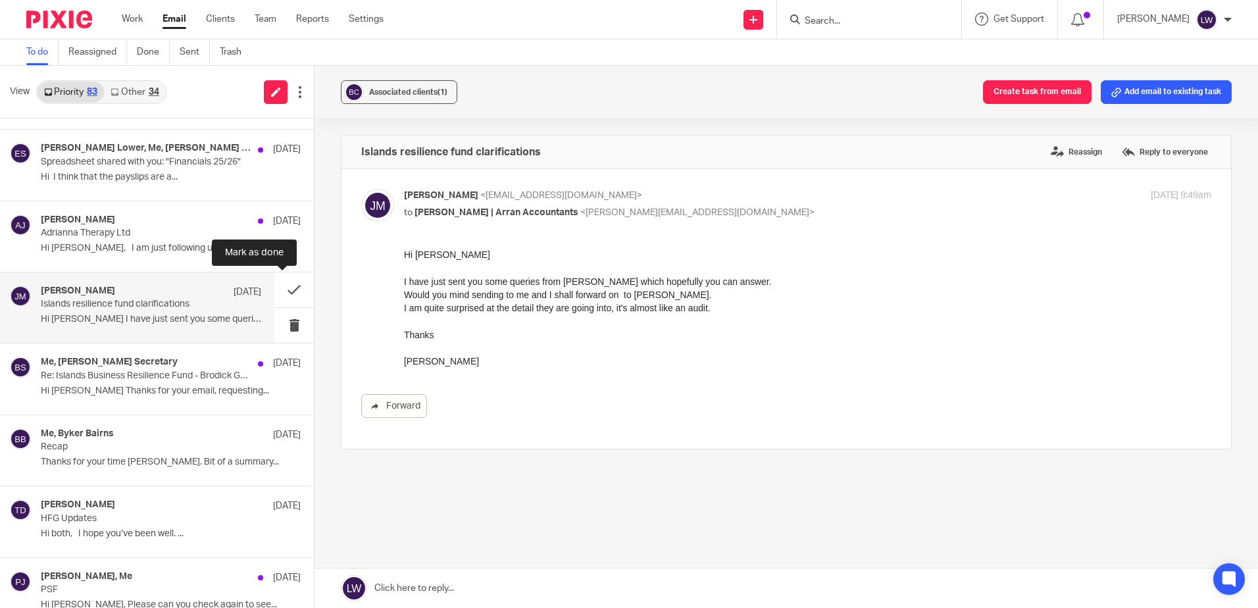
click at [281, 295] on button at bounding box center [293, 289] width 39 height 35
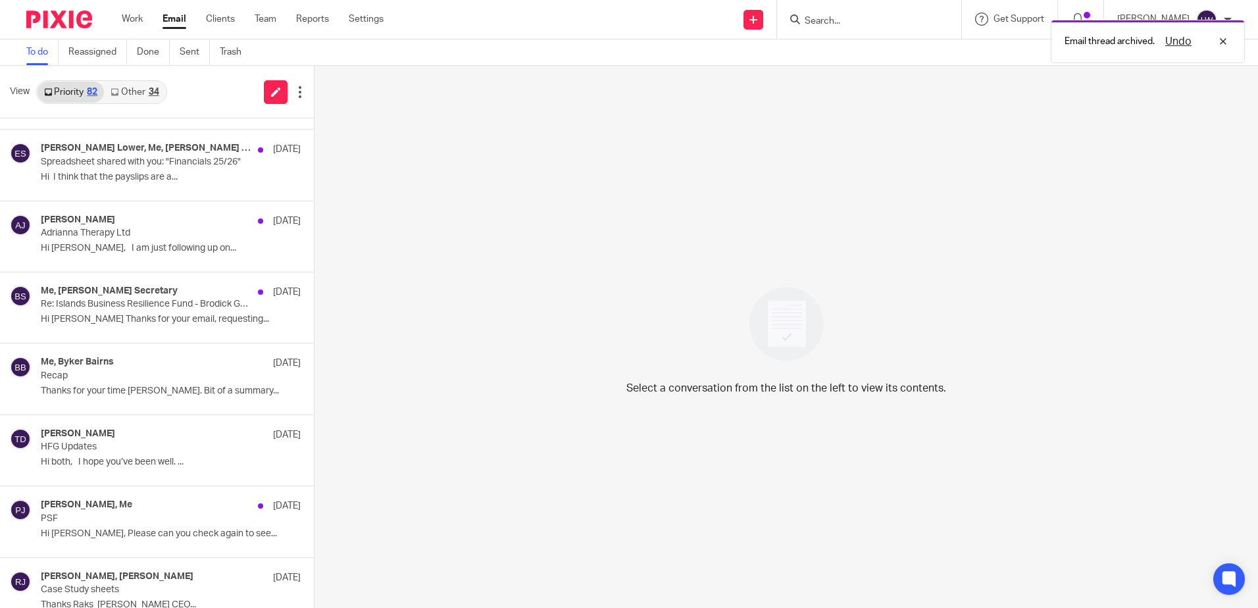
click at [119, 329] on div "Me, Brodick Secretary 19 Aug Re: Islands Business Resilience Fund - Brodick Gol…" at bounding box center [171, 307] width 260 height 44
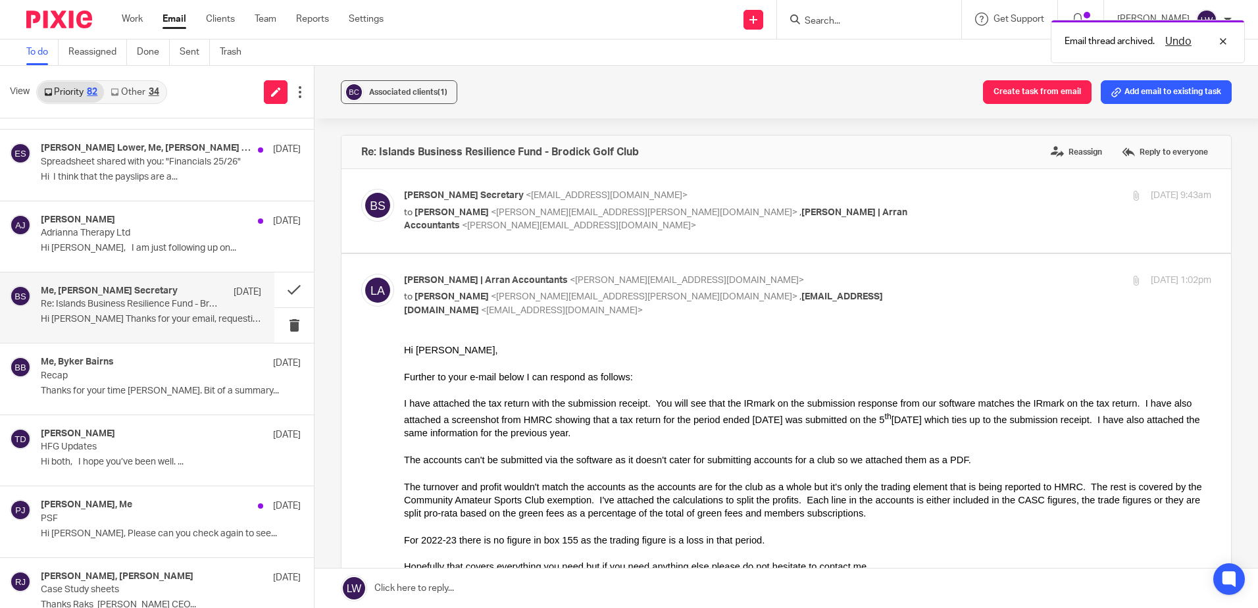
click at [428, 88] on span "Associated clients (1)" at bounding box center [408, 92] width 78 height 8
drag, startPoint x: 574, startPoint y: 94, endPoint x: 412, endPoint y: 207, distance: 197.4
click at [571, 100] on div "Associated clients (1) Create task from email Add email to existing task" at bounding box center [785, 92] width 943 height 53
click at [289, 283] on button at bounding box center [293, 289] width 39 height 35
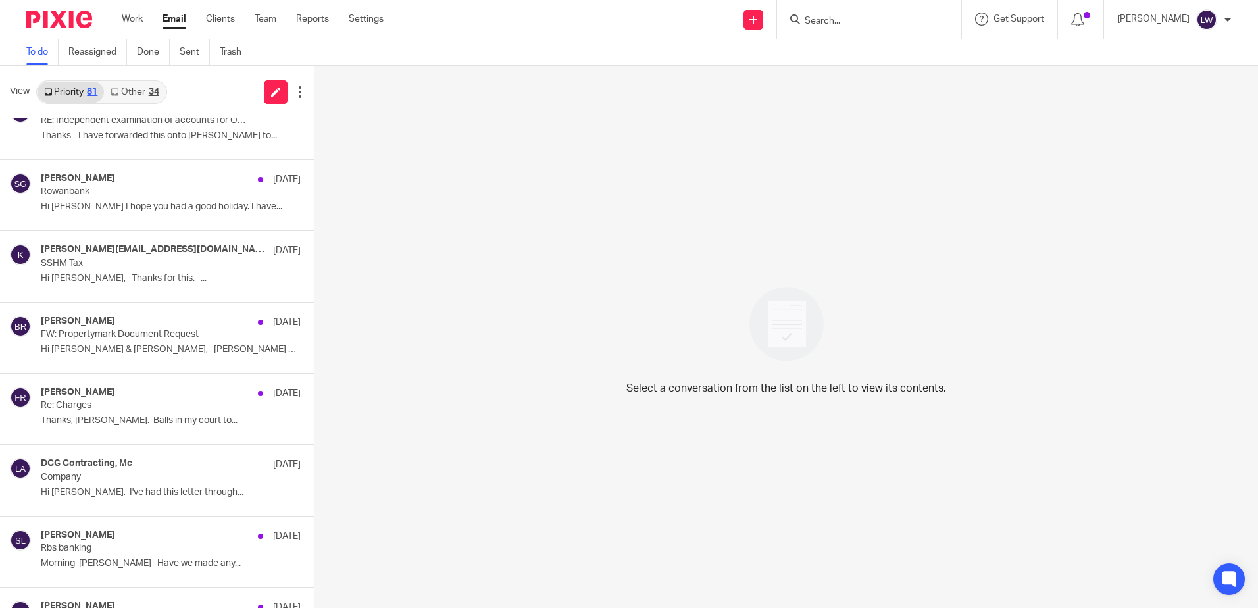
scroll to position [3067, 0]
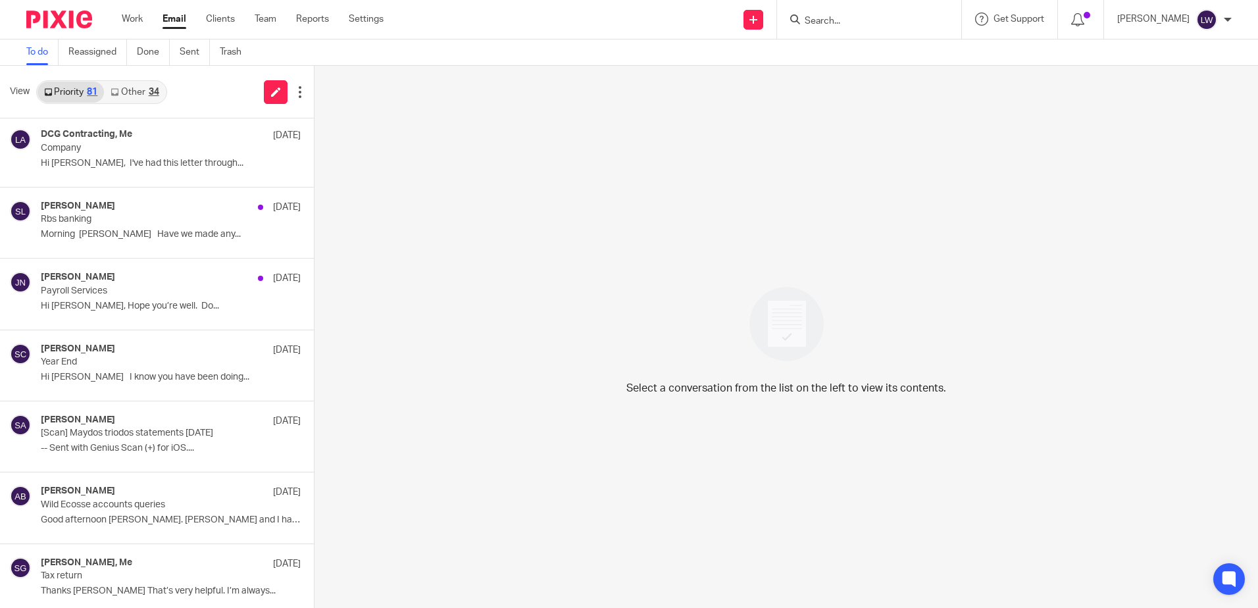
click at [87, 289] on p "Payroll Services" at bounding box center [145, 290] width 208 height 11
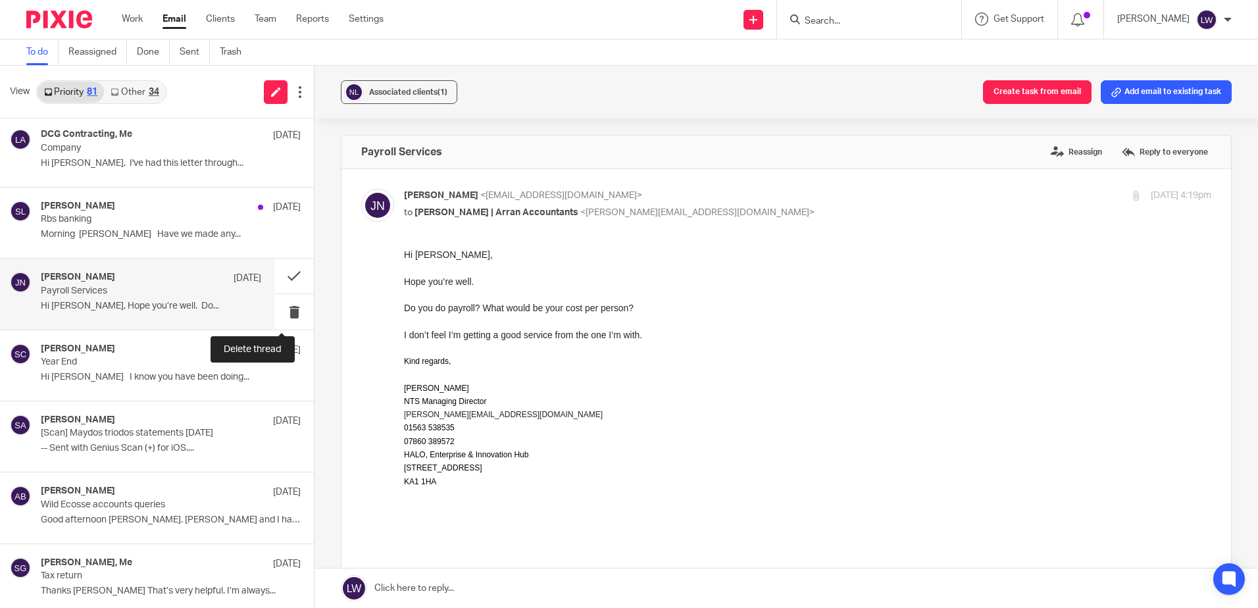
scroll to position [0, 0]
click at [283, 311] on button at bounding box center [293, 311] width 39 height 35
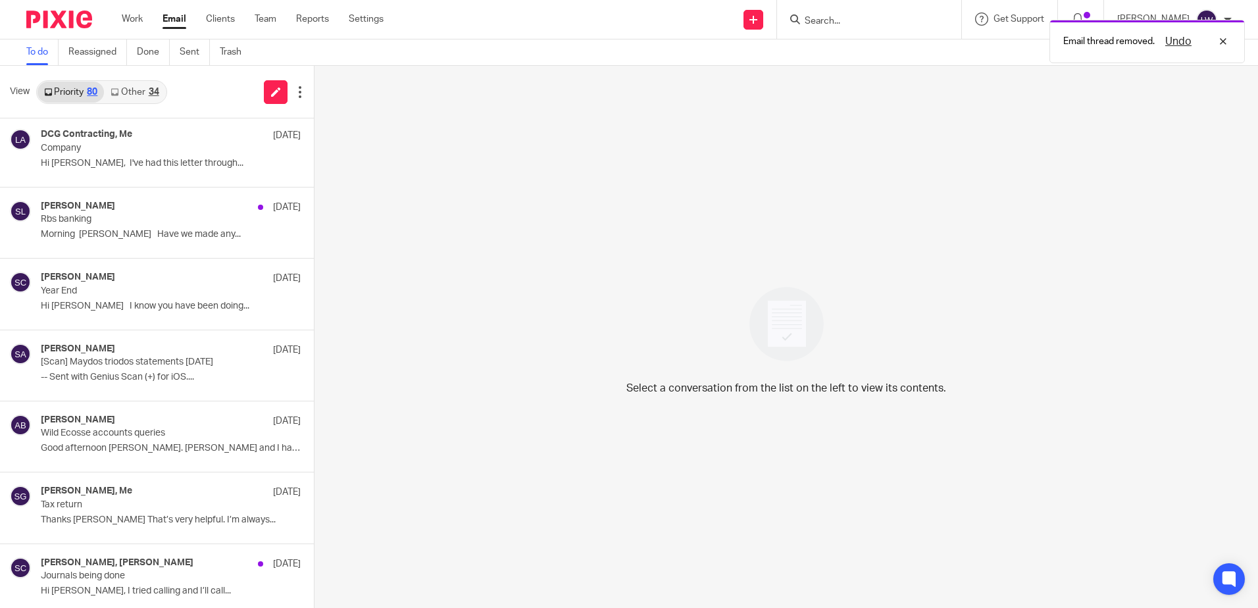
click at [120, 310] on p "Hi Lorna I know you have been doing..." at bounding box center [171, 306] width 260 height 11
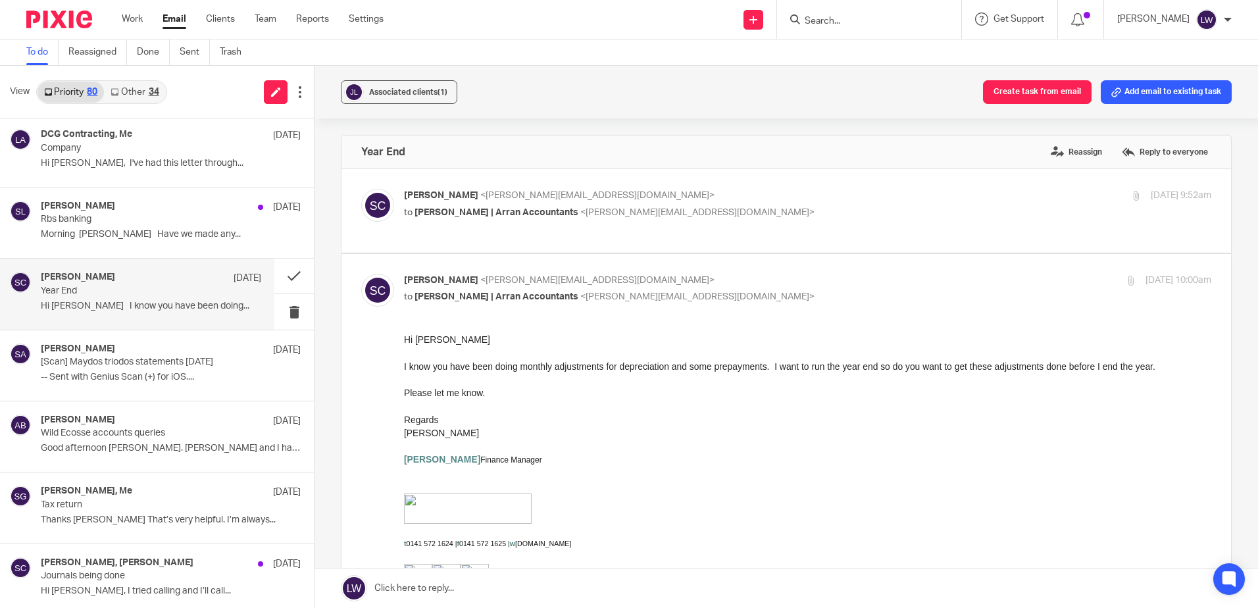
click at [389, 92] on span "Associated clients (1)" at bounding box center [408, 92] width 78 height 8
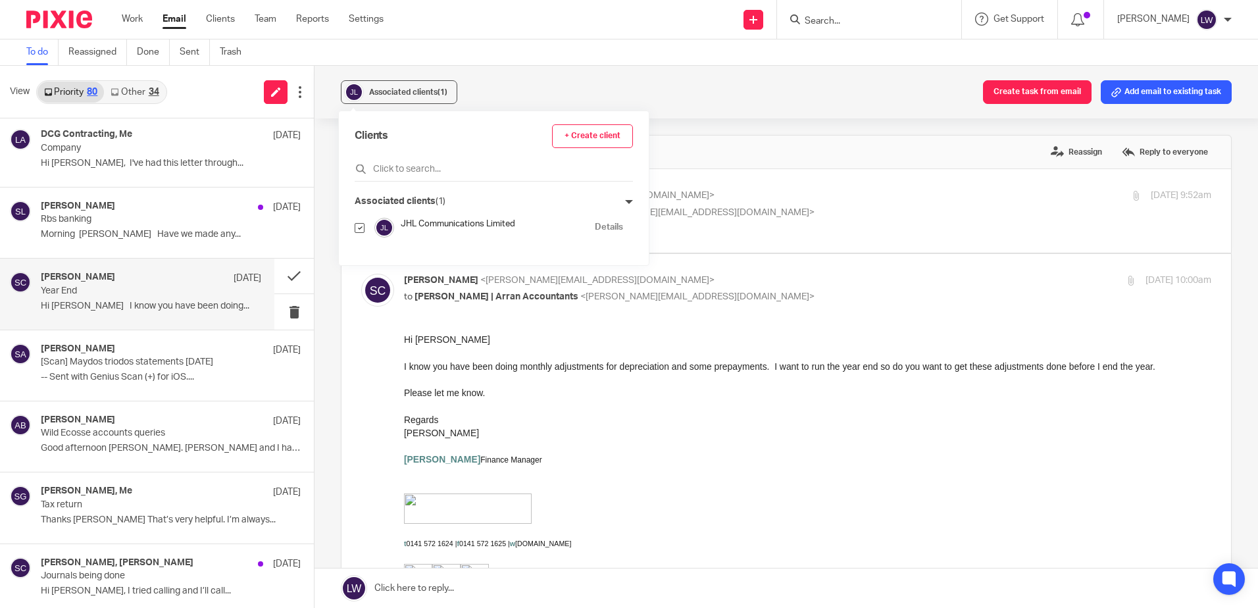
click at [527, 88] on div "Associated clients (1) Create task from email Add email to existing task" at bounding box center [785, 92] width 943 height 53
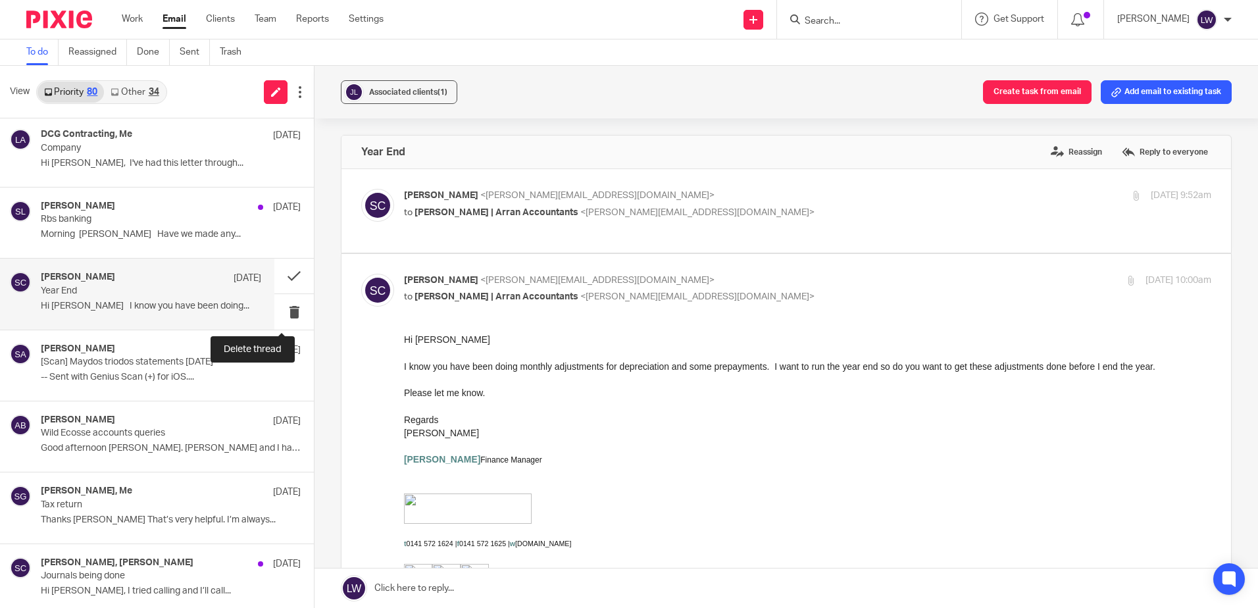
click at [281, 308] on button at bounding box center [293, 311] width 39 height 35
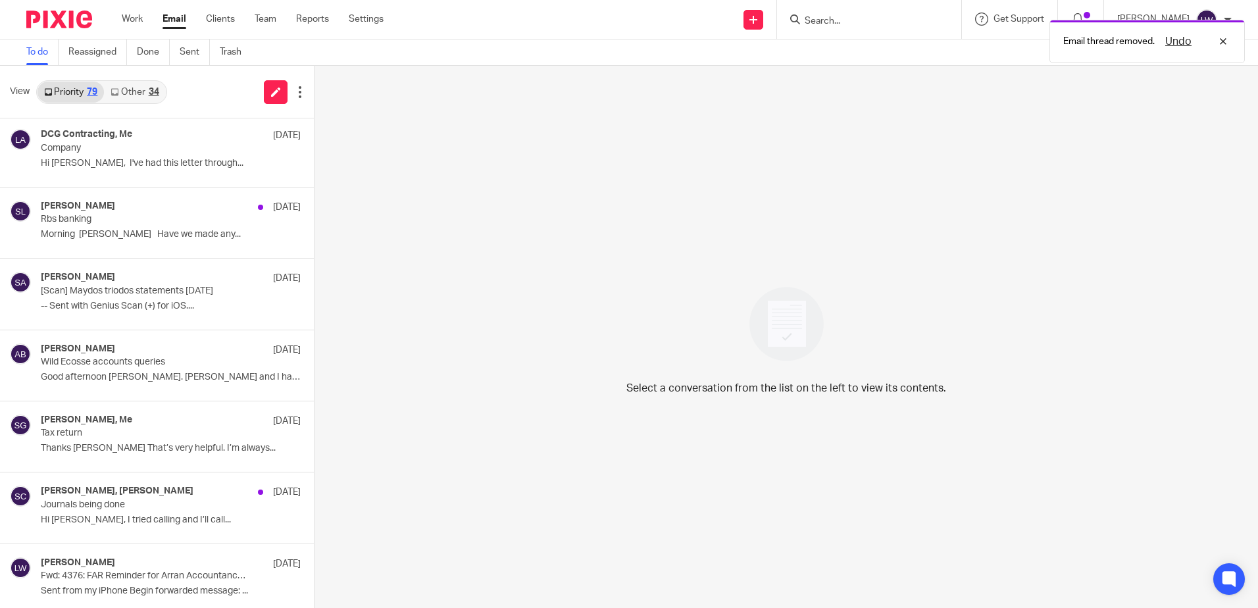
click at [162, 360] on p "Wild Ecosse accounts queries" at bounding box center [145, 361] width 208 height 11
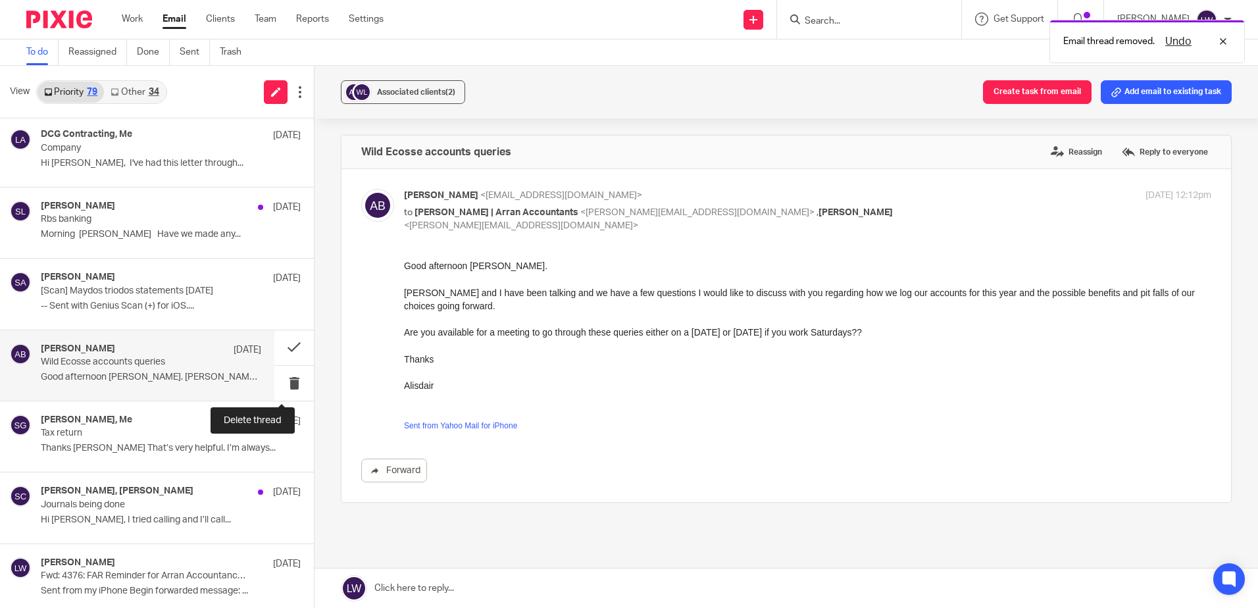
click at [279, 384] on button at bounding box center [293, 383] width 39 height 35
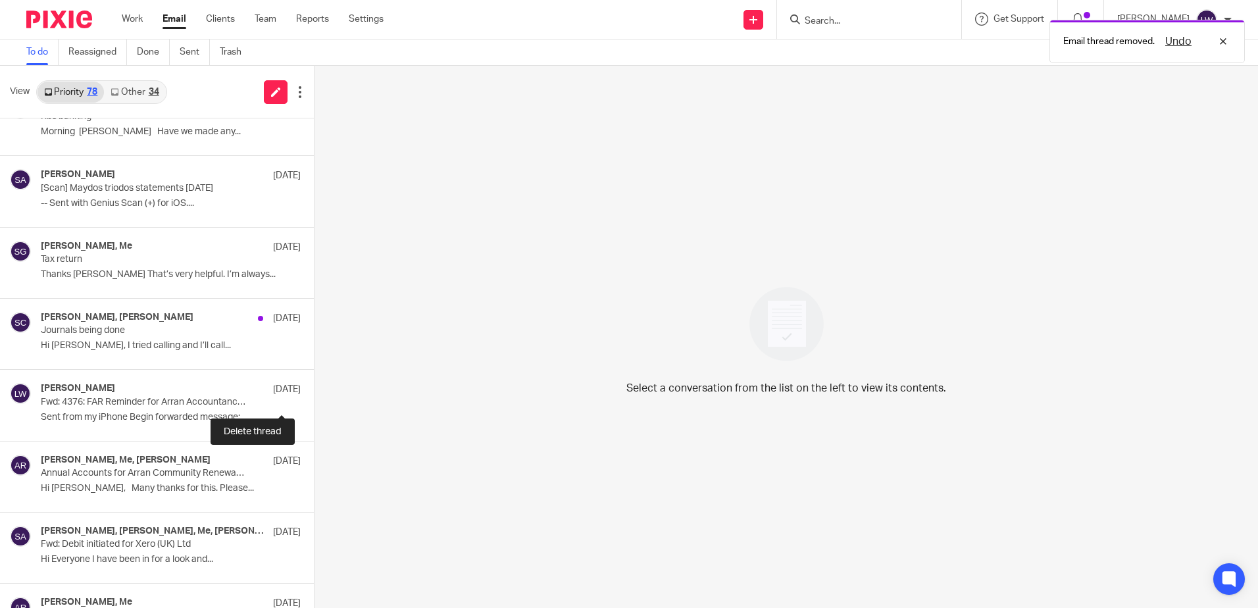
scroll to position [3198, 0]
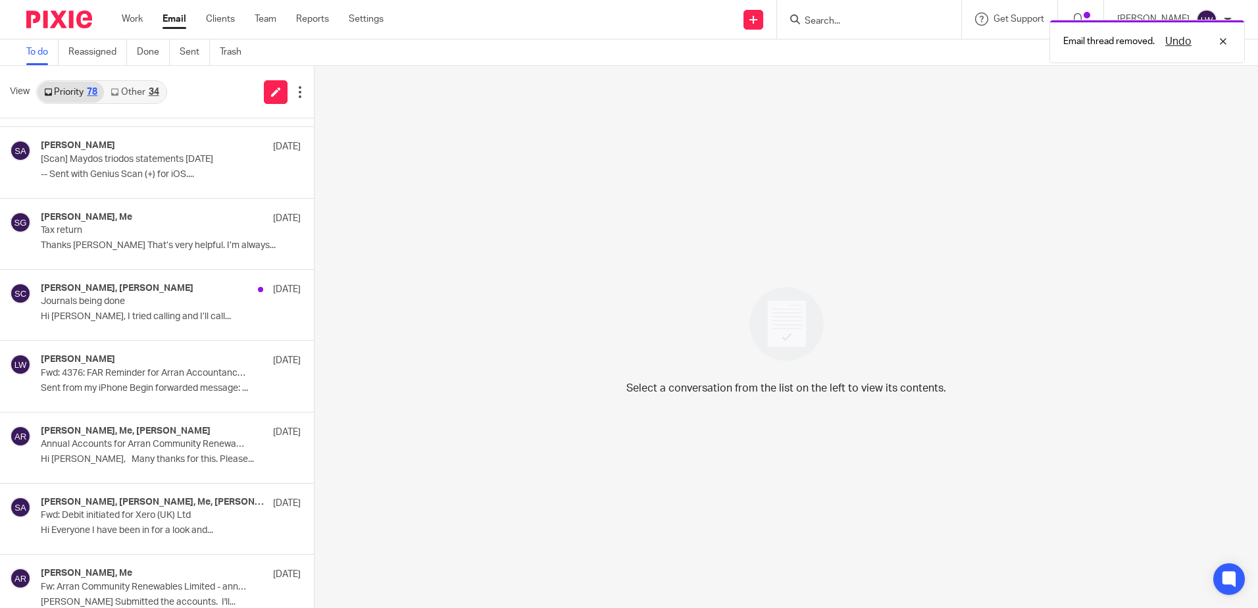
click at [145, 303] on p "Journals being done" at bounding box center [145, 301] width 208 height 11
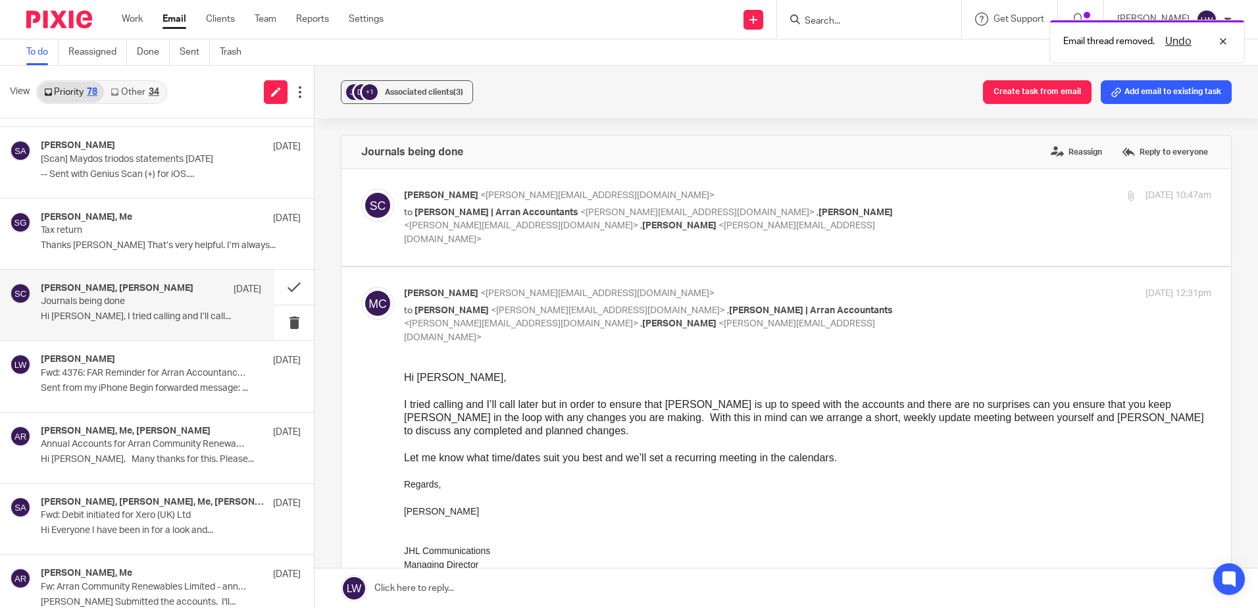
scroll to position [0, 0]
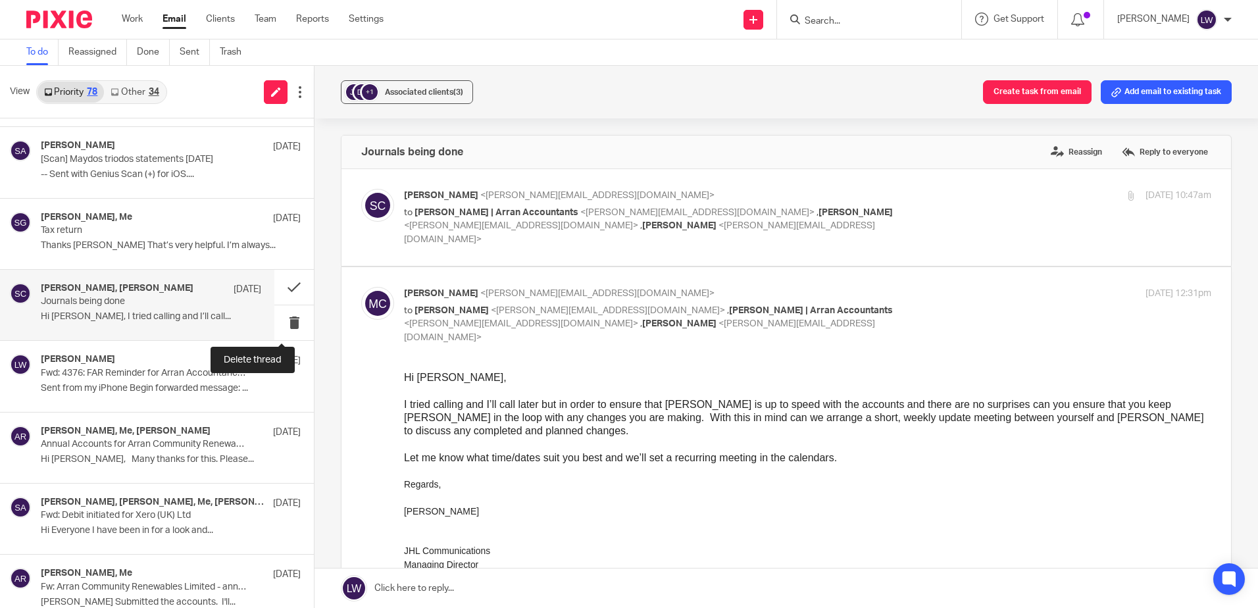
click at [281, 323] on button at bounding box center [293, 322] width 39 height 35
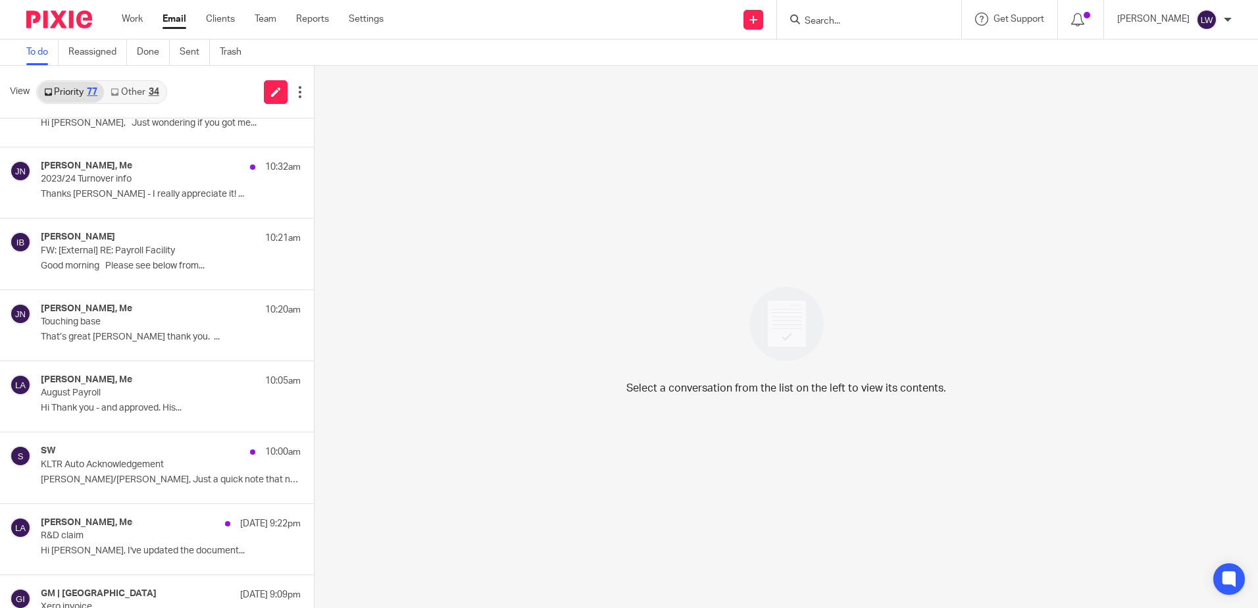
scroll to position [329, 0]
click at [110, 391] on p "August Payroll" at bounding box center [145, 391] width 208 height 11
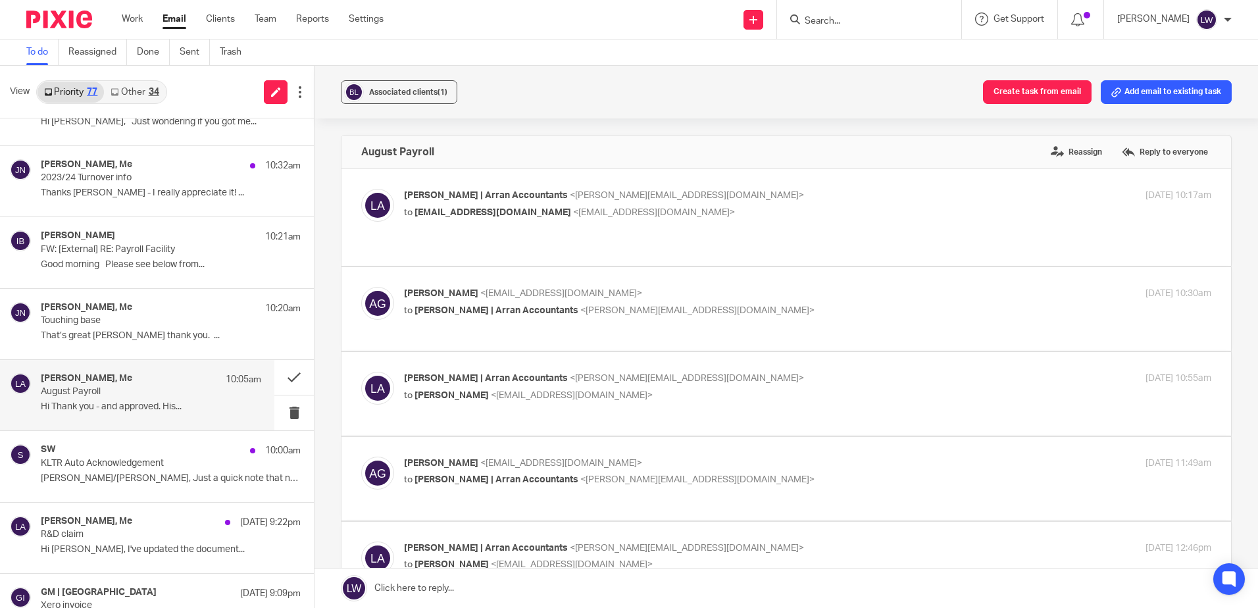
scroll to position [0, 0]
click at [402, 97] on div "Associated clients (1)" at bounding box center [408, 92] width 78 height 13
click at [526, 84] on div "Associated clients (1) Create task from email Add email to existing task" at bounding box center [785, 92] width 943 height 53
click at [281, 375] on button at bounding box center [293, 377] width 39 height 35
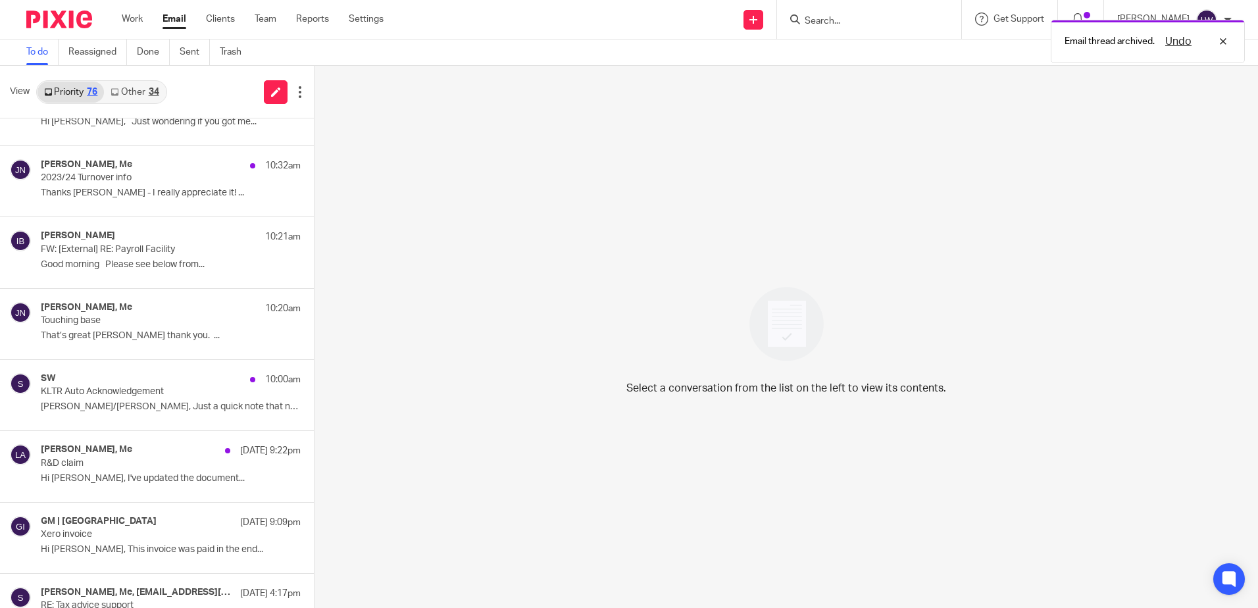
click at [95, 355] on div "Jordan Nelson, Me 10:20am Touching base That’s great Lorna thank you. ..." at bounding box center [157, 324] width 314 height 70
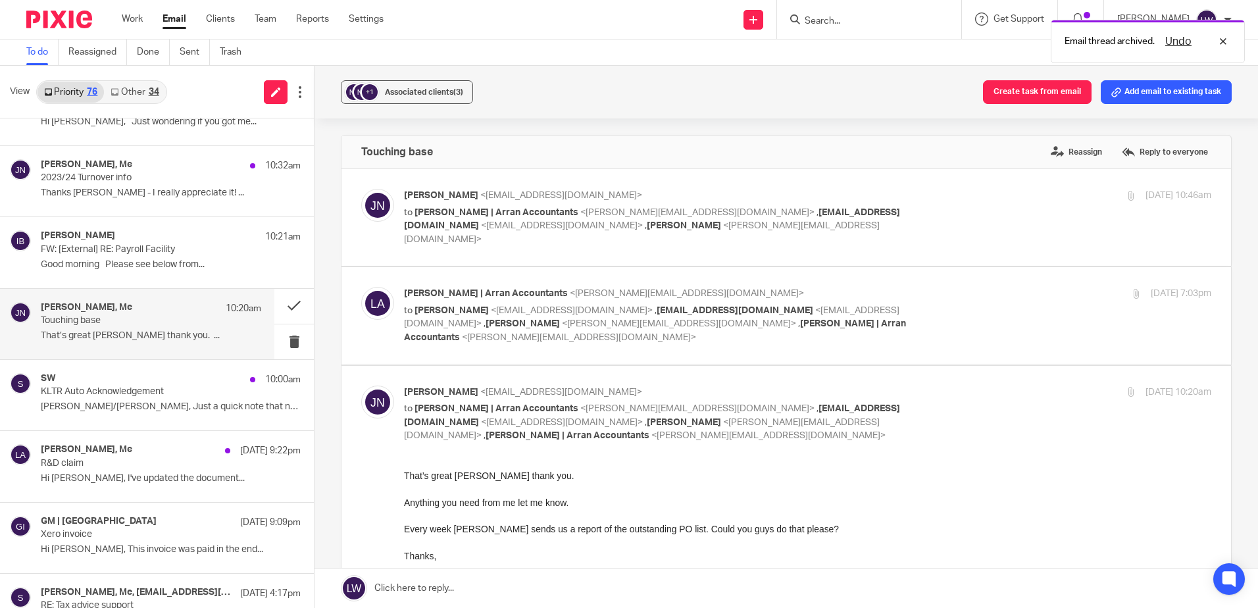
click at [97, 389] on p "KLTR Auto Acknowledgement" at bounding box center [145, 391] width 208 height 11
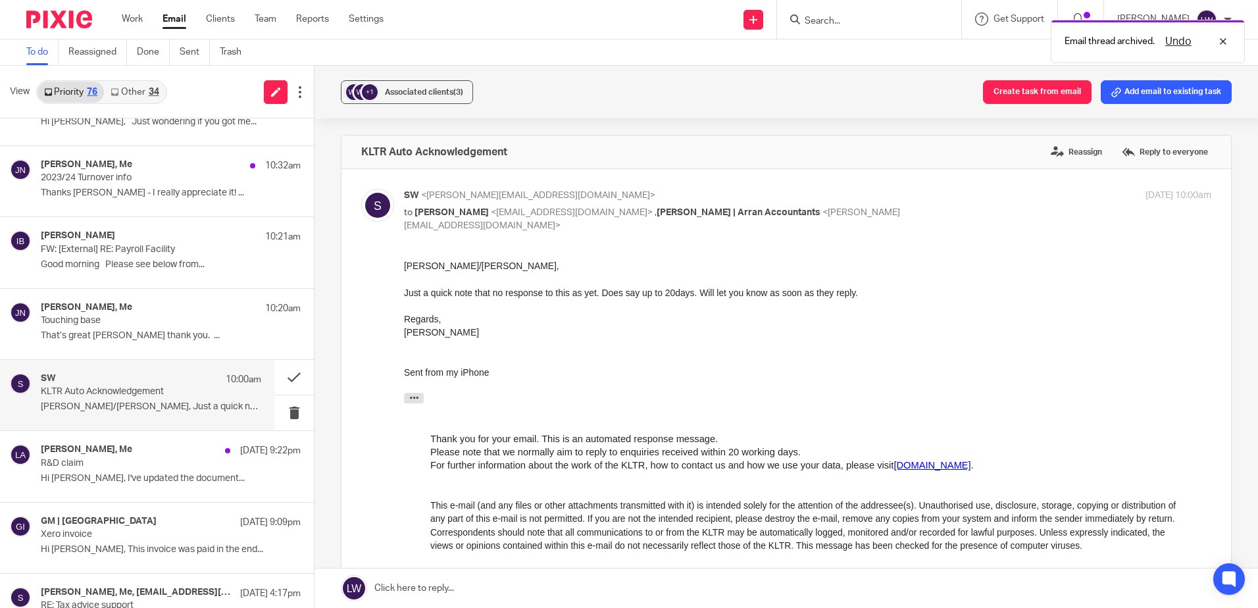
click at [415, 95] on span "Associated clients (3)" at bounding box center [424, 92] width 78 height 8
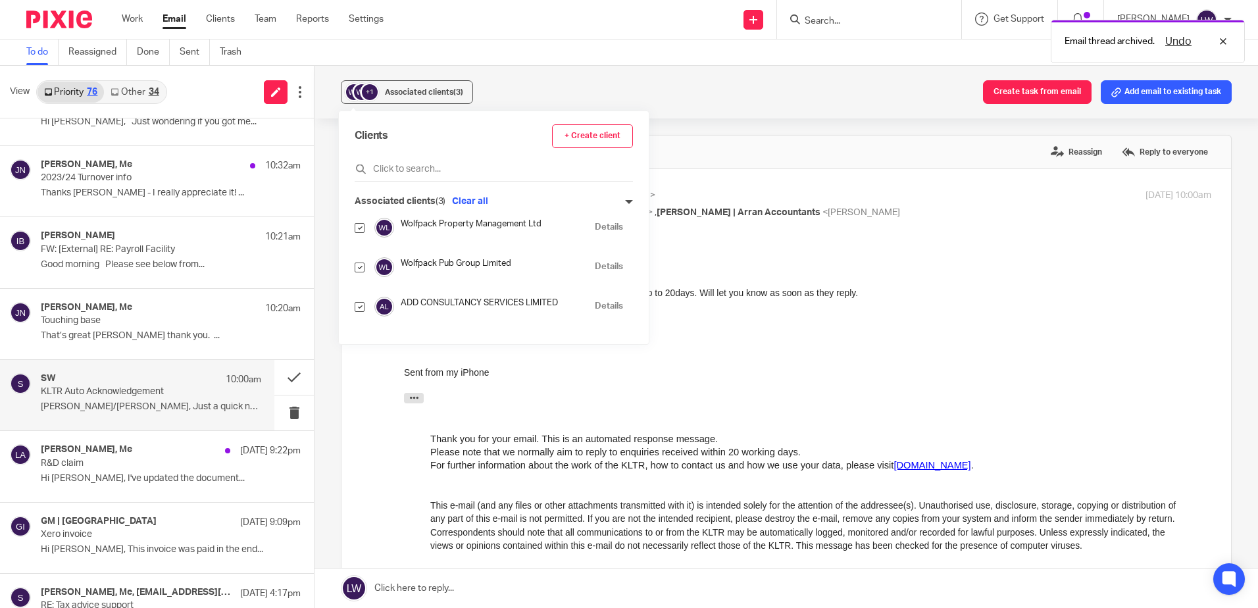
click at [361, 268] on input "checkbox" at bounding box center [360, 267] width 10 height 10
checkbox input "false"
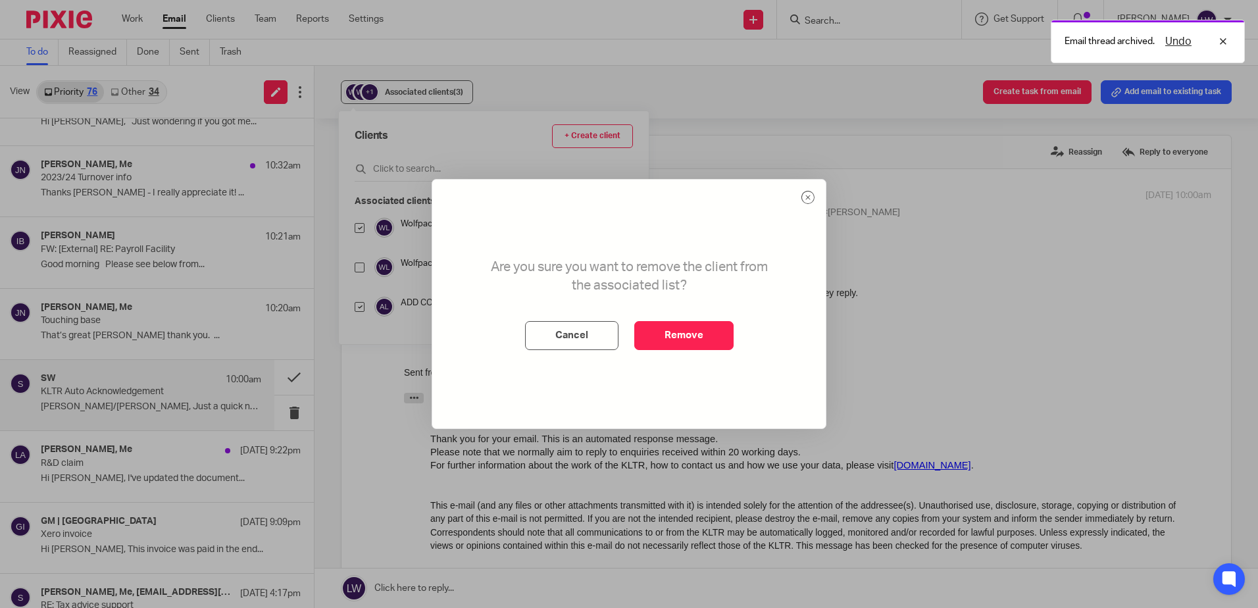
click at [649, 332] on button "Remove" at bounding box center [683, 335] width 99 height 29
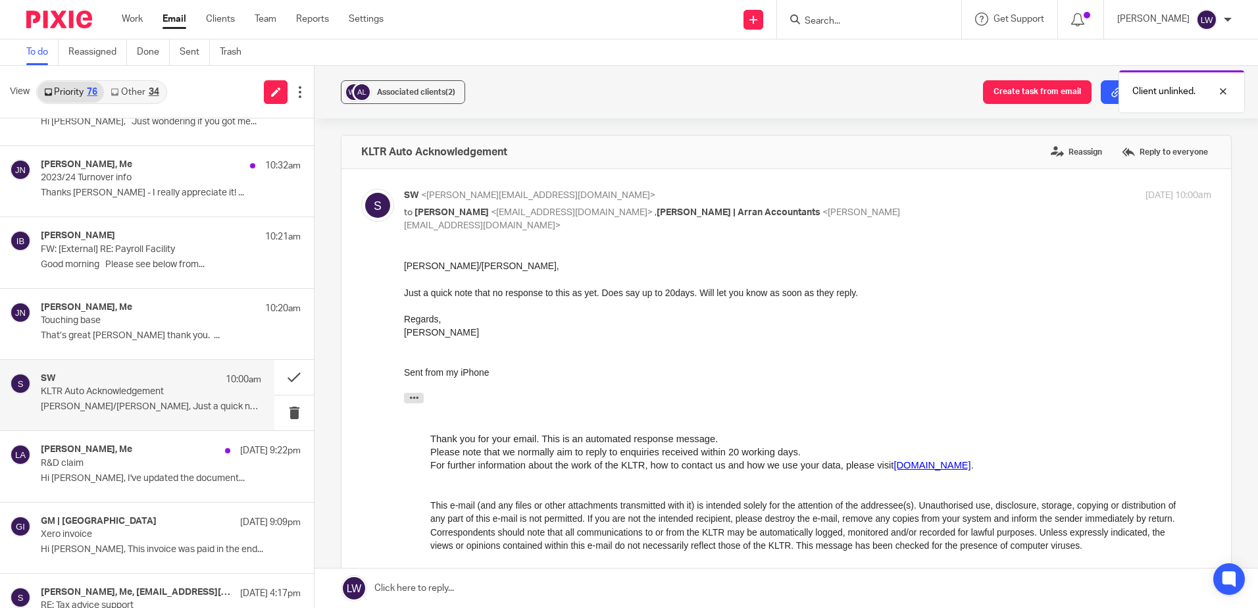
click at [397, 97] on div "Associated clients (2)" at bounding box center [416, 92] width 78 height 13
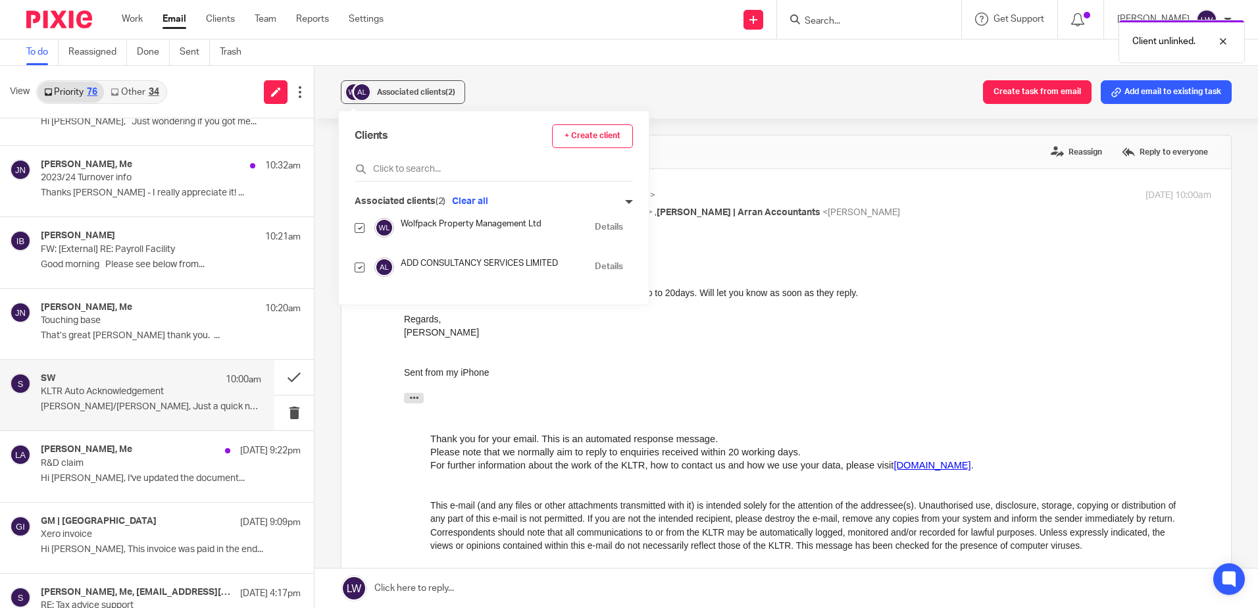
click at [360, 267] on input "checkbox" at bounding box center [360, 267] width 10 height 10
checkbox input "false"
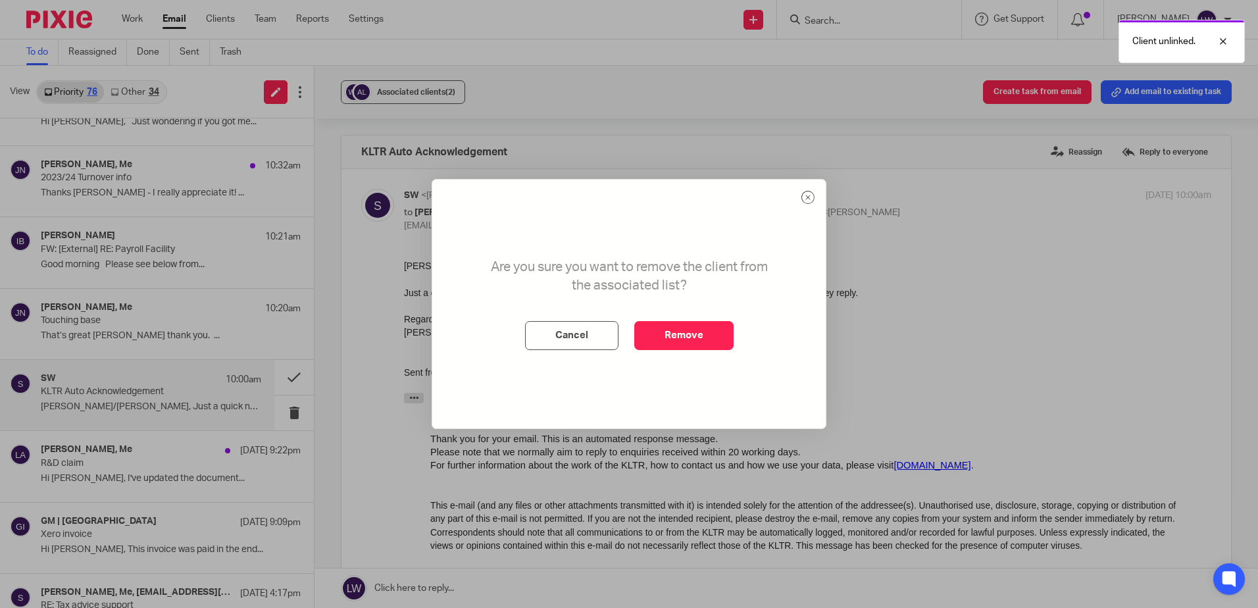
click at [664, 332] on button "Remove" at bounding box center [683, 335] width 99 height 29
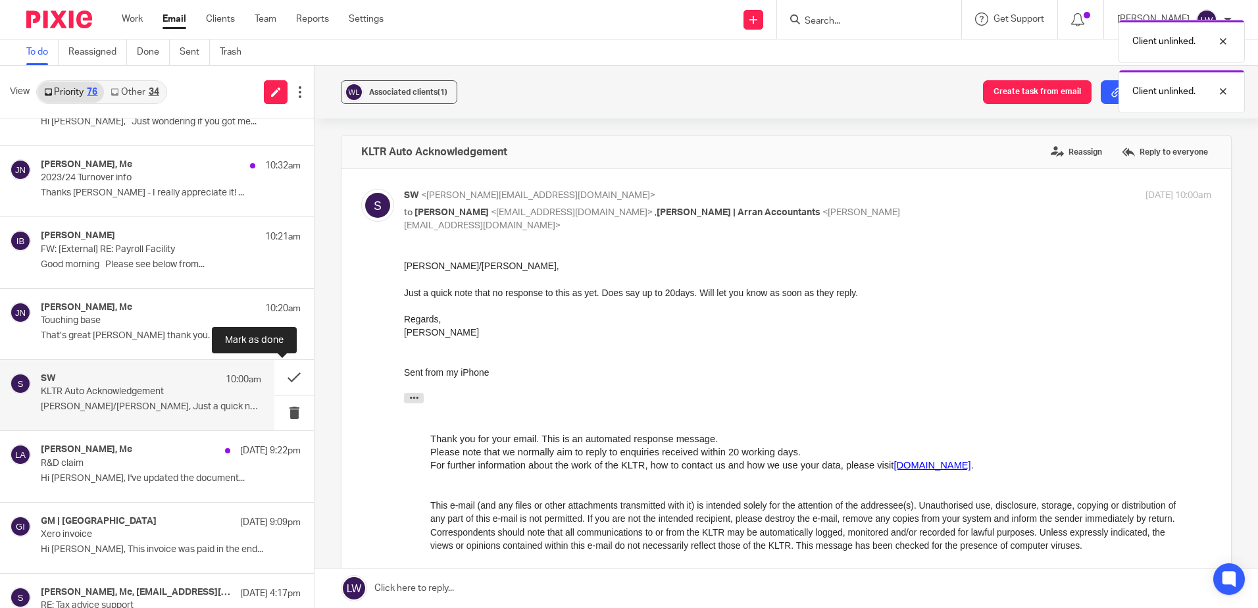
click at [281, 381] on button at bounding box center [293, 377] width 39 height 35
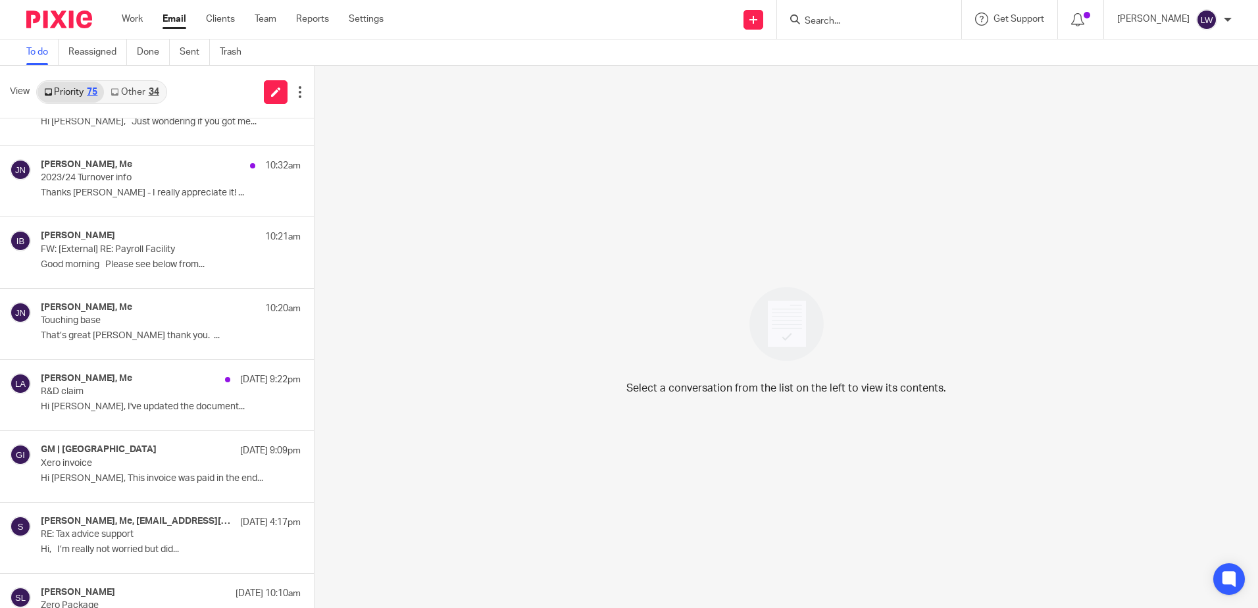
click at [109, 455] on h4 "GM | Lochranza Country Inn" at bounding box center [99, 449] width 116 height 11
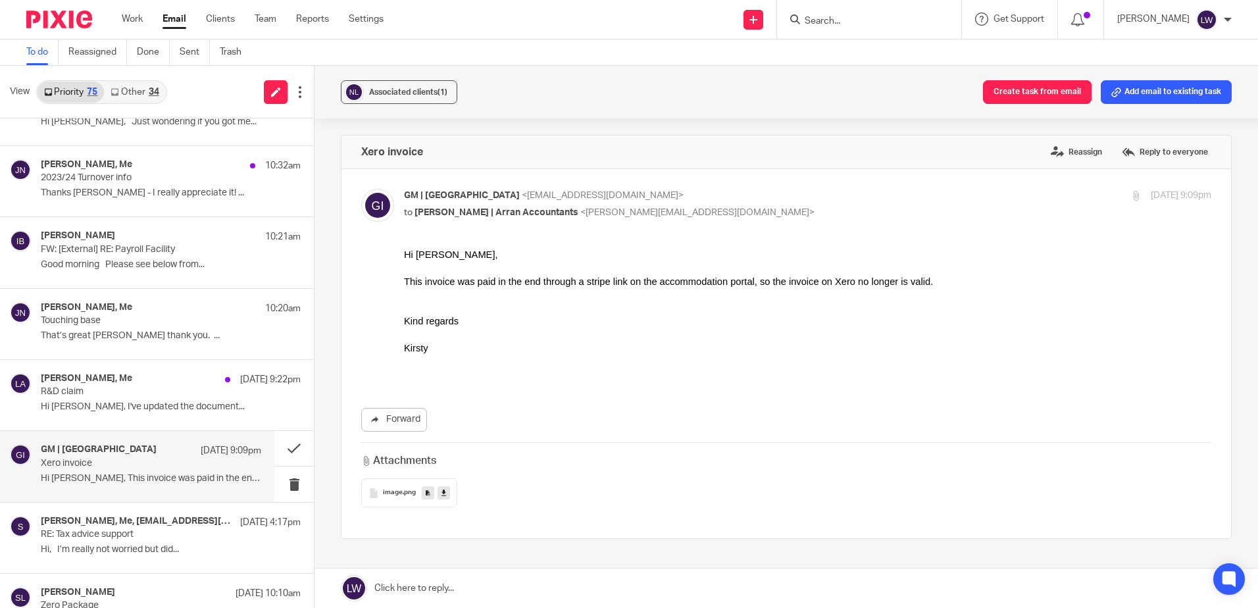
click at [108, 458] on p "Xero invoice" at bounding box center [129, 463] width 176 height 11
click at [856, 17] on input "Search" at bounding box center [862, 22] width 118 height 12
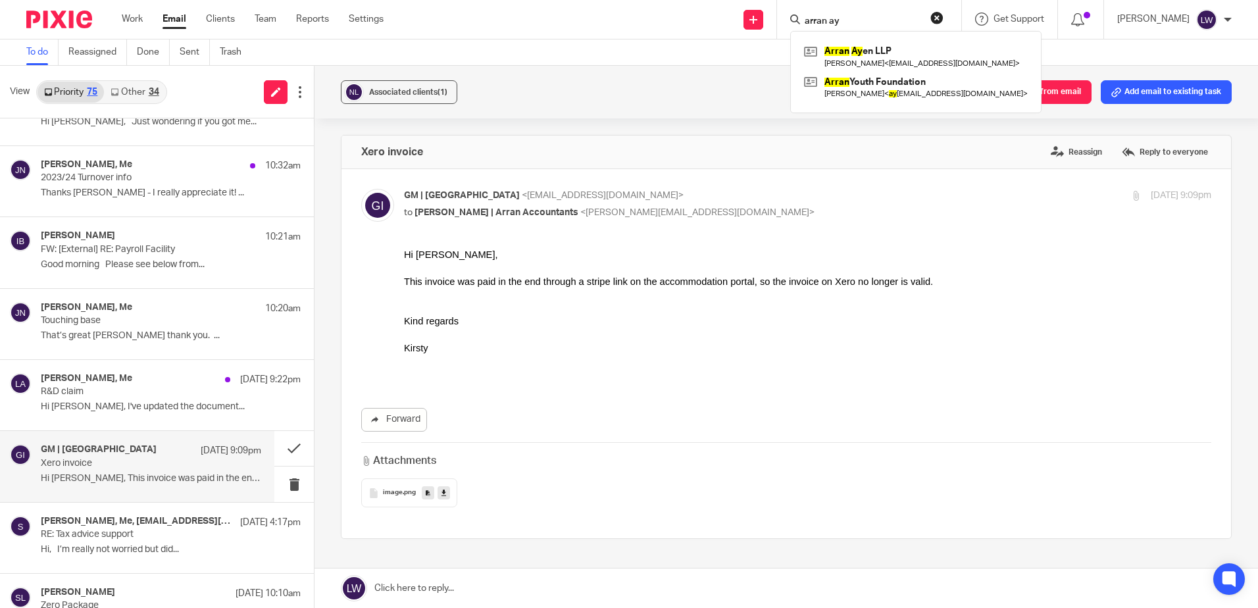
type input "arran ay"
click at [887, 56] on link at bounding box center [915, 56] width 230 height 30
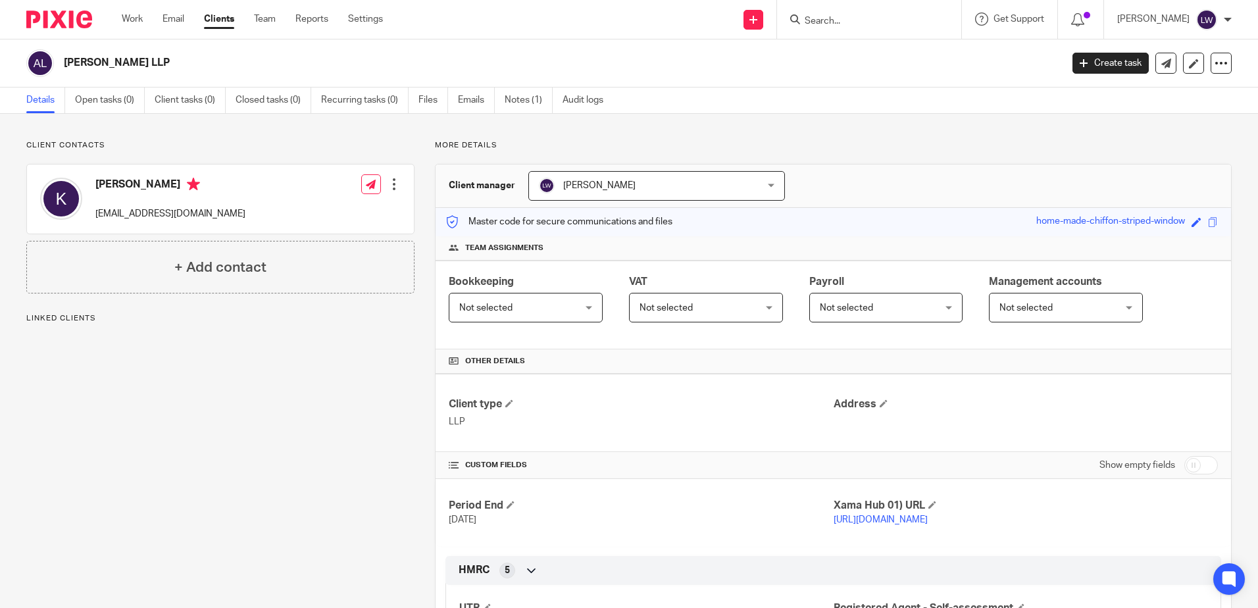
click at [477, 100] on link "Emails" at bounding box center [476, 100] width 37 height 26
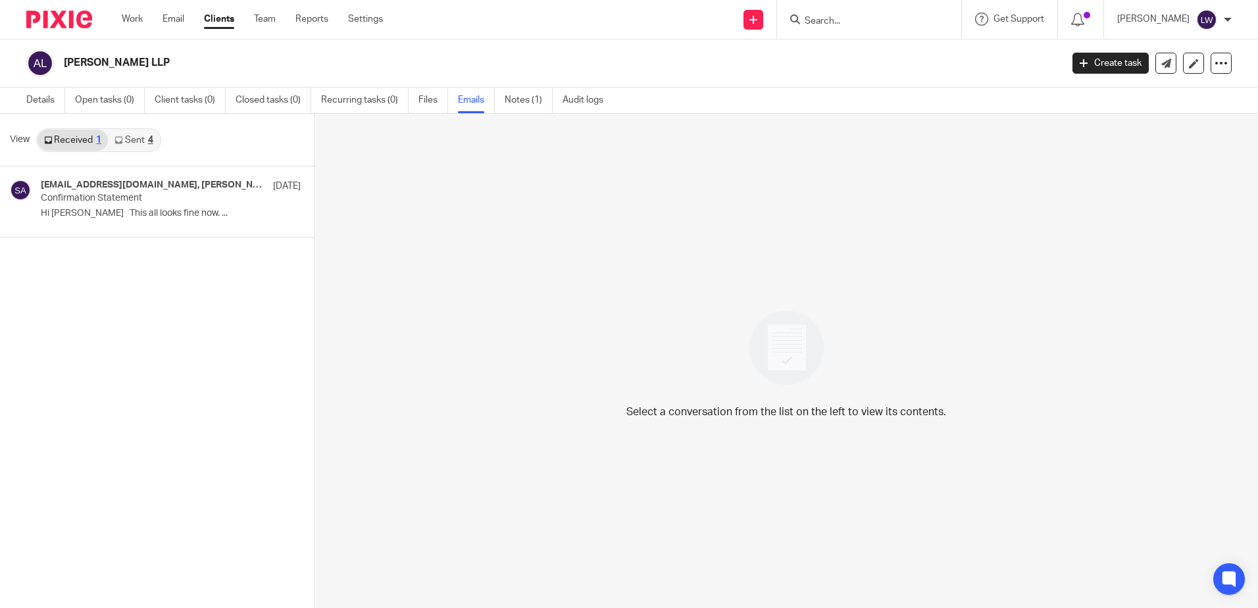
click at [132, 214] on p "Hi Sarah This all looks fine now. ..." at bounding box center [171, 213] width 260 height 11
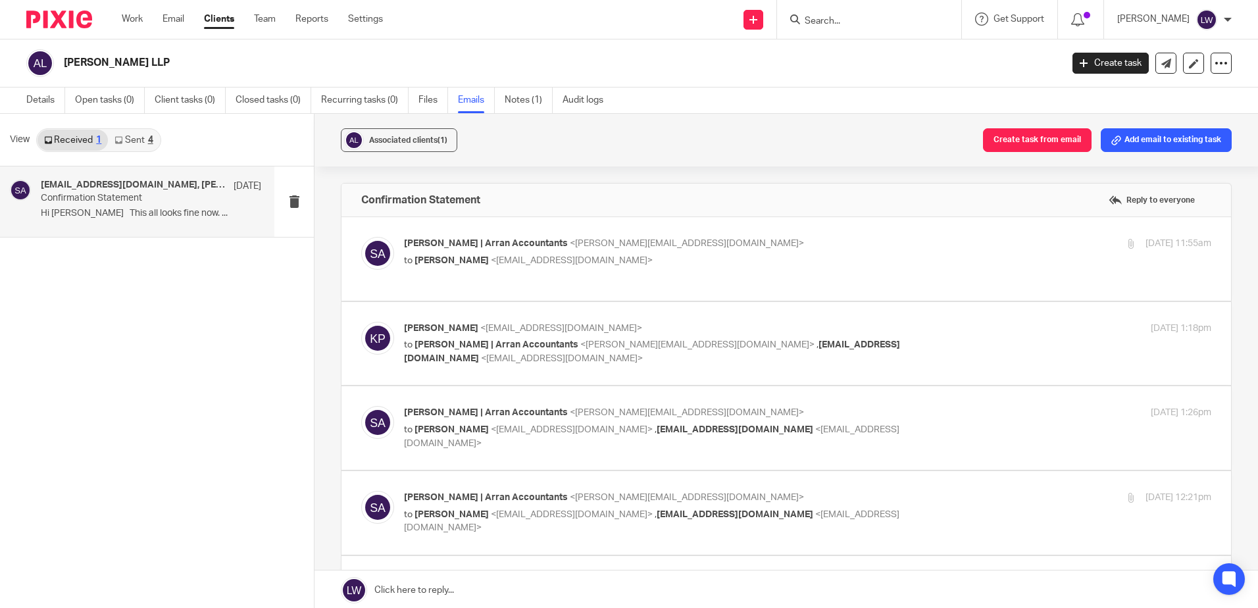
click at [174, 20] on link "Email" at bounding box center [173, 18] width 22 height 13
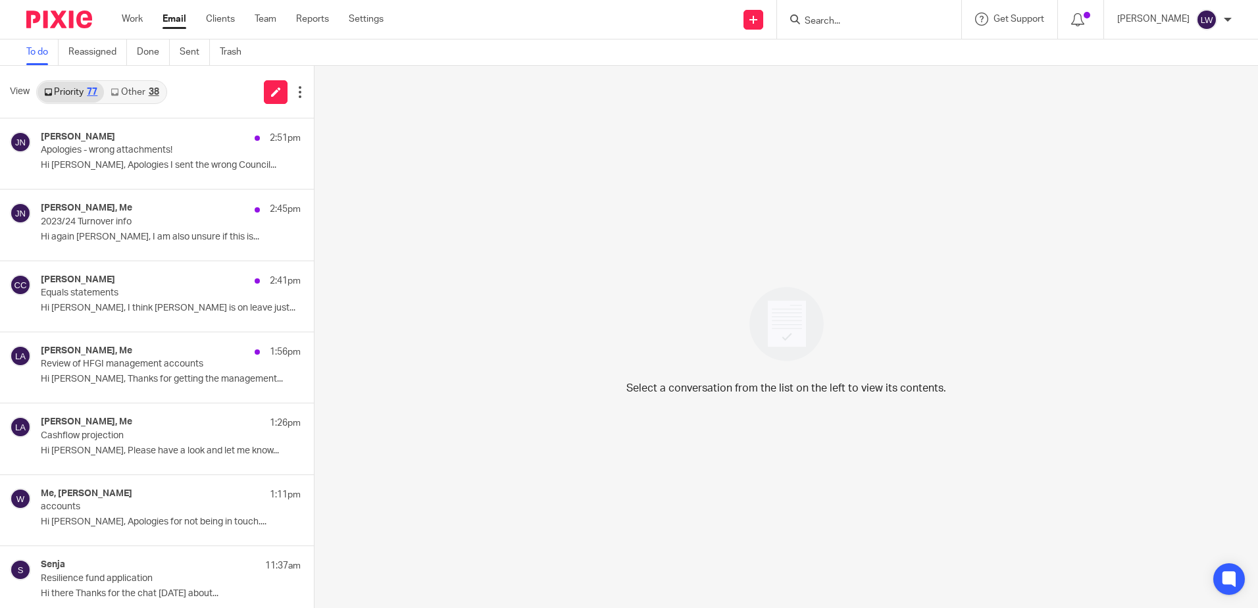
click at [127, 89] on link "Other 38" at bounding box center [134, 92] width 61 height 21
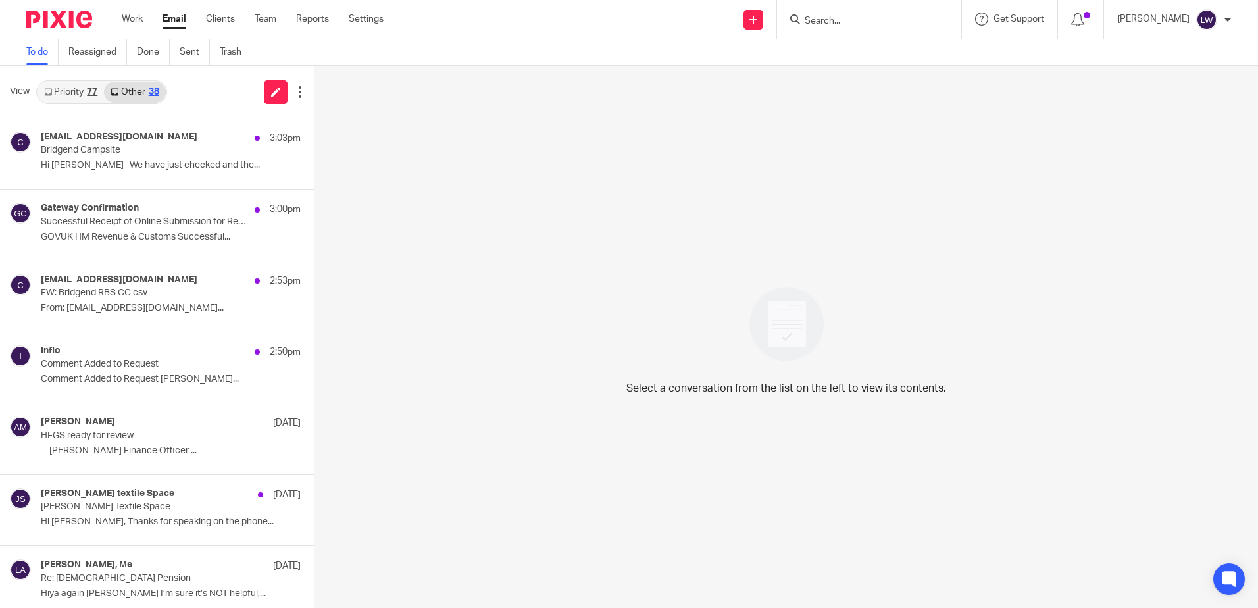
click at [118, 138] on h4 "[EMAIL_ADDRESS][DOMAIN_NAME]" at bounding box center [119, 137] width 157 height 11
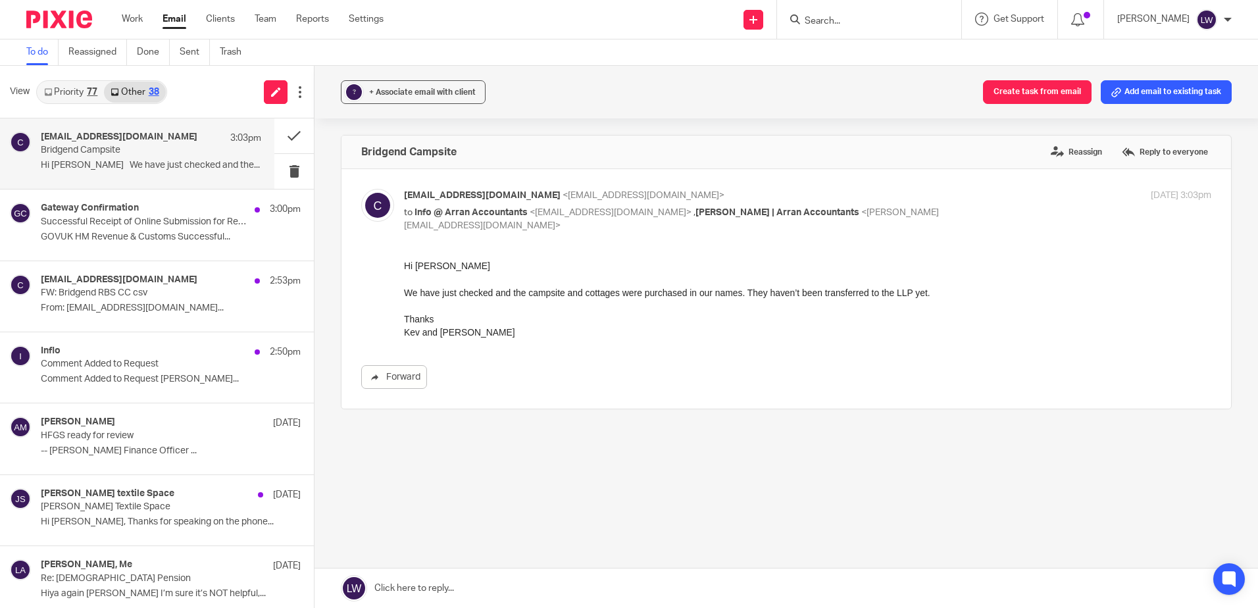
click at [124, 232] on p "GOVUK HM Revenue & Customs Successful..." at bounding box center [171, 237] width 260 height 11
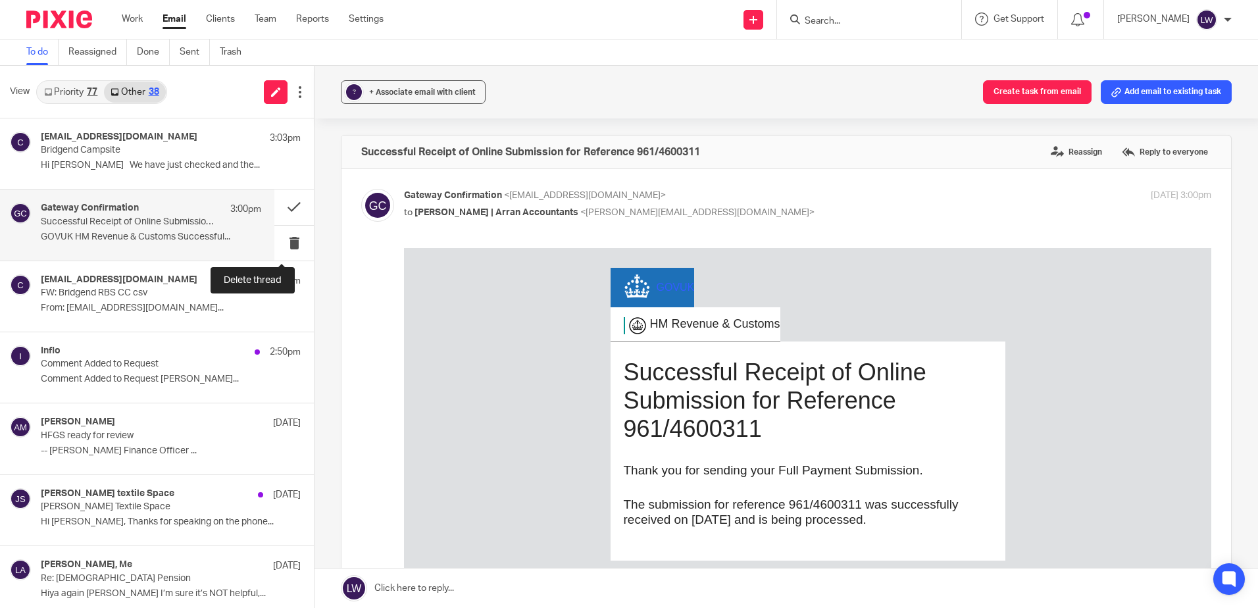
click at [276, 243] on button at bounding box center [293, 243] width 39 height 35
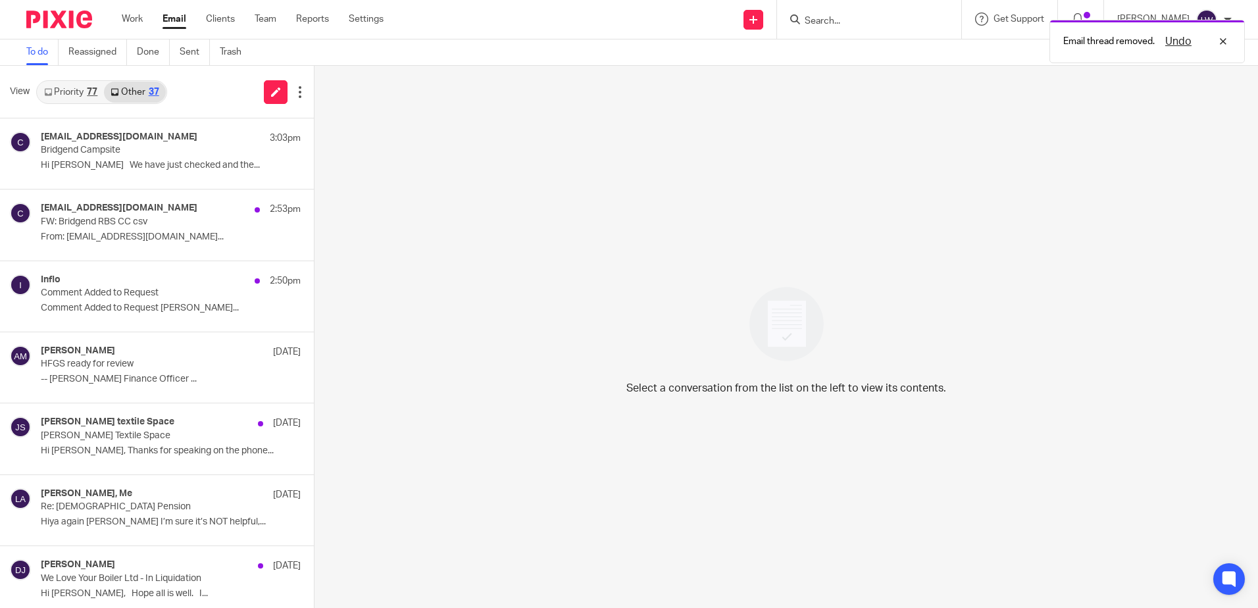
click at [107, 304] on p "Comment Added to Request Alex Bowie-Miller..." at bounding box center [171, 308] width 260 height 11
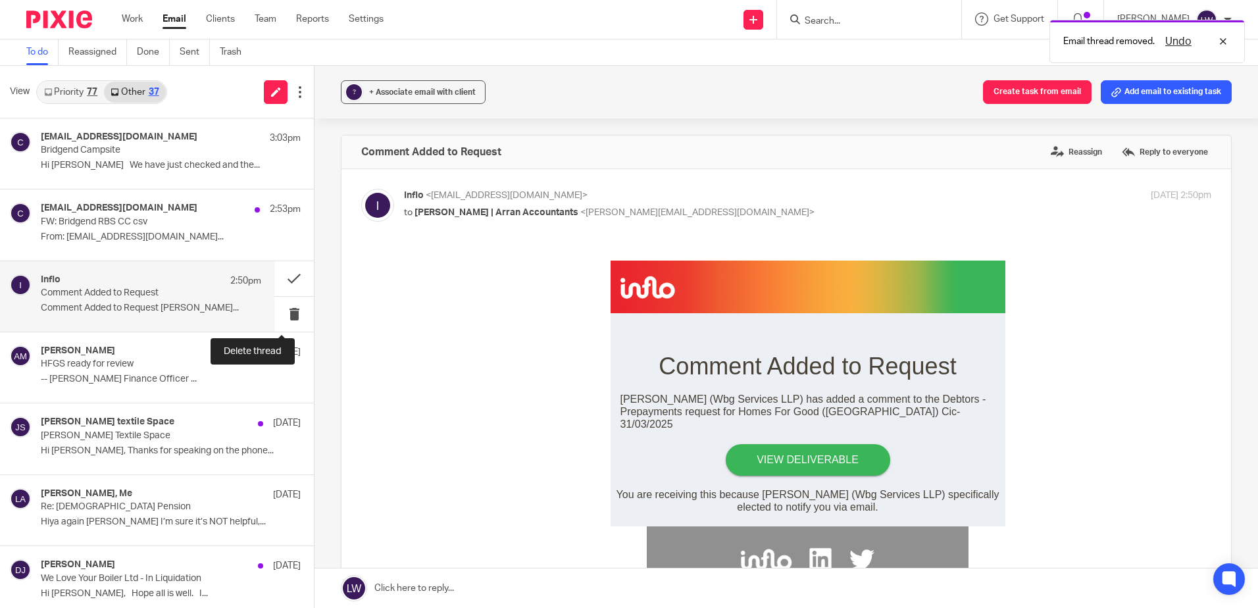
click at [281, 313] on button at bounding box center [293, 314] width 39 height 35
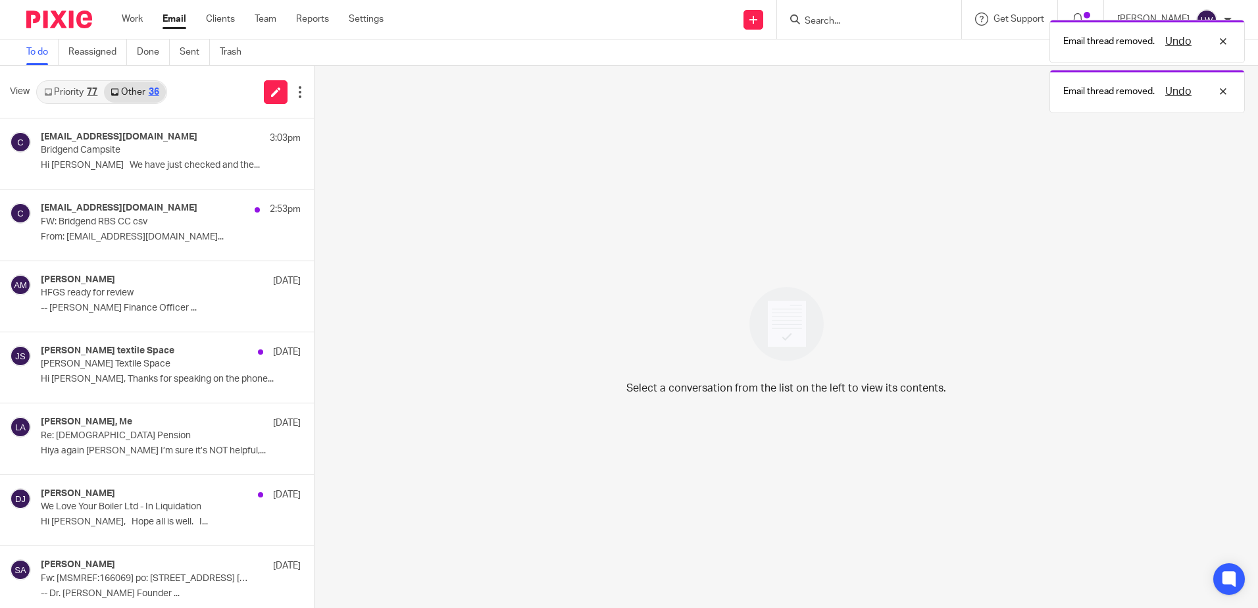
click at [72, 84] on link "Priority 77" at bounding box center [70, 92] width 66 height 21
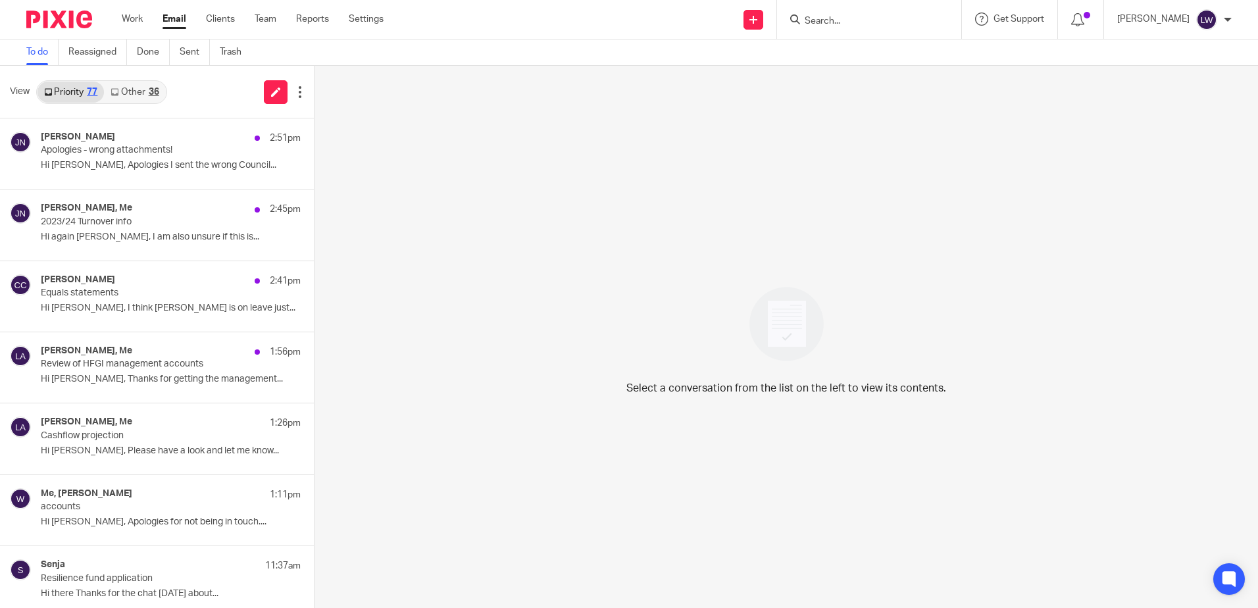
click at [161, 22] on ul "Work Email Clients Team Reports Settings" at bounding box center [262, 18] width 281 height 13
click at [164, 22] on link "Email" at bounding box center [174, 18] width 24 height 13
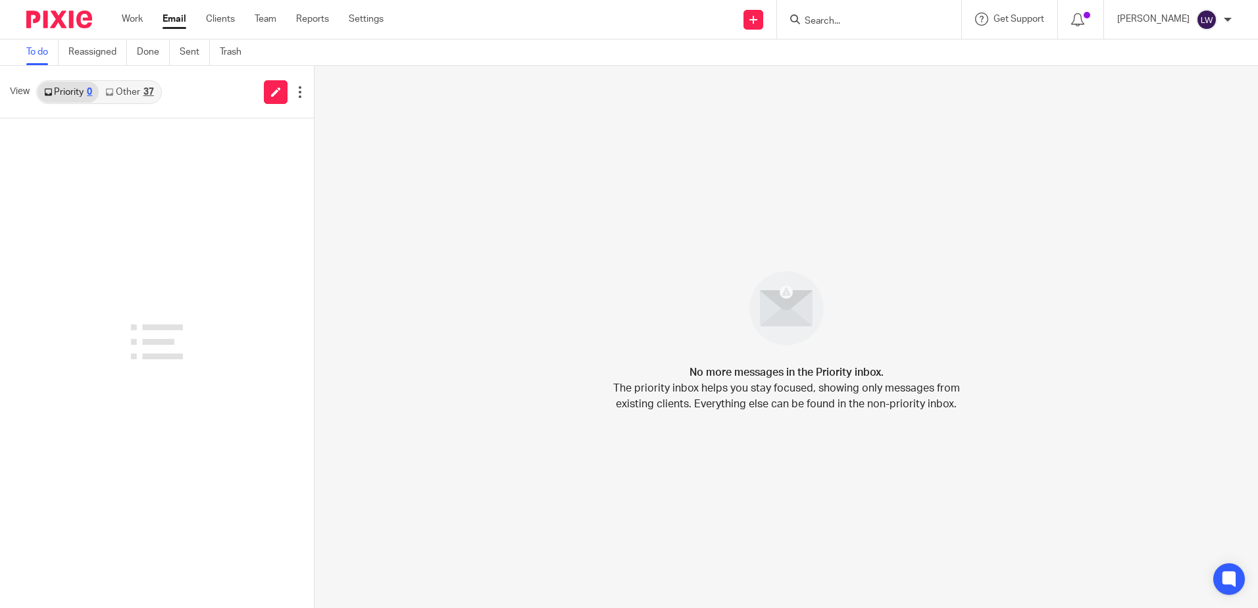
click at [128, 94] on link "Other 37" at bounding box center [129, 92] width 61 height 21
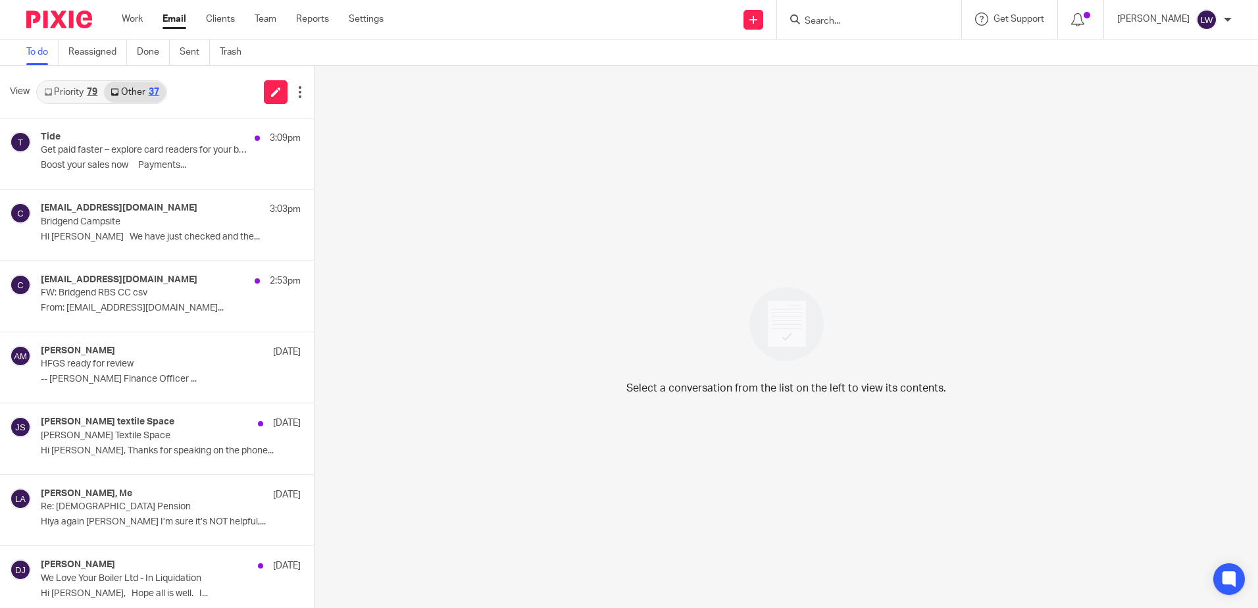
click at [110, 171] on p "Boost your sales now Payments..." at bounding box center [171, 165] width 260 height 11
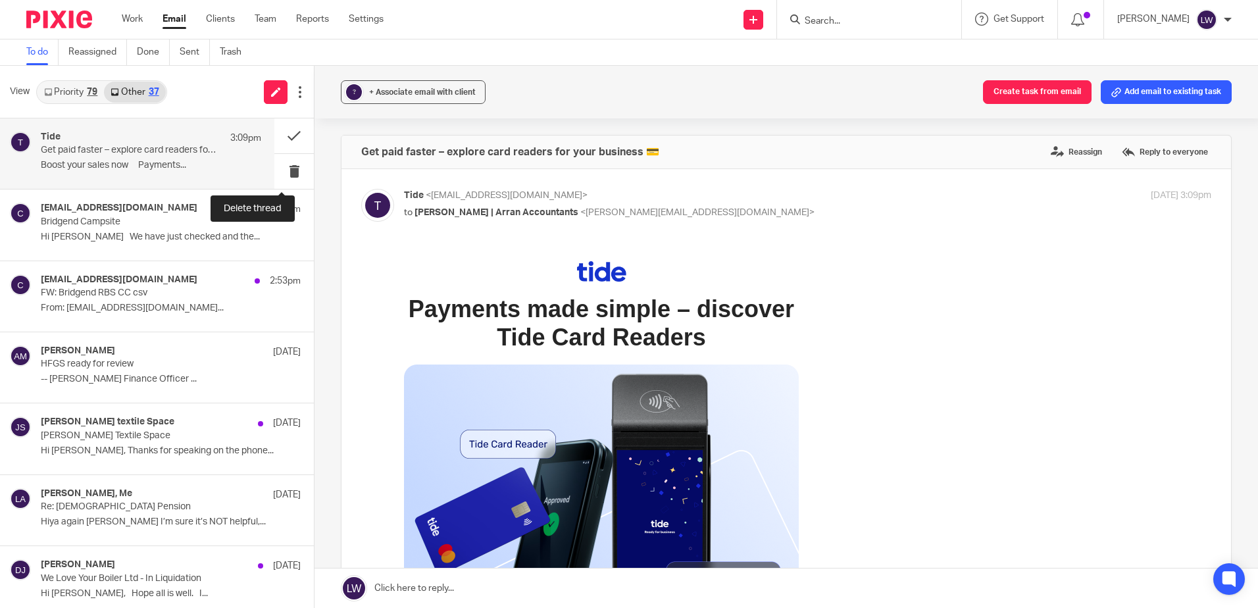
click at [281, 174] on button at bounding box center [293, 171] width 39 height 35
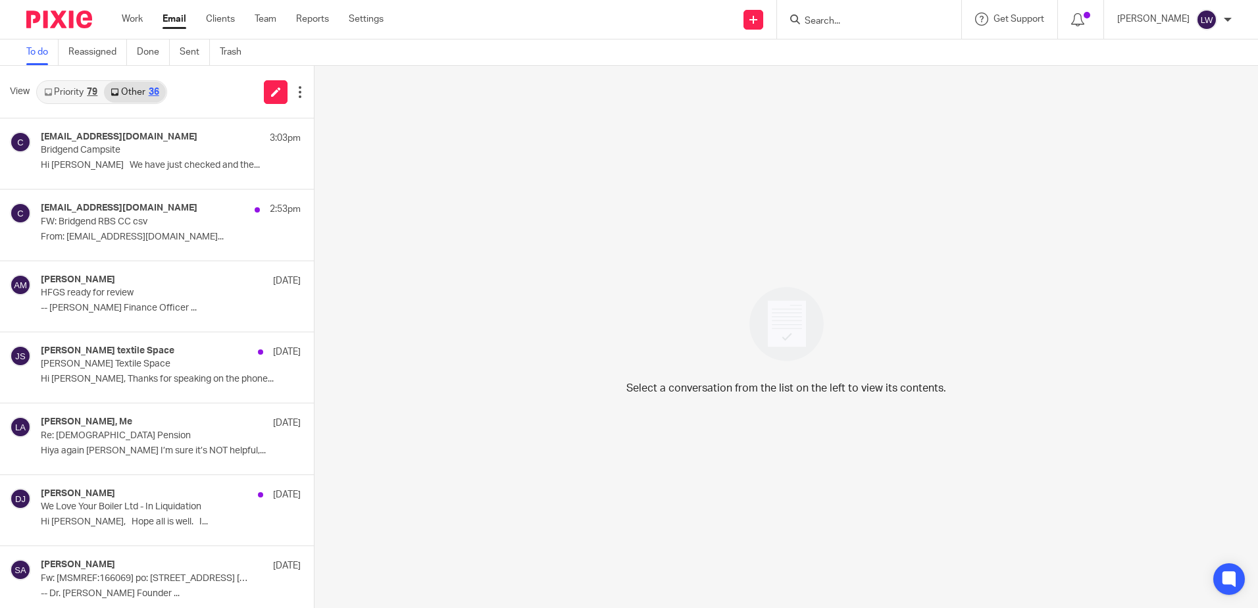
click at [72, 95] on link "Priority 79" at bounding box center [70, 92] width 66 height 21
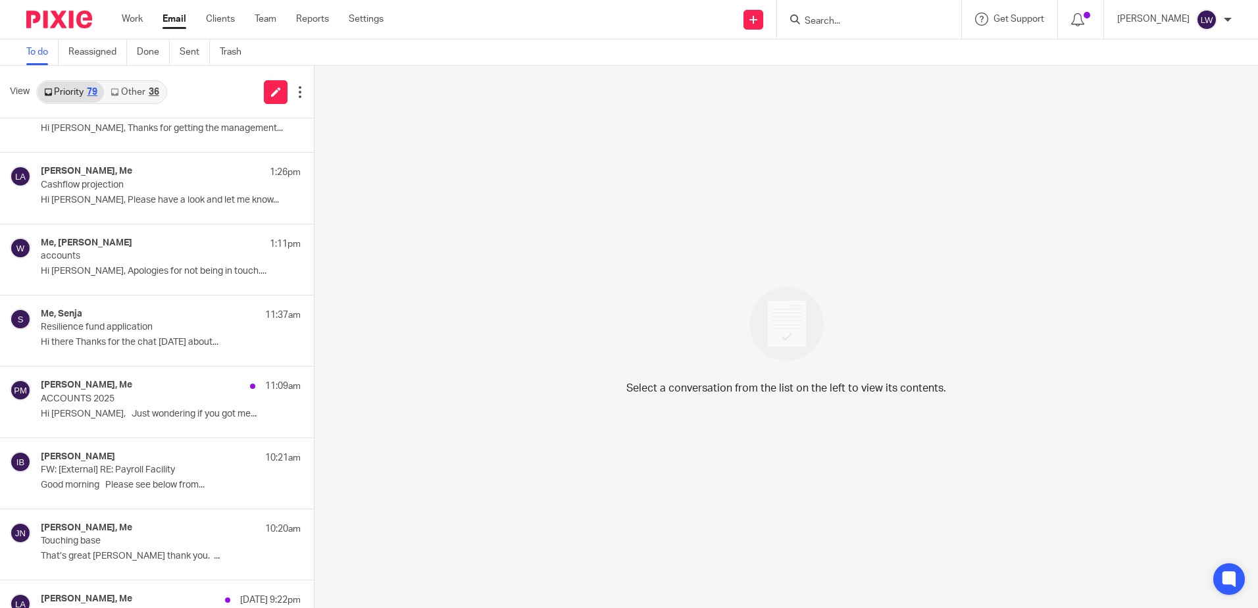
scroll to position [395, 0]
click at [126, 331] on p "Resilience fund application" at bounding box center [145, 325] width 208 height 11
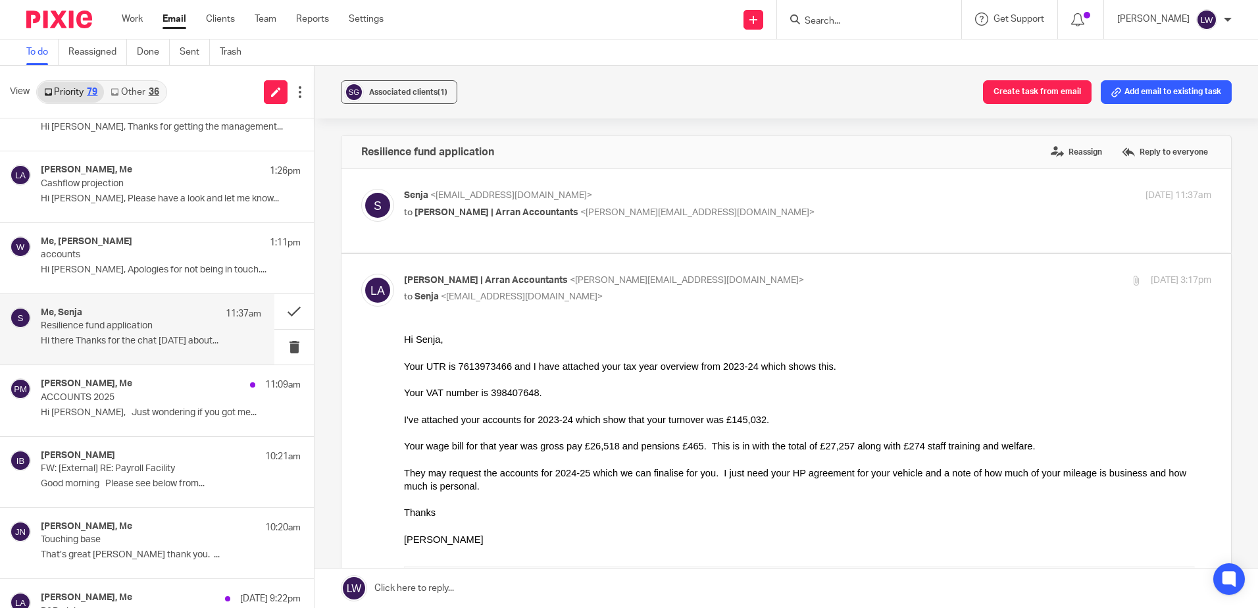
scroll to position [0, 0]
click at [386, 95] on span "Associated clients (1)" at bounding box center [408, 92] width 78 height 8
click at [531, 91] on div "Associated clients (1) Create task from email Add email to existing task" at bounding box center [785, 92] width 943 height 53
click at [285, 313] on button at bounding box center [293, 311] width 39 height 35
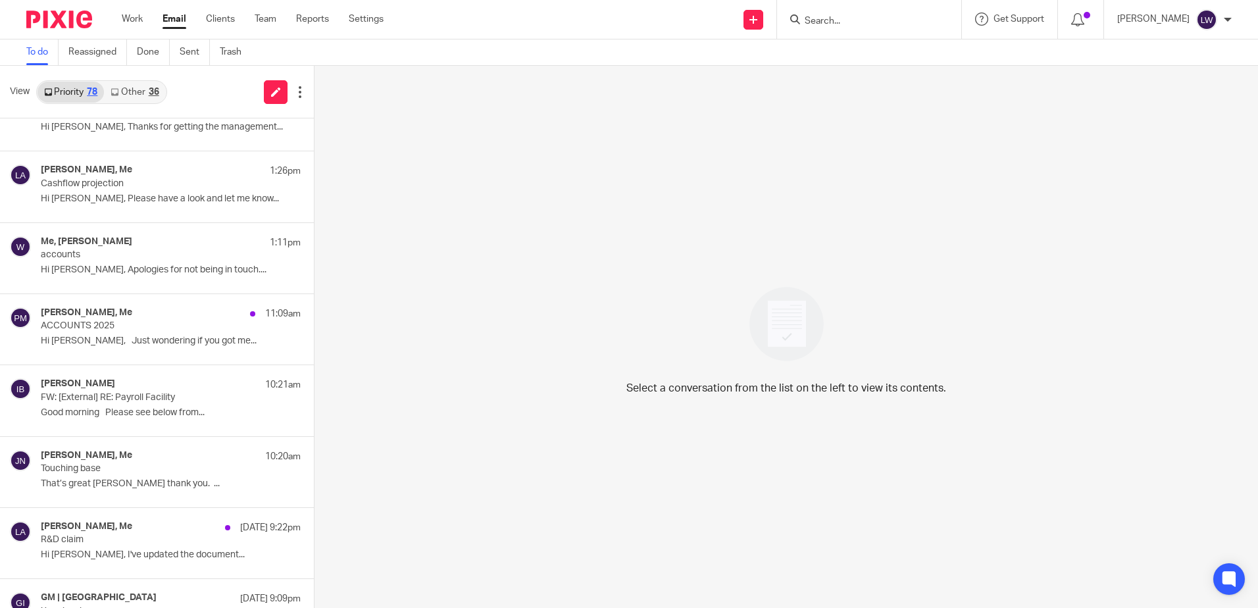
click at [897, 14] on form at bounding box center [873, 19] width 140 height 16
click at [883, 26] on input "Search" at bounding box center [862, 22] width 118 height 12
type input "the arran coll"
click at [889, 64] on link at bounding box center [911, 56] width 222 height 30
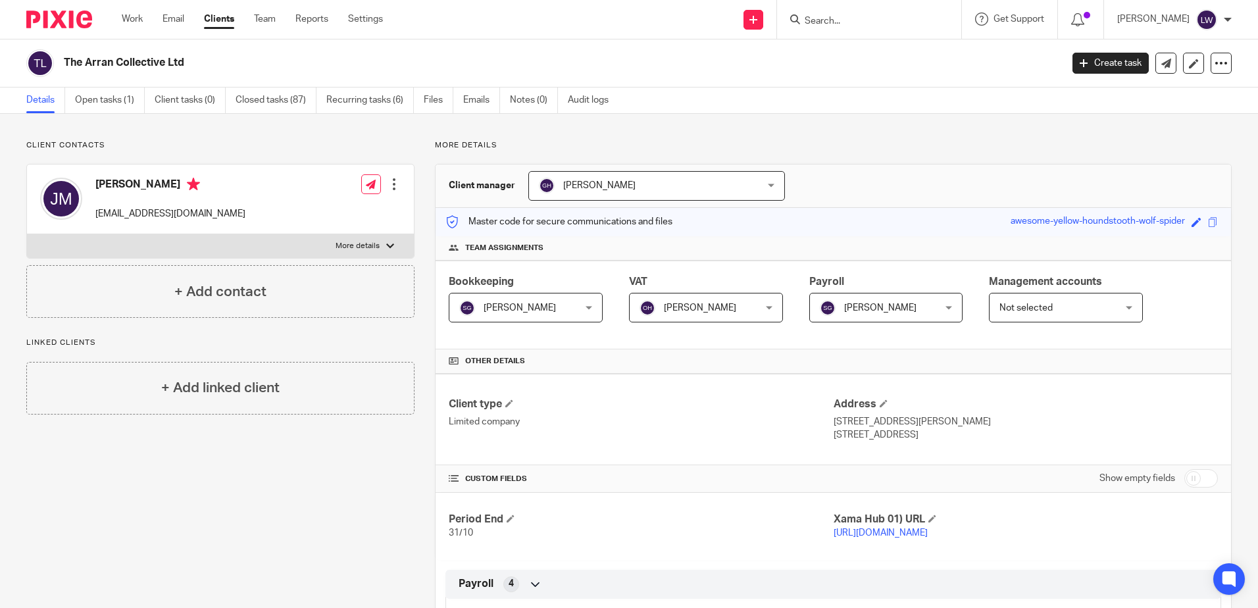
click at [96, 100] on link "Open tasks (1)" at bounding box center [110, 100] width 70 height 26
